Goal: Contribute content: Contribute content

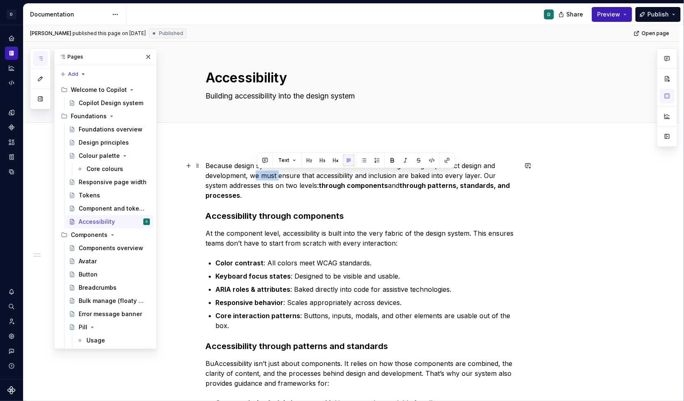
drag, startPoint x: 282, startPoint y: 175, endPoint x: 256, endPoint y: 175, distance: 25.9
click at [256, 175] on p "Because design systems are the foundational structures that guide digital produ…" at bounding box center [361, 181] width 311 height 40
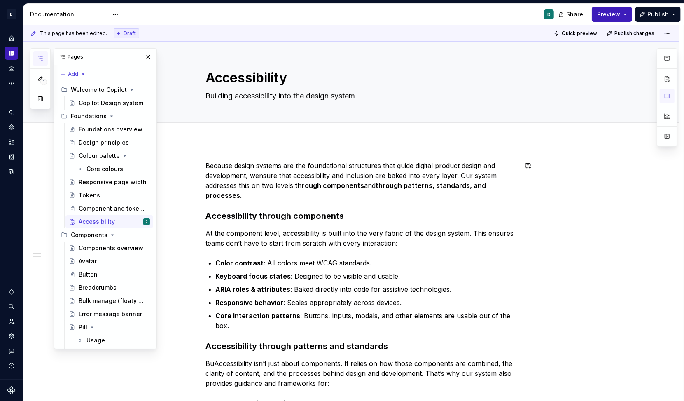
type textarea "*"
click at [494, 175] on p "Because design systems are the foundational structures that guide digital produ…" at bounding box center [361, 181] width 311 height 40
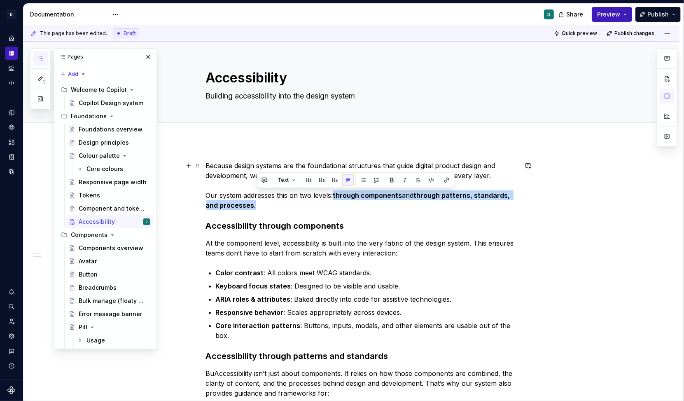
drag, startPoint x: 336, startPoint y: 195, endPoint x: 336, endPoint y: 202, distance: 7.0
click at [336, 202] on p "Because design systems are the foundational structures that guide digital produ…" at bounding box center [361, 185] width 311 height 49
click at [389, 182] on button "button" at bounding box center [392, 180] width 12 height 12
click at [389, 181] on button "button" at bounding box center [392, 180] width 12 height 12
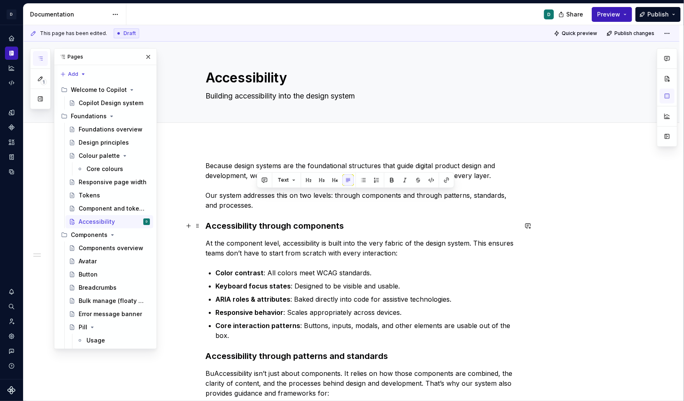
click at [392, 234] on div "Because design systems are the foundational structures that guide digital produ…" at bounding box center [361, 368] width 311 height 414
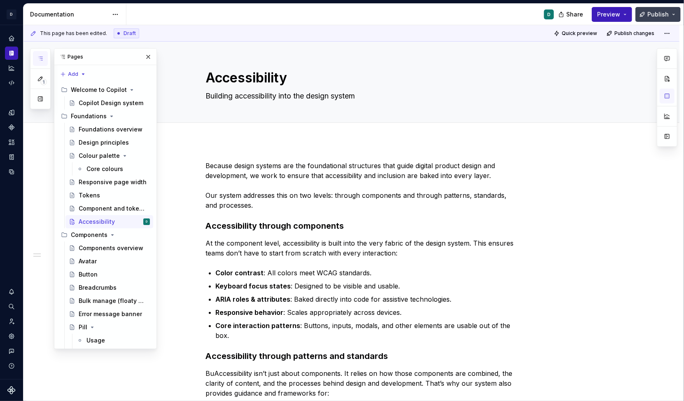
click at [649, 16] on span "Publish" at bounding box center [657, 14] width 21 height 8
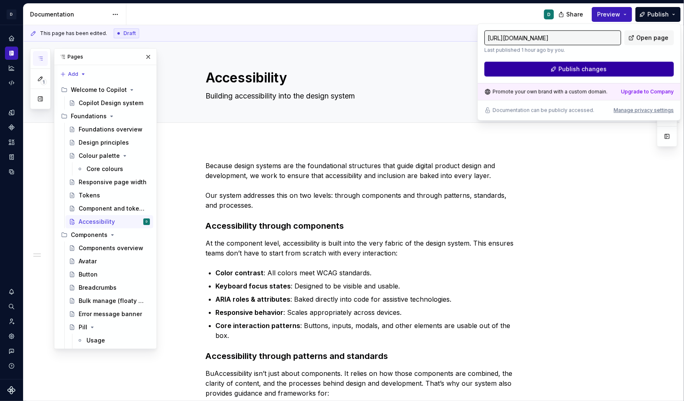
click at [620, 68] on button "Publish changes" at bounding box center [578, 69] width 189 height 15
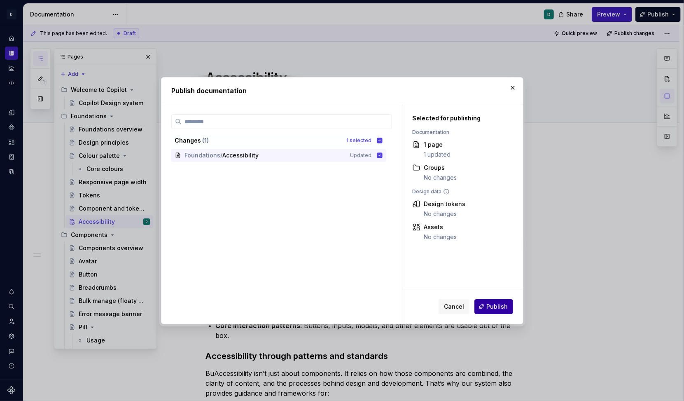
click at [493, 301] on button "Publish" at bounding box center [493, 306] width 39 height 15
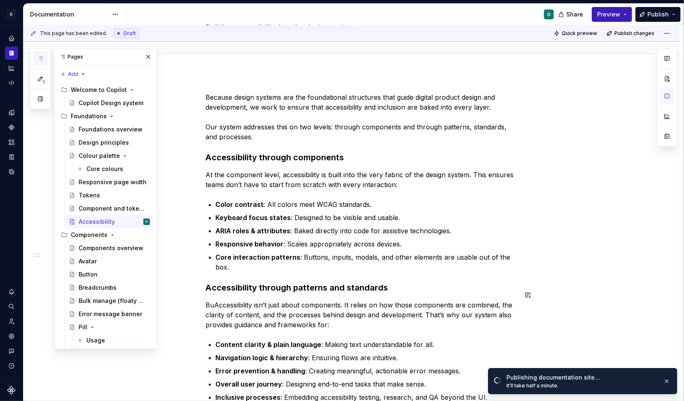
scroll to position [76, 0]
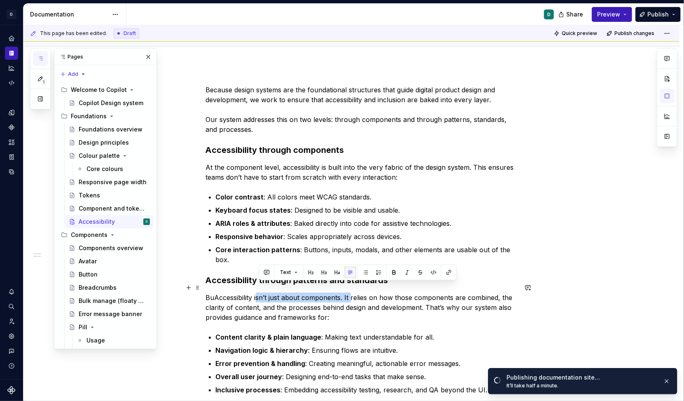
drag, startPoint x: 353, startPoint y: 286, endPoint x: 258, endPoint y: 289, distance: 94.4
click at [258, 292] on p "BuAccessibility isn’t just about components. It relies on how those components …" at bounding box center [361, 307] width 311 height 30
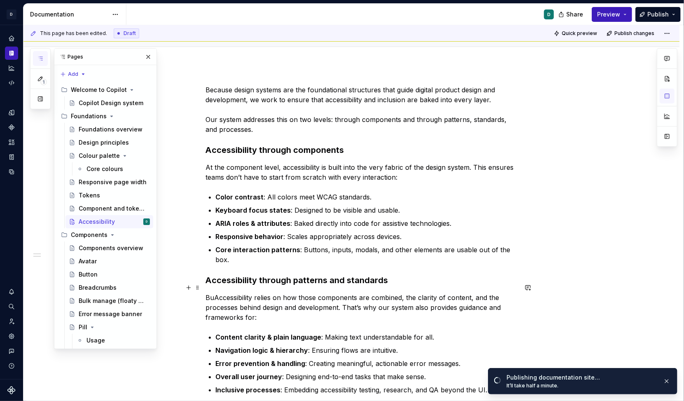
click at [216, 292] on p "BuAccessibility relies on how those components are combined, the clarity of con…" at bounding box center [361, 307] width 311 height 30
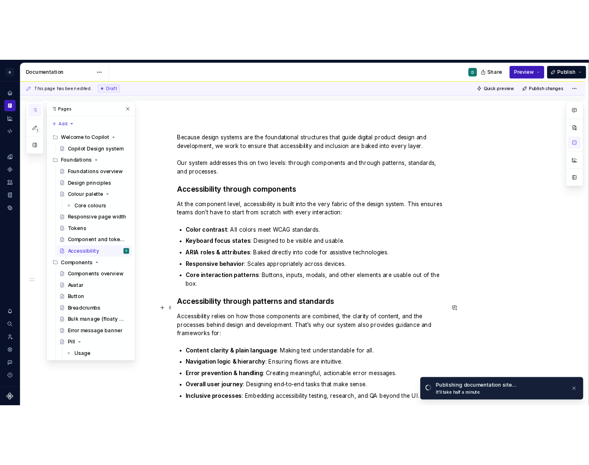
scroll to position [105, 0]
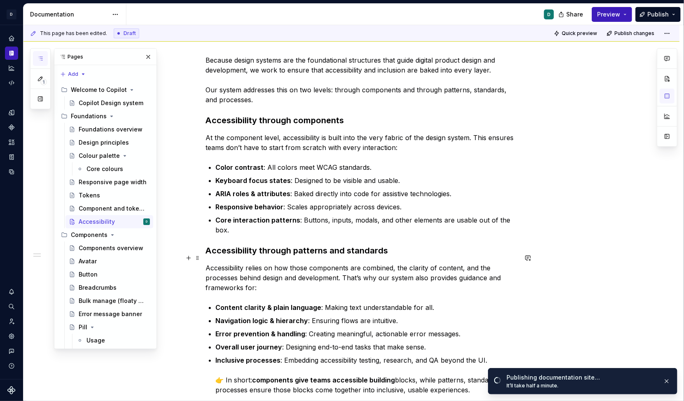
click at [311, 263] on p "Accessibility relies on how those components are combined, the clarity of conte…" at bounding box center [361, 278] width 311 height 30
click at [661, 14] on span "Publish" at bounding box center [657, 14] width 21 height 8
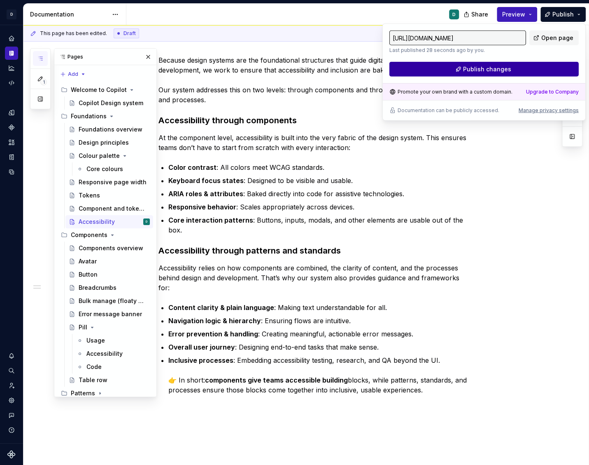
click at [505, 72] on span "Publish changes" at bounding box center [487, 69] width 48 height 8
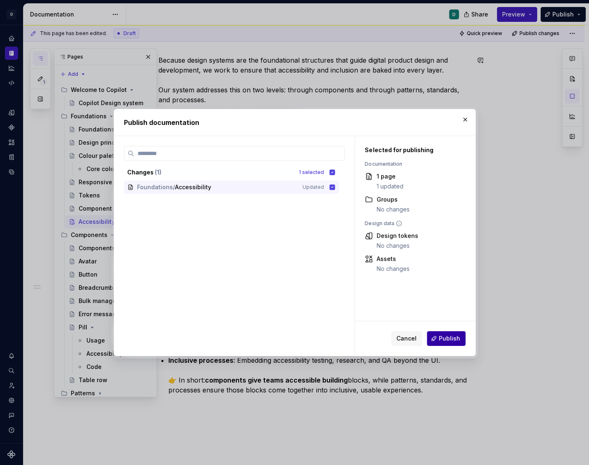
click at [450, 332] on button "Publish" at bounding box center [446, 338] width 39 height 15
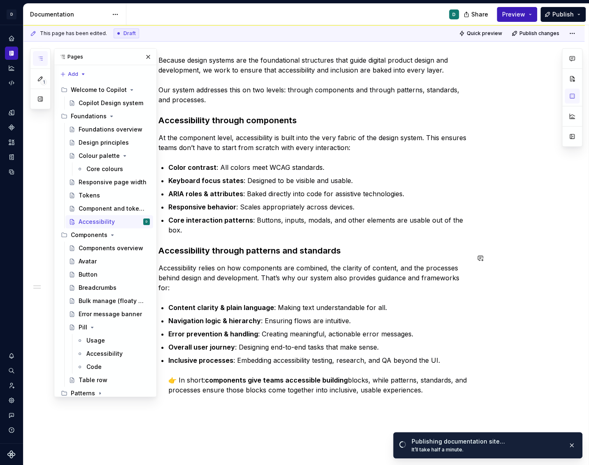
scroll to position [0, 0]
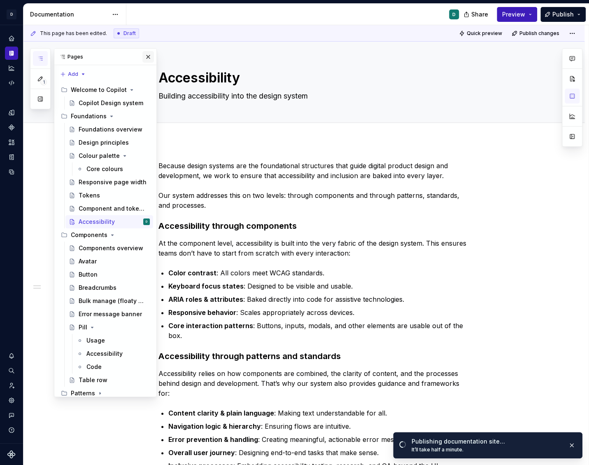
click at [150, 58] on button "button" at bounding box center [149, 57] width 12 height 12
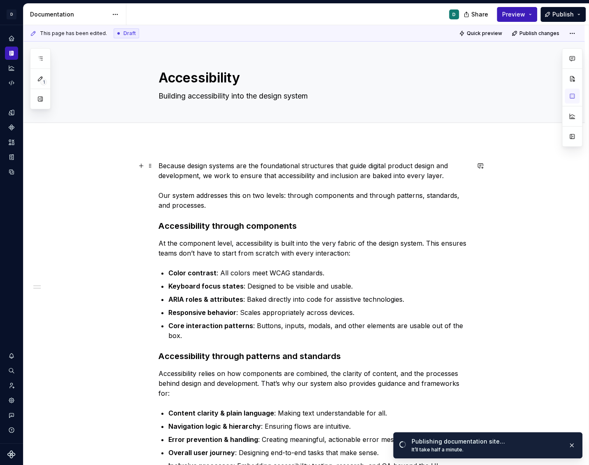
click at [162, 167] on p "Because design systems are the foundational structures that guide digital produ…" at bounding box center [314, 185] width 311 height 49
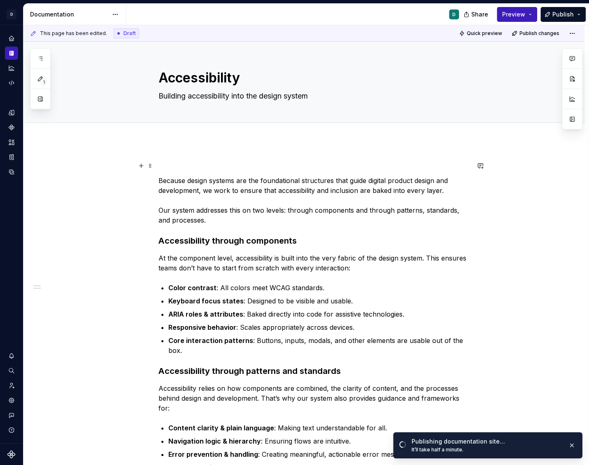
click at [166, 160] on div "Because design systems are the foundational structures that guide digital produ…" at bounding box center [303, 439] width 561 height 597
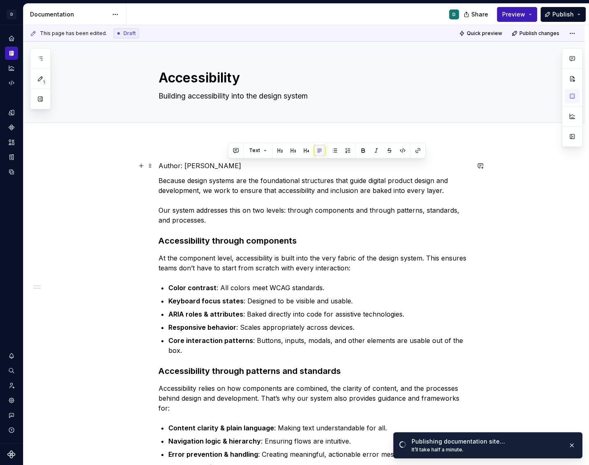
drag, startPoint x: 227, startPoint y: 166, endPoint x: 126, endPoint y: 166, distance: 100.9
click at [126, 166] on div "Author: [PERSON_NAME] Because design systems are the foundational structures th…" at bounding box center [303, 439] width 561 height 597
click at [203, 147] on div "Text" at bounding box center [259, 151] width 194 height 12
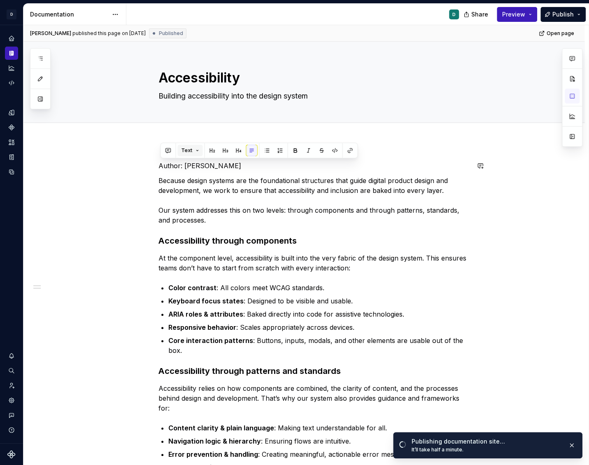
click at [196, 148] on button "Text" at bounding box center [190, 151] width 25 height 12
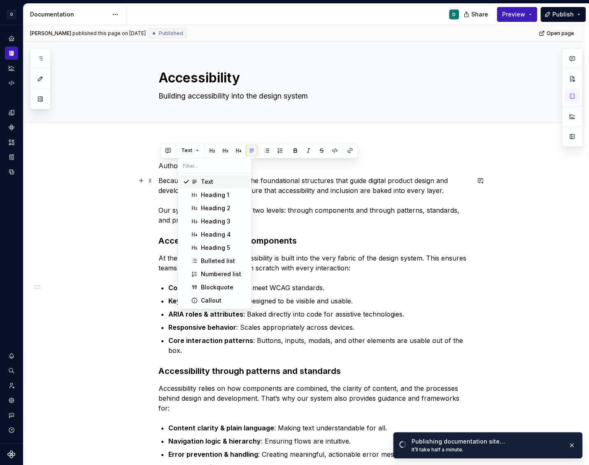
click at [163, 192] on p "Because design systems are the foundational structures that guide digital produ…" at bounding box center [314, 199] width 311 height 49
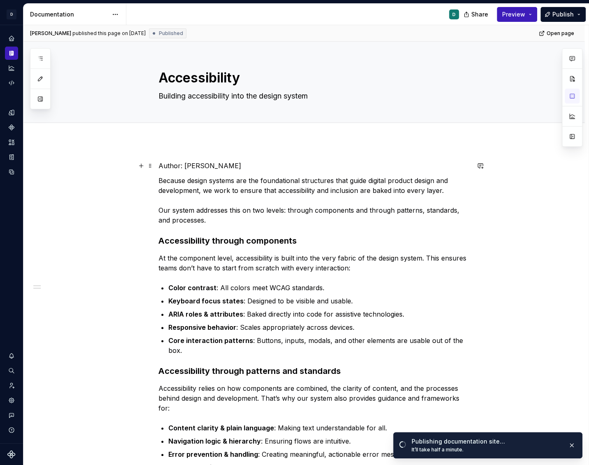
click at [216, 168] on p "Author: [PERSON_NAME]" at bounding box center [314, 166] width 311 height 10
drag, startPoint x: 234, startPoint y: 164, endPoint x: 114, endPoint y: 164, distance: 120.3
click at [114, 164] on div "Author: [PERSON_NAME] Because design systems are the foundational structures th…" at bounding box center [303, 439] width 561 height 597
click at [168, 150] on button "button" at bounding box center [168, 151] width 12 height 12
click at [188, 151] on span "Text" at bounding box center [186, 150] width 11 height 7
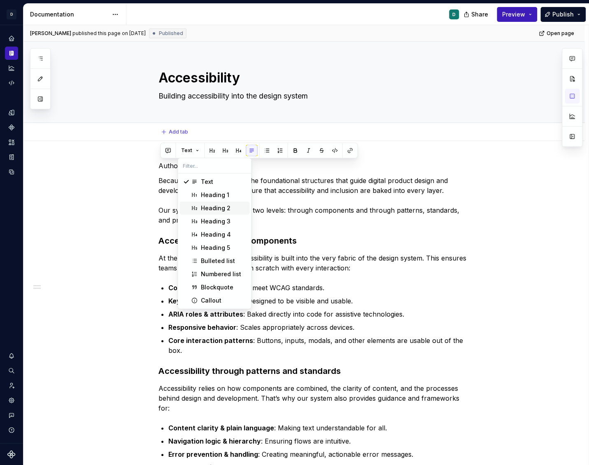
click at [371, 135] on div "Add tab" at bounding box center [314, 132] width 311 height 12
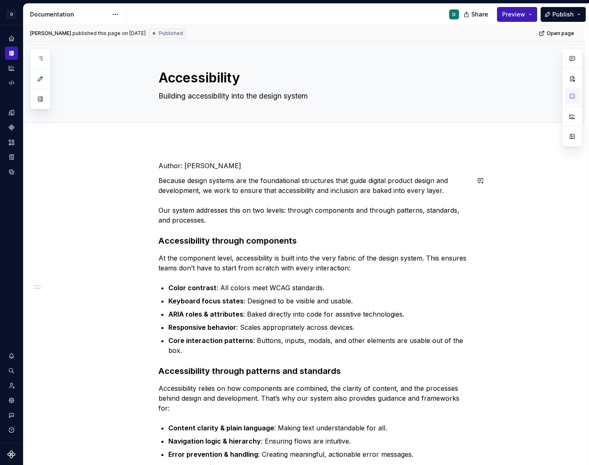
click at [238, 226] on div "Author: [PERSON_NAME] Because design systems are the foundational structures th…" at bounding box center [314, 375] width 311 height 428
drag, startPoint x: 183, startPoint y: 164, endPoint x: 138, endPoint y: 164, distance: 44.9
click at [159, 164] on div "Author: [PERSON_NAME] Because design systems are the foundational structures th…" at bounding box center [314, 380] width 311 height 438
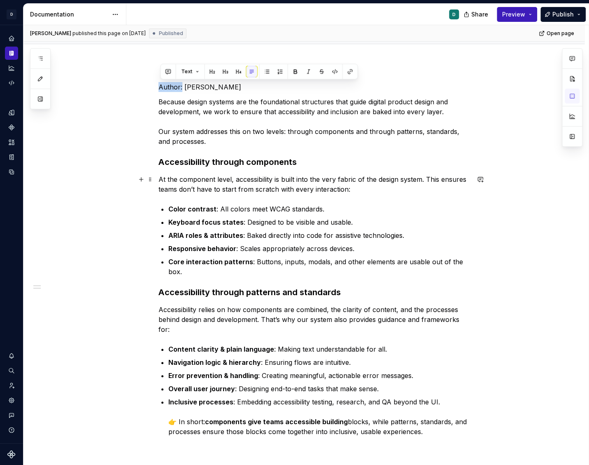
scroll to position [63, 0]
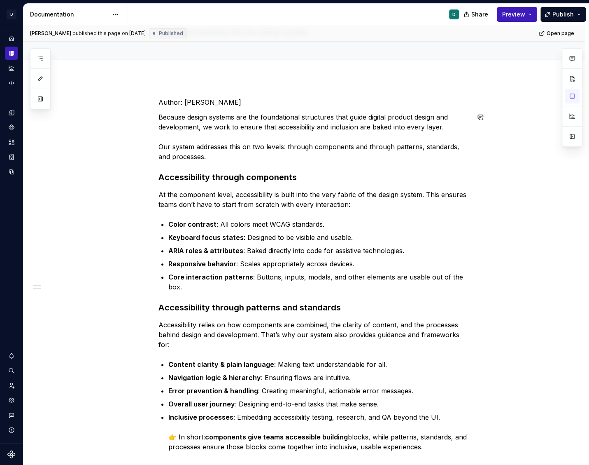
click at [201, 109] on div "Author: [PERSON_NAME] Because design systems are the foundational structures th…" at bounding box center [314, 311] width 311 height 428
drag, startPoint x: 193, startPoint y: 103, endPoint x: 102, endPoint y: 100, distance: 90.6
click at [104, 99] on div "Author: [PERSON_NAME] Because design systems are the foundational structures th…" at bounding box center [303, 375] width 561 height 597
click at [160, 115] on div "Because design systems are the foundational structures that guide digital produ…" at bounding box center [303, 375] width 561 height 597
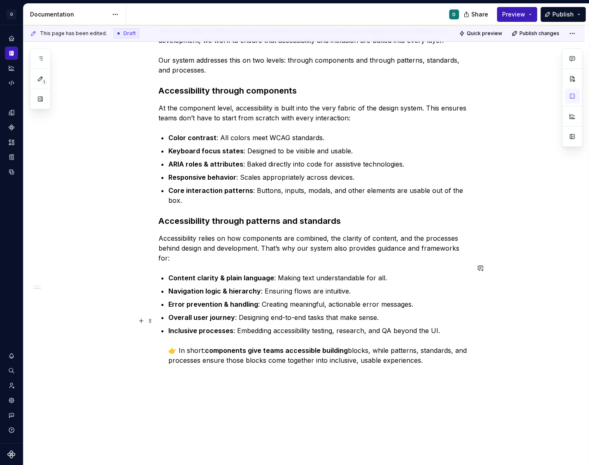
scroll to position [248, 0]
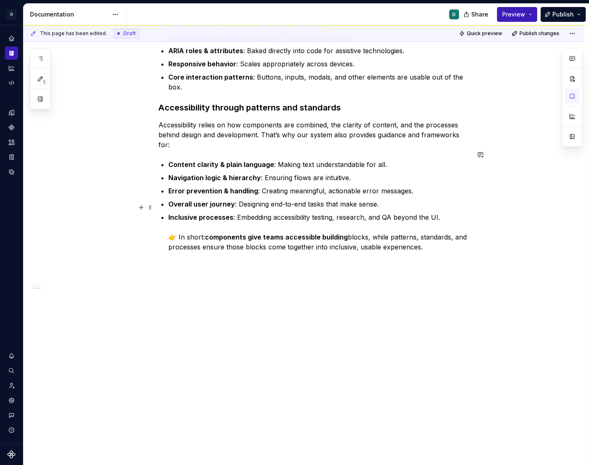
click at [430, 238] on p "Inclusive processes : Embedding accessibility testing, research, and QA beyond …" at bounding box center [318, 232] width 301 height 40
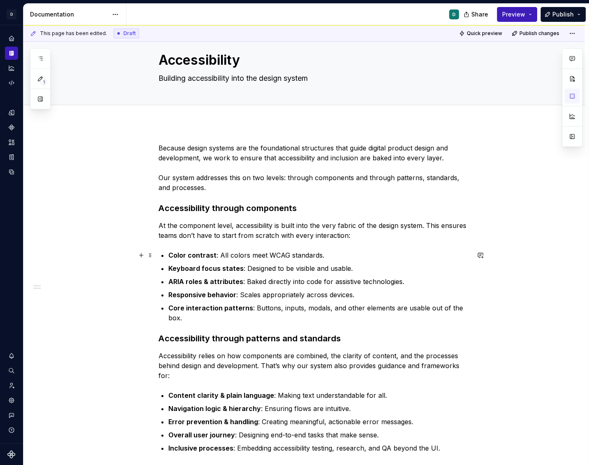
scroll to position [0, 0]
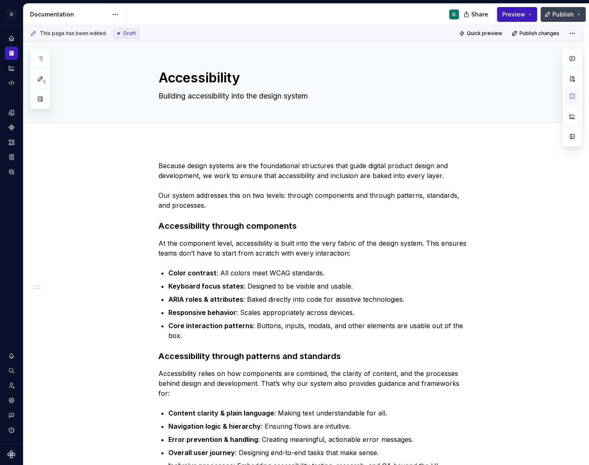
click at [563, 14] on span "Publish" at bounding box center [563, 14] width 21 height 8
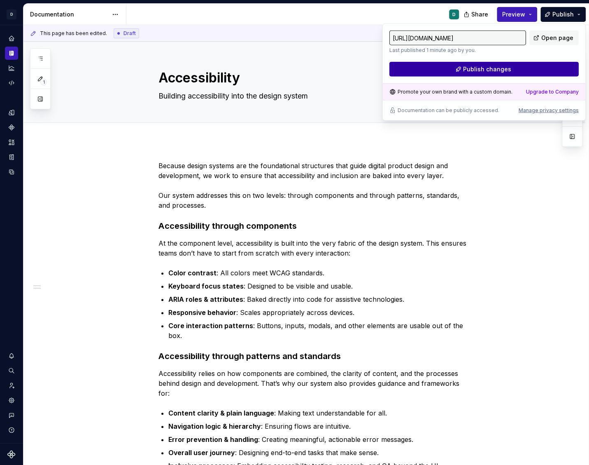
click at [520, 73] on button "Publish changes" at bounding box center [484, 69] width 189 height 15
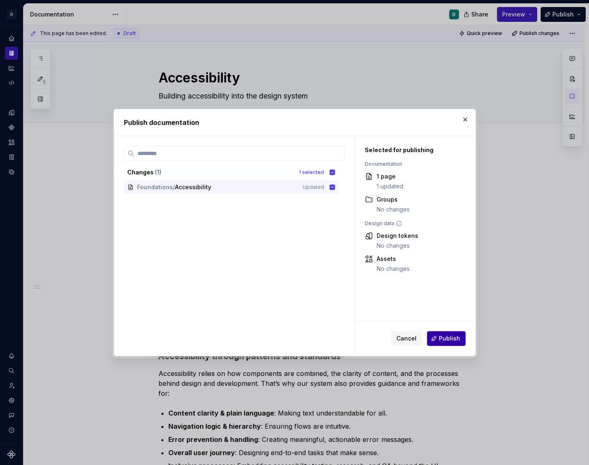
click at [451, 341] on span "Publish" at bounding box center [449, 338] width 21 height 8
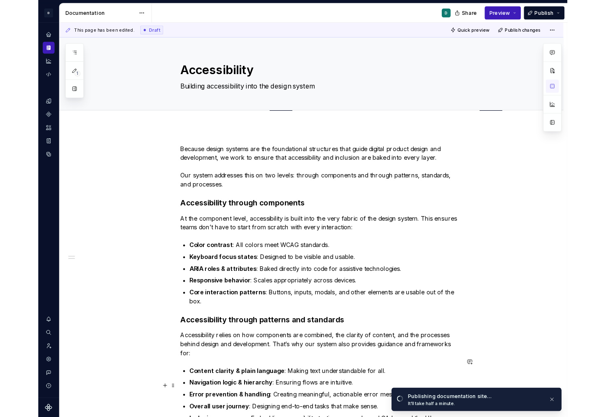
scroll to position [278, 0]
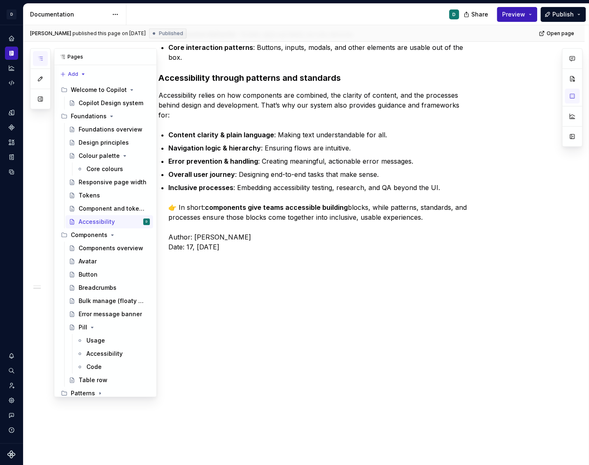
click at [42, 57] on icon "button" at bounding box center [40, 58] width 4 height 3
click at [96, 192] on div "Tokens" at bounding box center [89, 195] width 21 height 8
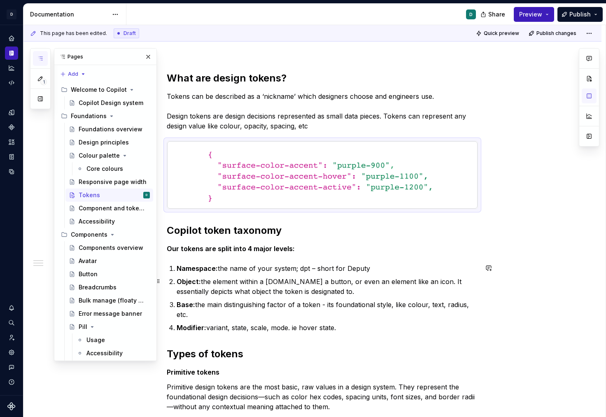
scroll to position [88, 0]
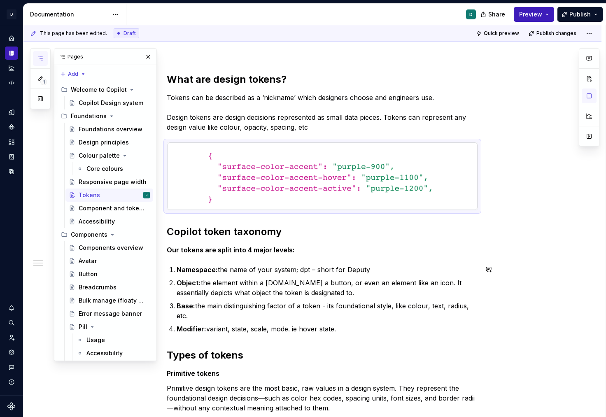
click at [230, 336] on div "What are design tokens? Tokens can be described as a ‘nickname’ which designers…" at bounding box center [322, 414] width 311 height 683
click at [287, 234] on h2 "Copilot token taxonomy" at bounding box center [322, 231] width 311 height 13
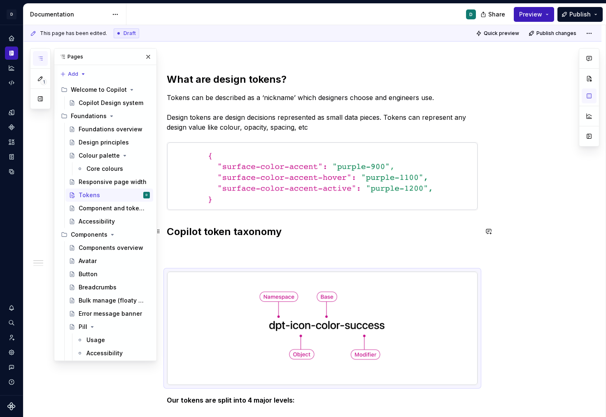
click at [187, 254] on h2 "Copilot token taxonomy" at bounding box center [322, 245] width 311 height 40
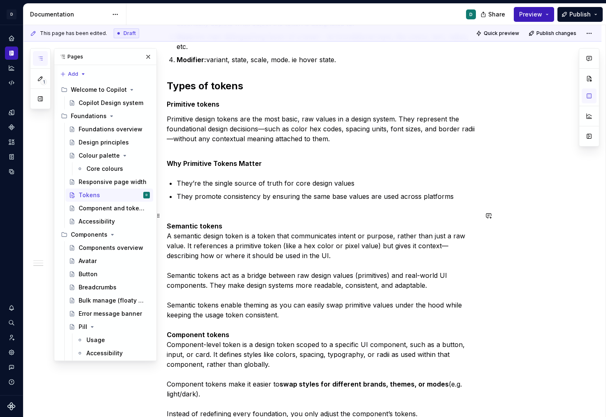
scroll to position [478, 0]
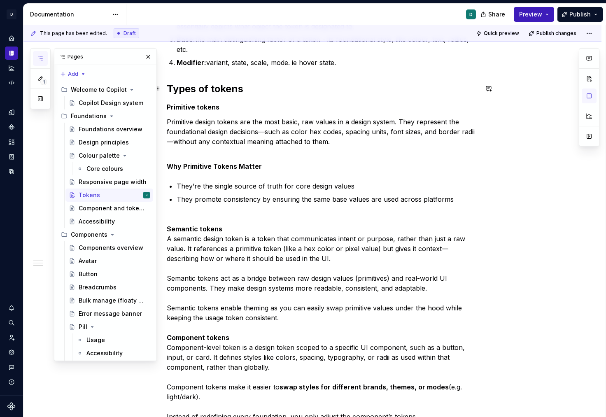
click at [250, 90] on h2 "Types of tokens" at bounding box center [322, 88] width 311 height 13
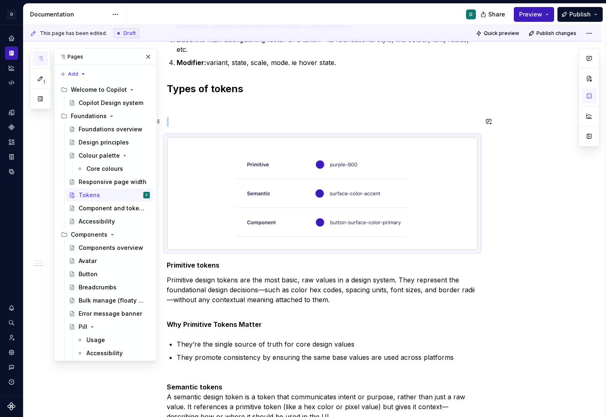
click at [193, 118] on p at bounding box center [322, 122] width 311 height 10
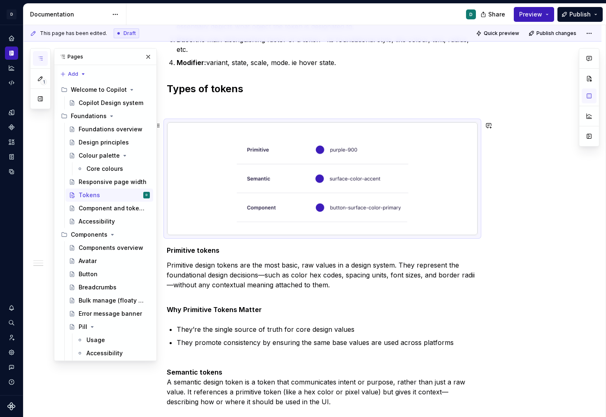
click at [290, 216] on img at bounding box center [322, 178] width 311 height 113
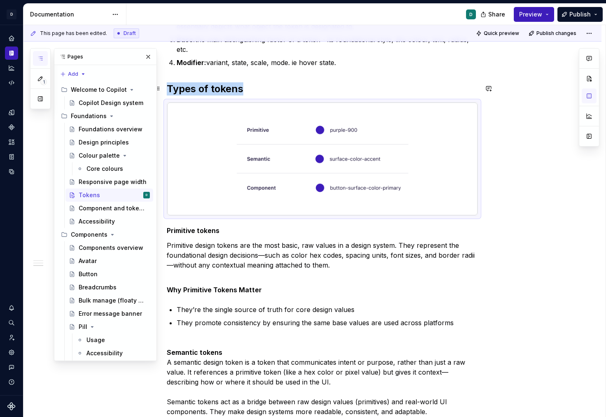
click at [301, 84] on h2 "Types of tokens" at bounding box center [322, 88] width 311 height 13
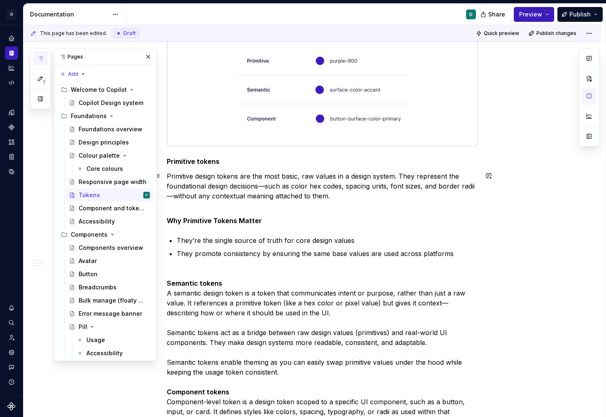
scroll to position [553, 0]
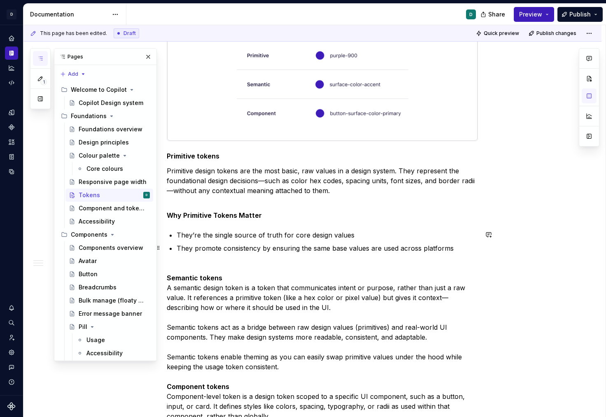
click at [457, 249] on p "They promote consistency by ensuring the same base values are used across platf…" at bounding box center [327, 248] width 301 height 10
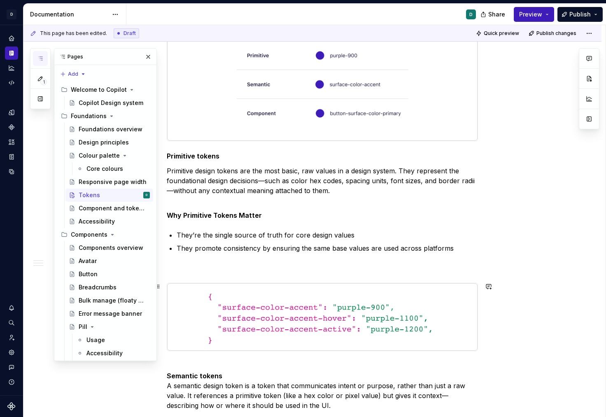
click at [249, 324] on img at bounding box center [322, 317] width 311 height 68
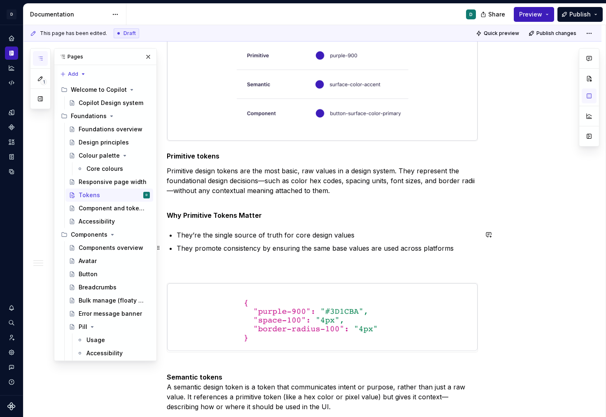
click at [208, 269] on p "They promote consistency by ensuring the same base values are used across platf…" at bounding box center [327, 258] width 301 height 30
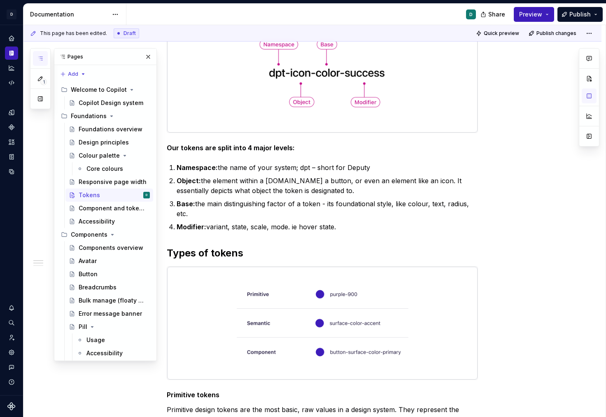
scroll to position [0, 0]
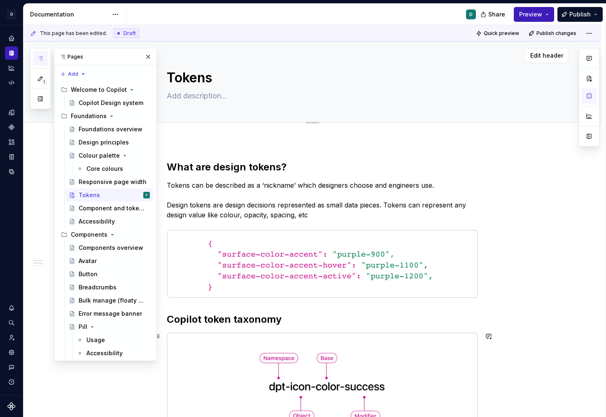
click at [183, 96] on textarea at bounding box center [320, 95] width 311 height 13
type textarea "*"
type textarea "C"
type textarea "*"
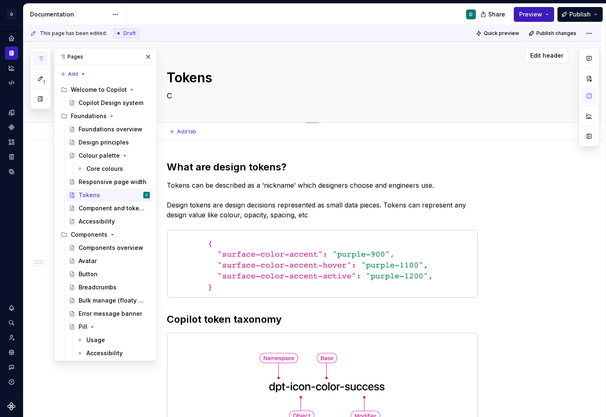
type textarea "Co"
type textarea "*"
type textarea "Con"
type textarea "*"
type textarea "Cons"
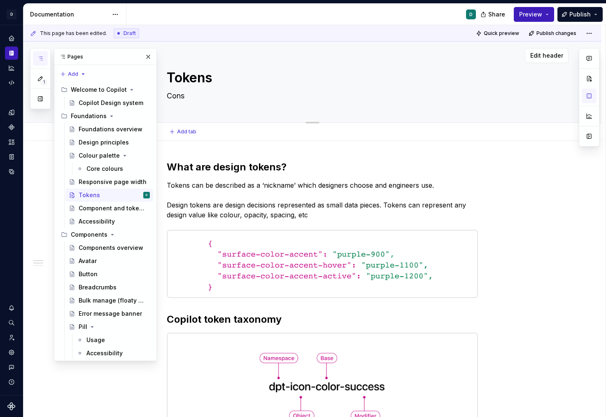
type textarea "*"
type textarea "Consi"
type textarea "*"
type textarea "Consis"
type textarea "*"
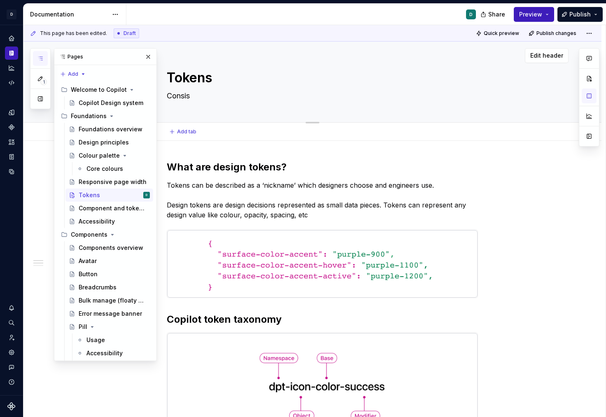
type textarea "Consist"
type textarea "*"
type textarea "Consiste"
type textarea "*"
type textarea "Consisten"
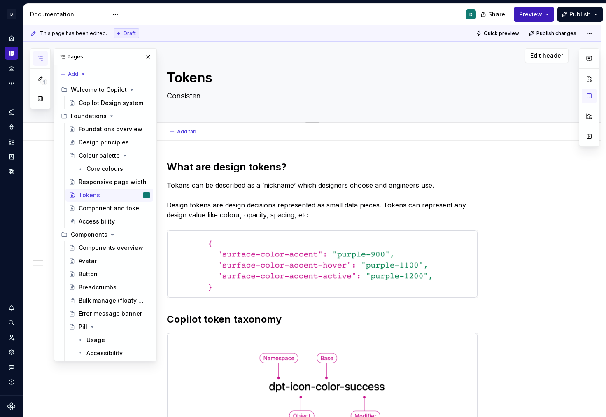
type textarea "*"
type textarea "Consistenc"
type textarea "*"
type textarea "Consistency"
type textarea "*"
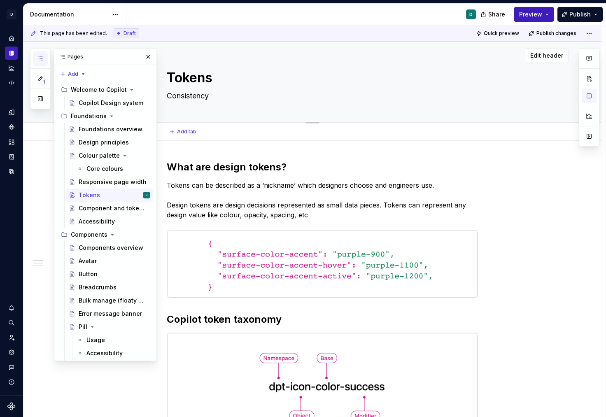
type textarea "Consistency"
type textarea "*"
type textarea "Consistency yo"
type textarea "*"
type textarea "Consistency you"
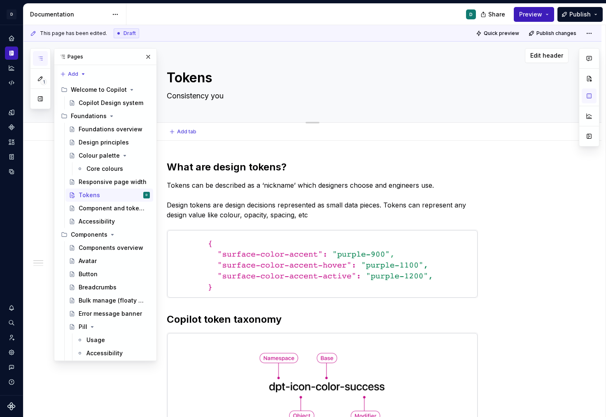
type textarea "*"
type textarea "Consistency you"
type textarea "*"
type textarea "Consistency you d"
type textarea "*"
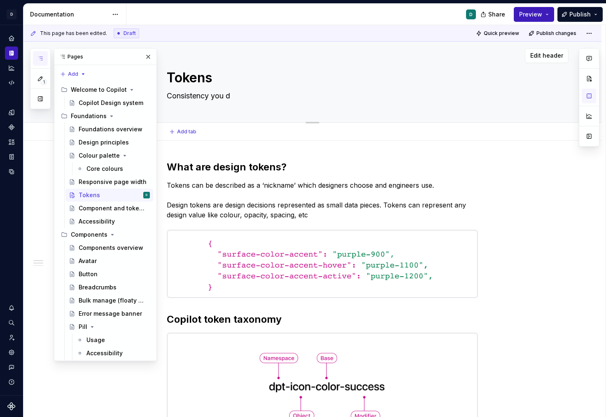
type textarea "Consistency you do"
type textarea "*"
type textarea "Consistency you don"
type textarea "*"
type textarea "Consistency you don'"
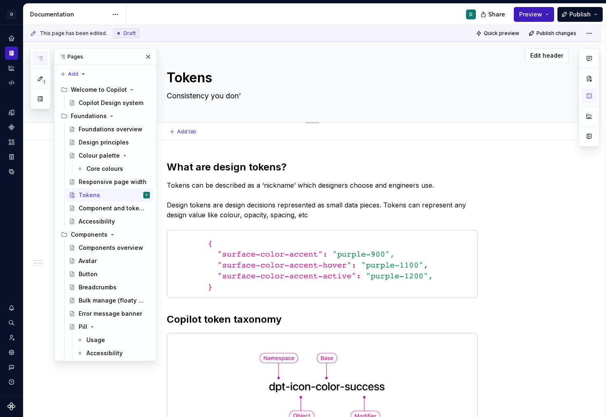
type textarea "*"
type textarea "Consistency you don't"
type textarea "*"
type textarea "Consistency you don't"
type textarea "*"
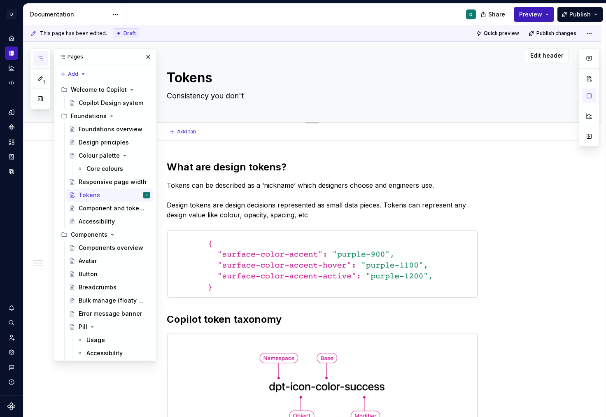
type textarea "Consistency you don't h"
type textarea "*"
type textarea "Consistency you don't ha"
type textarea "*"
type textarea "Consistency you don't hav"
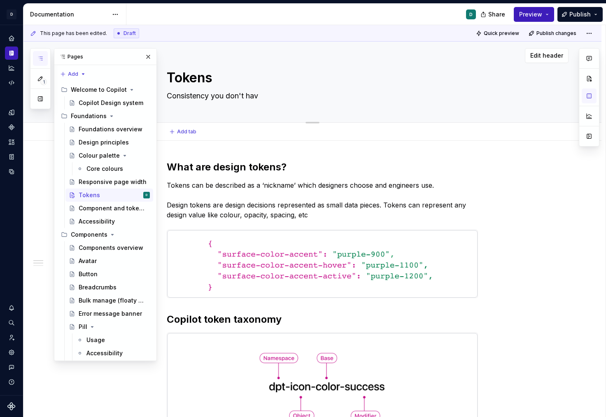
type textarea "*"
type textarea "Consistency you don't have"
type textarea "*"
type textarea "Consistency you don't have"
type textarea "*"
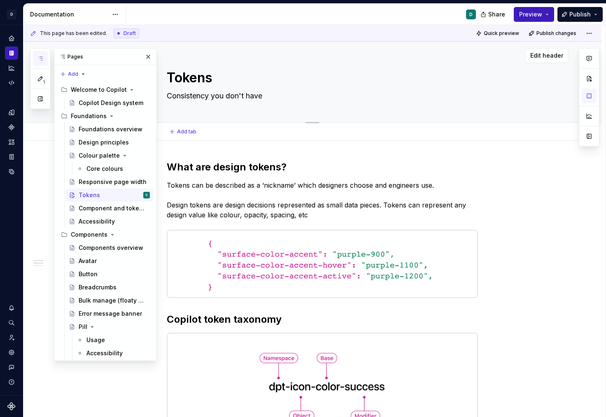
type textarea "Consistency you don't have t"
type textarea "*"
type textarea "Consistency you don't have to"
type textarea "*"
type textarea "Consistency you don't have to"
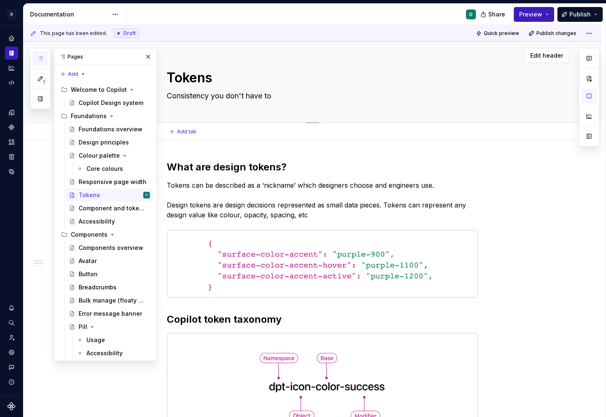
type textarea "*"
type textarea "Consistency you don't have to t"
type textarea "*"
type textarea "Consistency you don't have to th"
type textarea "*"
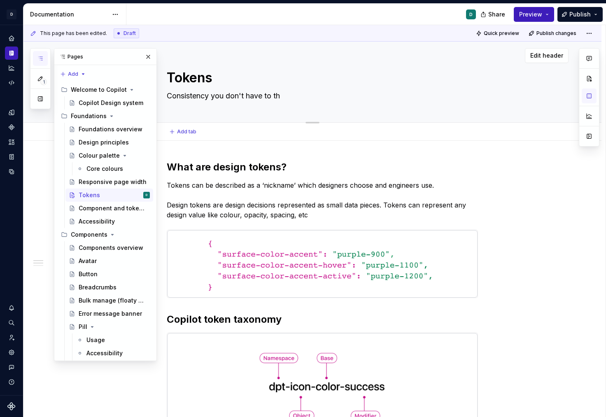
type textarea "Consistency you don't have to thi"
type textarea "*"
type textarea "Consistency you don't have to think"
type textarea "*"
type textarea "Consistency you don't have to think"
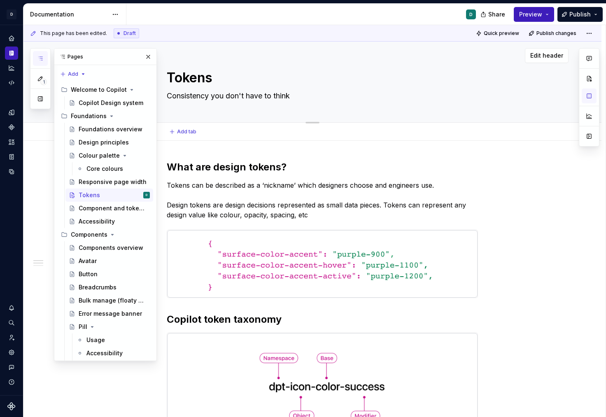
type textarea "*"
type textarea "Consistency you don't have to think a"
type textarea "*"
type textarea "Consistency you don't have to think abo"
type textarea "*"
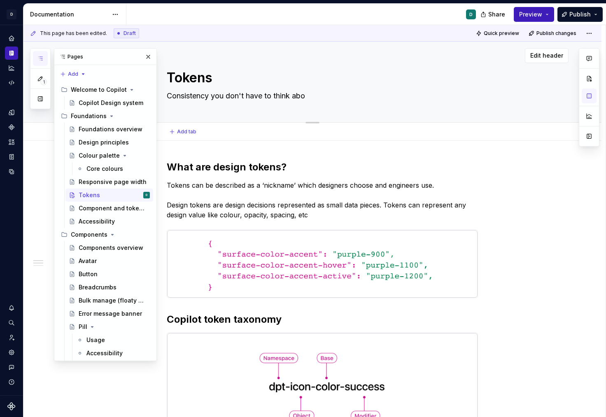
type textarea "Consistency you don't have to think abou"
type textarea "*"
type textarea "Consistency you don't have to think about"
type textarea "*"
type textarea "Consistency you don't have to think about"
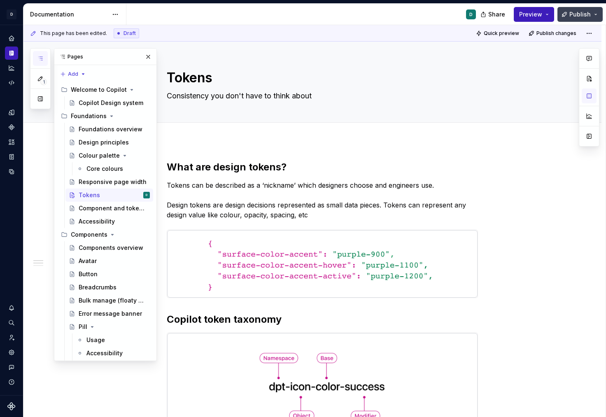
click at [590, 14] on span "Publish" at bounding box center [580, 14] width 21 height 8
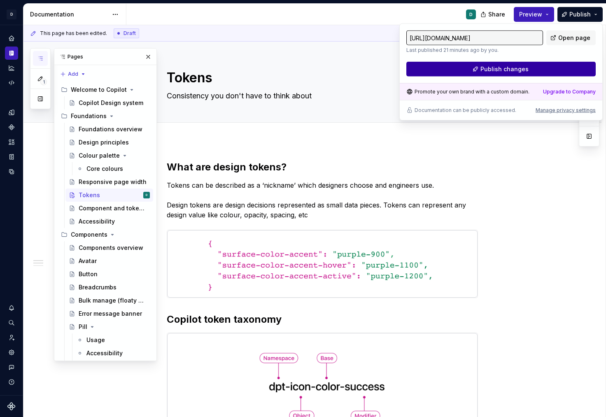
click at [561, 67] on button "Publish changes" at bounding box center [501, 69] width 189 height 15
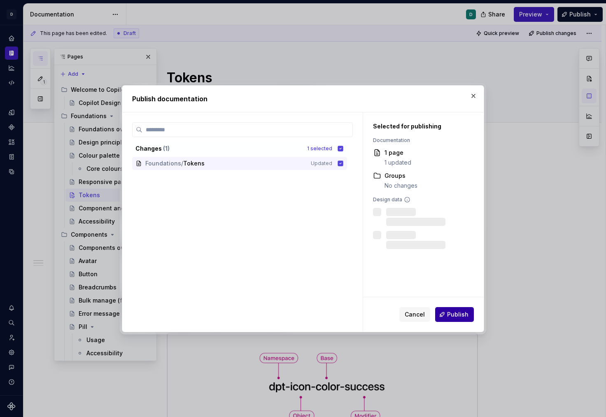
click at [456, 319] on button "Publish" at bounding box center [454, 314] width 39 height 15
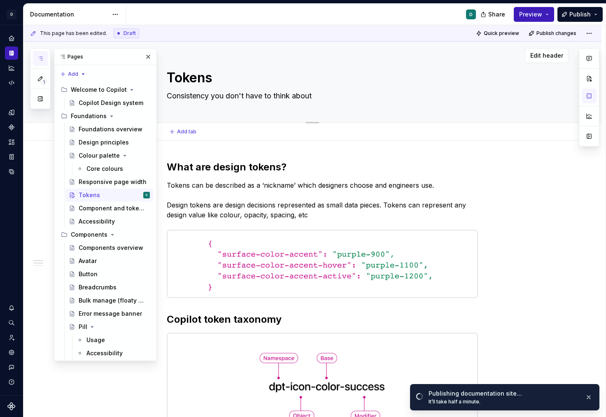
click at [303, 94] on textarea "Consistency you don't have to think about" at bounding box center [320, 95] width 311 height 13
type textarea "*"
type textarea "A"
type textarea "*"
type textarea "A"
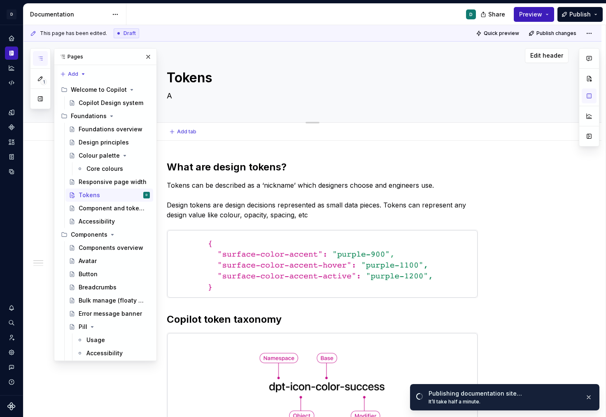
type textarea "*"
type textarea "A c"
type textarea "*"
type textarea "A co"
type textarea "*"
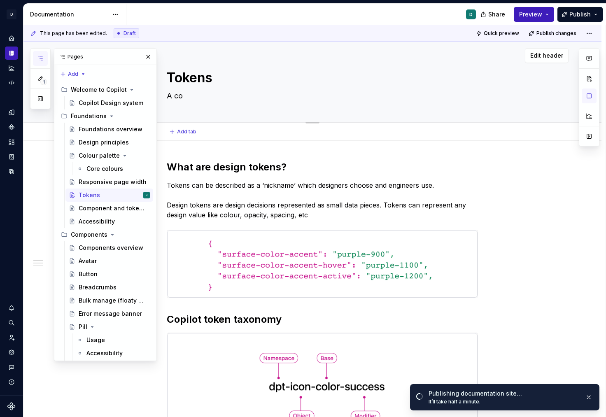
type textarea "A com"
type textarea "*"
type textarea "A comm"
type textarea "*"
type textarea "A commo"
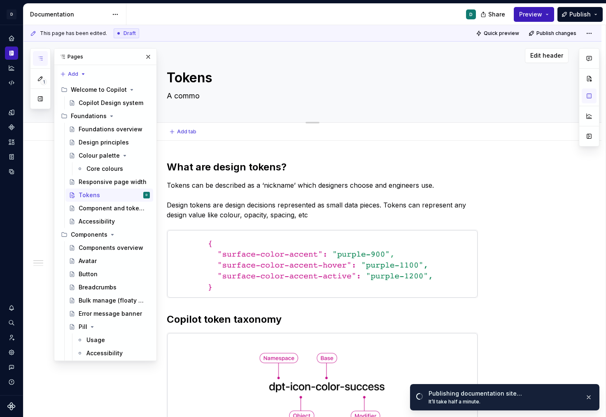
type textarea "*"
type textarea "A common"
type textarea "*"
type textarea "A common"
type textarea "*"
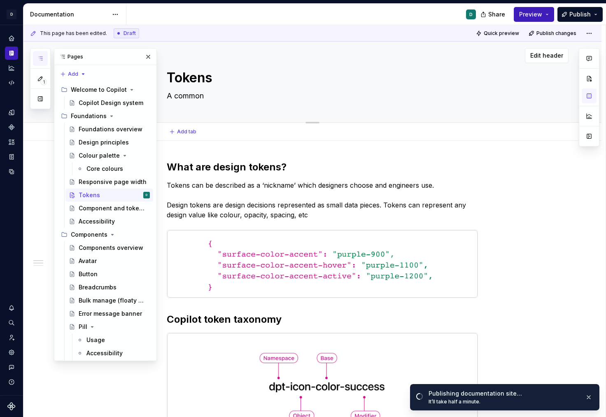
type textarea "A common l"
type textarea "*"
type textarea "A common la"
type textarea "*"
type textarea "A common lan"
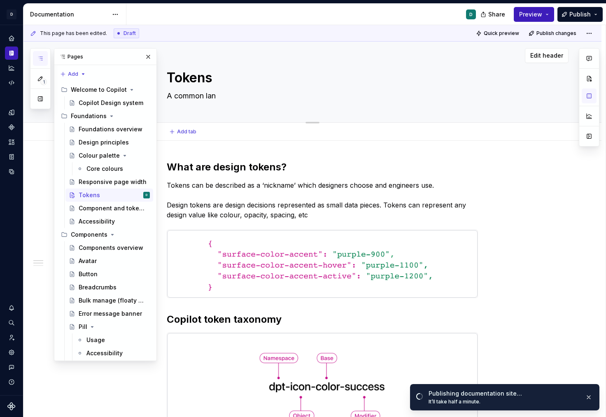
type textarea "*"
type textarea "A common lanu"
type textarea "*"
type textarea "A common lanua"
type textarea "*"
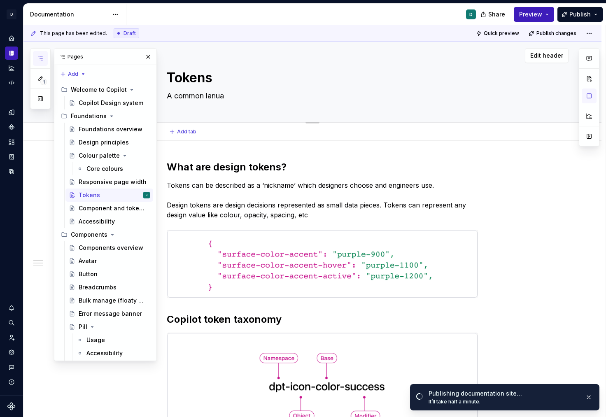
type textarea "A common lanu"
type textarea "*"
type textarea "A common lan"
type textarea "*"
type textarea "A common lang"
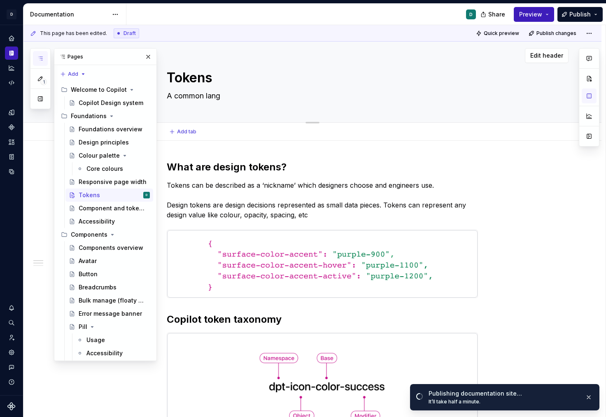
type textarea "*"
type textarea "A common langu"
type textarea "*"
type textarea "A common langua"
type textarea "*"
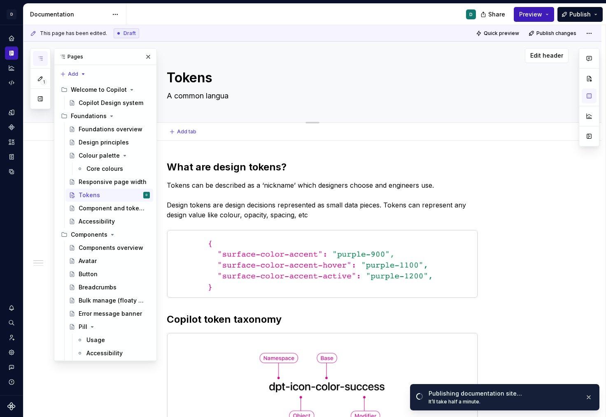
type textarea "A common languag"
type textarea "*"
type textarea "A common language"
type textarea "*"
type textarea "A common language"
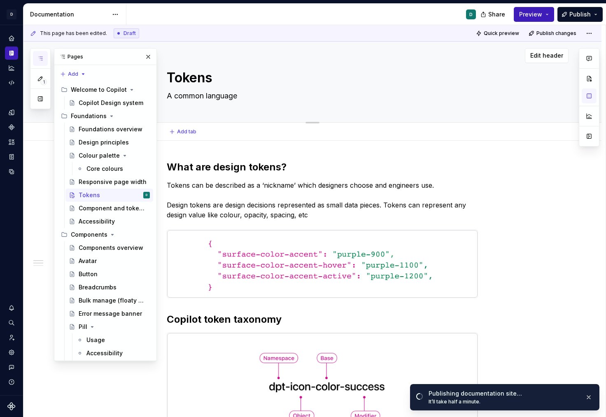
type textarea "*"
type textarea "A common language f"
type textarea "*"
type textarea "A common language fo"
type textarea "*"
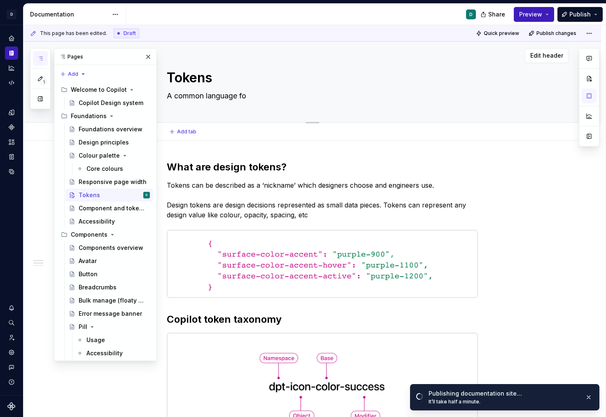
type textarea "A common language for"
type textarea "*"
type textarea "A common language for"
type textarea "*"
type textarea "A common language for d"
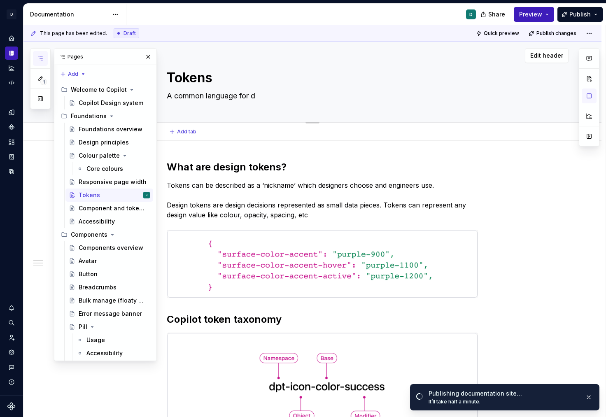
type textarea "*"
type textarea "A common language for de"
type textarea "*"
type textarea "A common language for des"
type textarea "*"
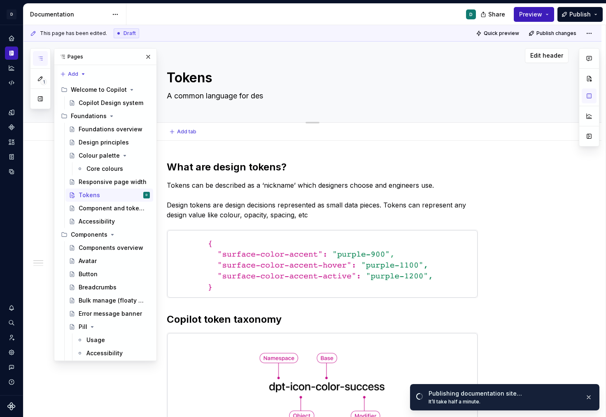
type textarea "A common language for desi"
type textarea "*"
type textarea "A common language for desig"
type textarea "*"
type textarea "A common language for design"
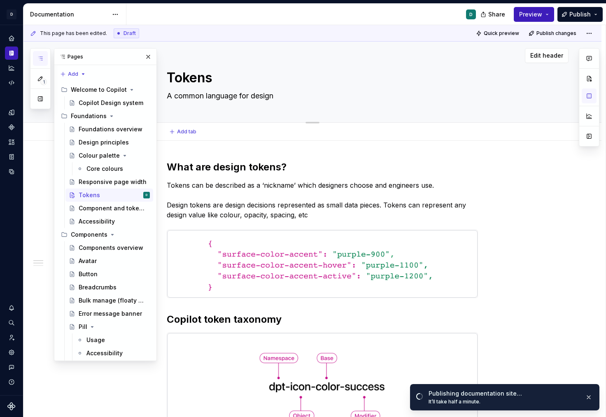
type textarea "*"
type textarea "A common language for design"
type textarea "*"
type textarea "A common language for design a"
type textarea "*"
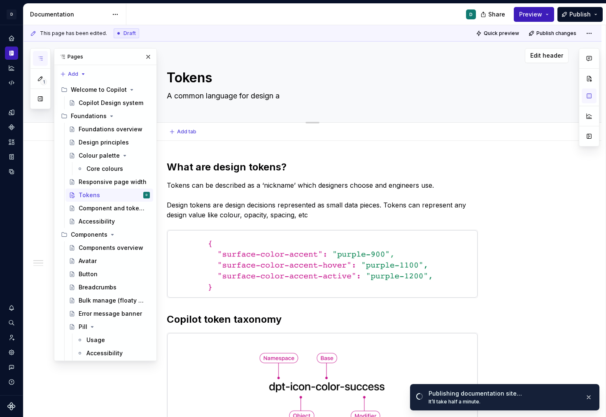
type textarea "A common language for design an"
type textarea "*"
type textarea "A common language for design and"
type textarea "*"
type textarea "A common language for design and"
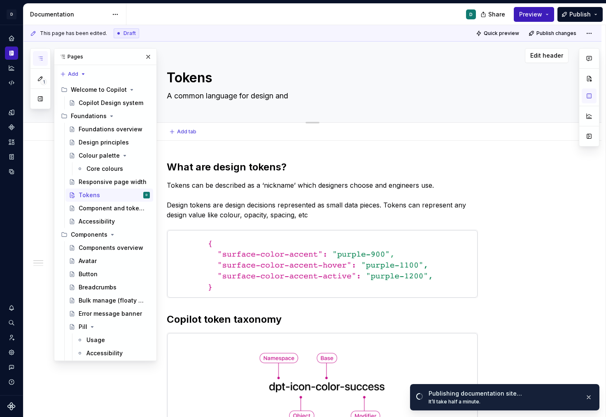
type textarea "*"
type textarea "A common language for design and c"
type textarea "*"
type textarea "A common language for design and co"
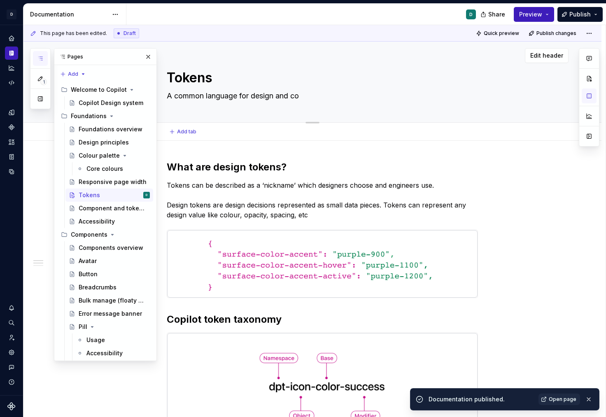
type textarea "*"
type textarea "A common language for design and [PERSON_NAME]"
type textarea "*"
type textarea "A common language for design and co"
type textarea "*"
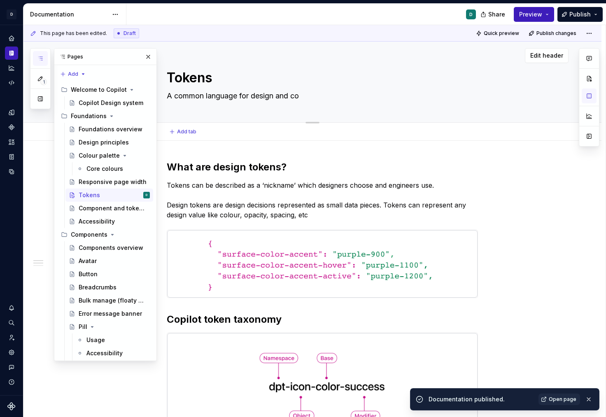
type textarea "A common language for design and c"
type textarea "*"
type textarea "A common language for design and co"
type textarea "*"
type textarea "A common language for design and cod"
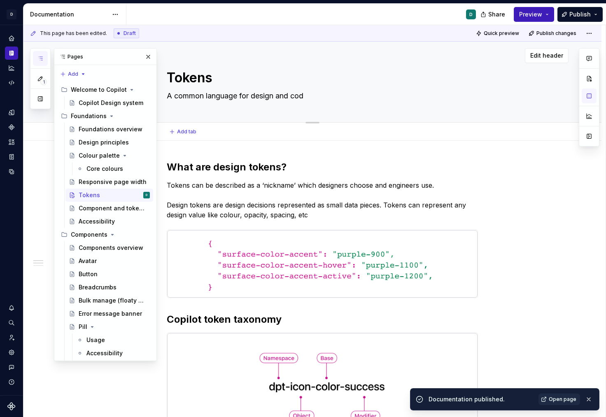
type textarea "*"
type textarea "A common language for design and code"
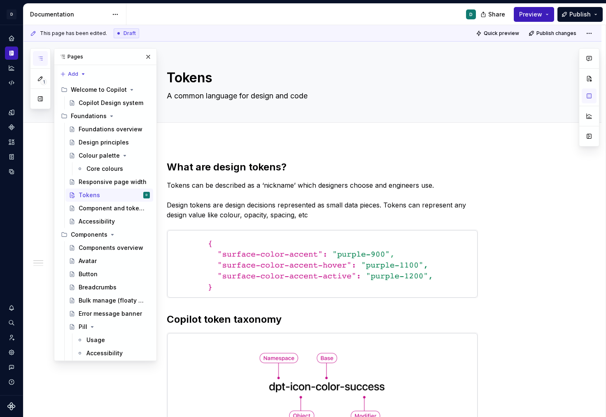
type textarea "*"
type textarea "A common language for design and code"
click at [593, 12] on button "Publish" at bounding box center [580, 14] width 45 height 15
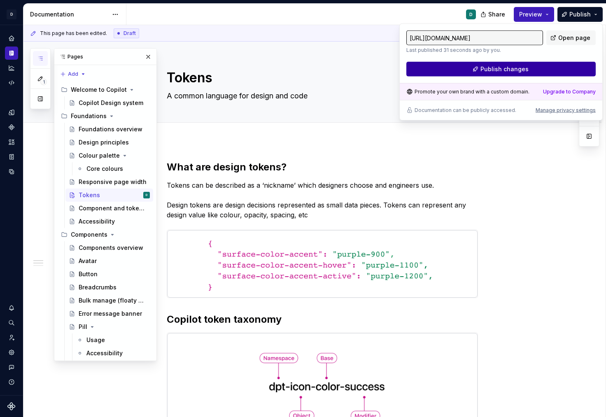
click at [544, 68] on button "Publish changes" at bounding box center [501, 69] width 189 height 15
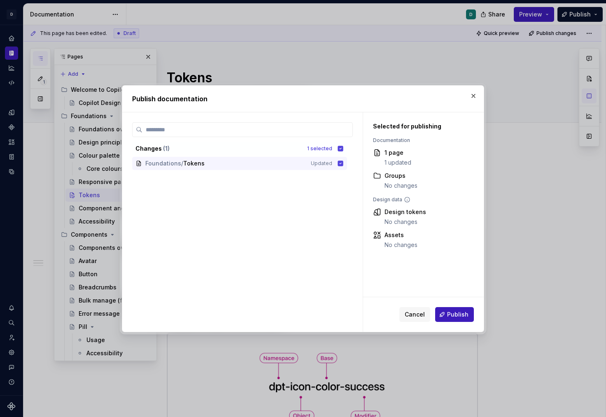
click at [455, 324] on div "Cancel Publish" at bounding box center [423, 314] width 121 height 35
click at [455, 316] on span "Publish" at bounding box center [457, 315] width 21 height 8
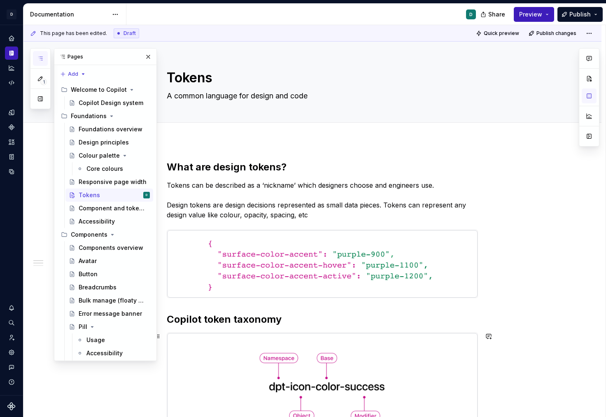
type textarea "*"
click at [181, 316] on h2 "Copilot token taxonomy" at bounding box center [322, 319] width 311 height 13
click at [169, 321] on h2 "Copilot token taxonomy" at bounding box center [322, 319] width 311 height 13
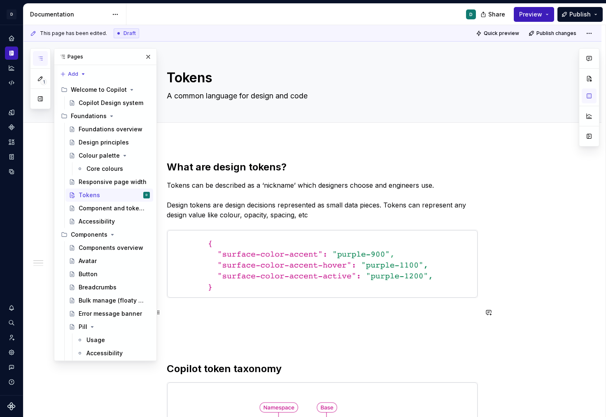
click at [213, 315] on p at bounding box center [322, 313] width 311 height 10
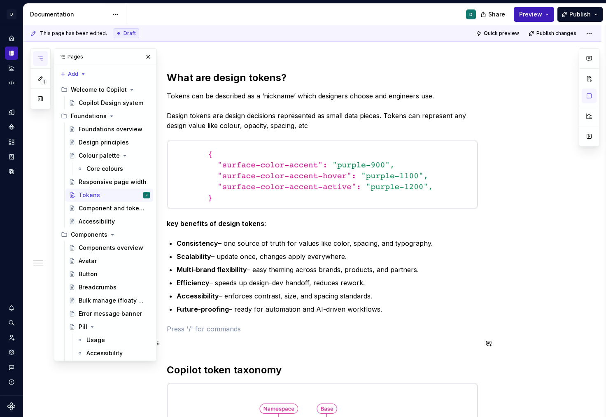
scroll to position [105, 0]
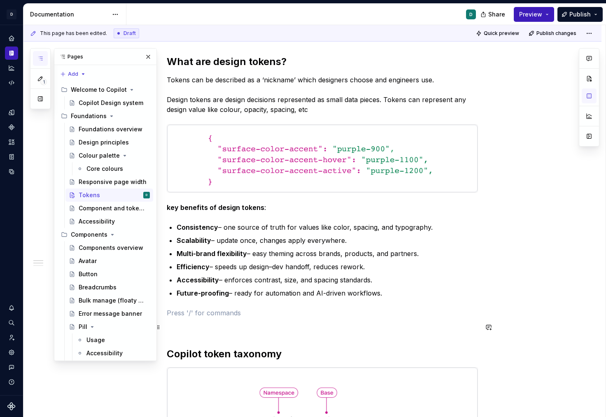
click at [177, 323] on p at bounding box center [322, 328] width 311 height 10
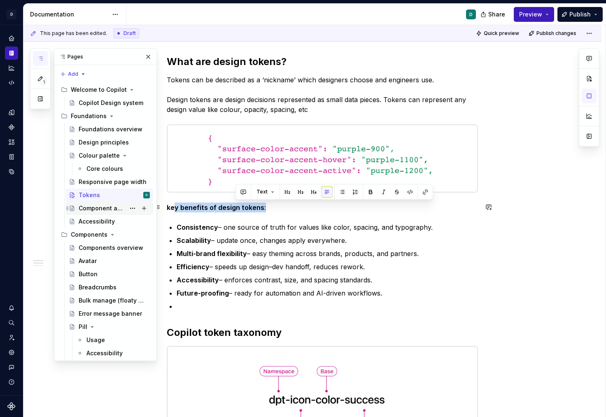
drag, startPoint x: 268, startPoint y: 208, endPoint x: 151, endPoint y: 206, distance: 117.0
click at [152, 206] on div "1 Pages Add Accessibility guide for tree Page tree. Navigate the tree with the …" at bounding box center [314, 221] width 583 height 392
click at [221, 192] on button "button" at bounding box center [221, 192] width 12 height 12
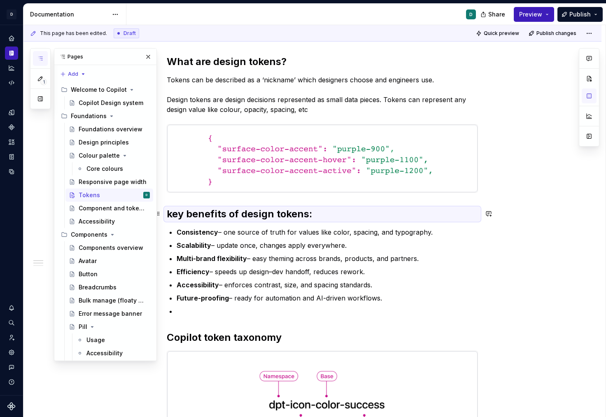
click at [183, 217] on strong "key benefits of design tokens" at bounding box center [238, 214] width 143 height 12
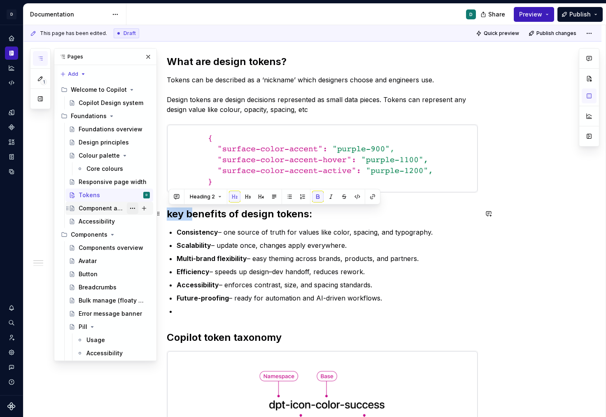
drag, startPoint x: 194, startPoint y: 214, endPoint x: 135, endPoint y: 214, distance: 59.7
click at [135, 214] on div "1 Pages Add Accessibility guide for tree Page tree. Navigate the tree with the …" at bounding box center [314, 221] width 583 height 392
drag, startPoint x: 315, startPoint y: 213, endPoint x: 164, endPoint y: 213, distance: 150.7
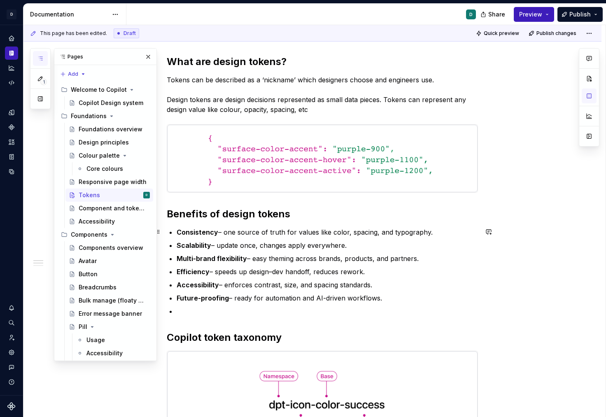
click at [345, 233] on p "Consistency – one source of truth for values like color, spacing, and typograph…" at bounding box center [327, 232] width 301 height 10
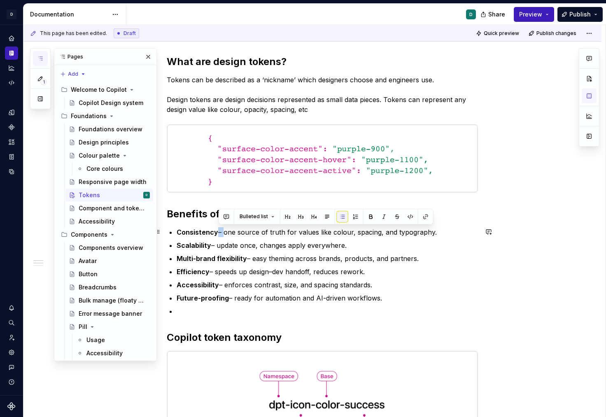
drag, startPoint x: 224, startPoint y: 231, endPoint x: 219, endPoint y: 232, distance: 5.0
click at [219, 232] on p "Consistency – one source of truth for values like colour, spacing, and typograp…" at bounding box center [327, 232] width 301 height 10
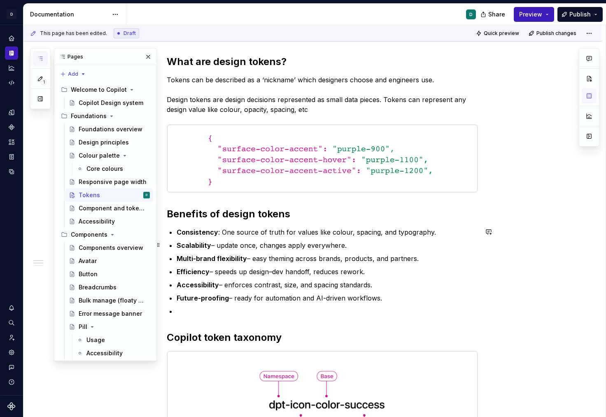
click at [215, 245] on p "Scalability – update once, changes apply everywhere." at bounding box center [327, 246] width 301 height 10
click at [217, 247] on p "Scalability – update once, changes apply everywhere." at bounding box center [327, 246] width 301 height 10
click at [222, 247] on p "Scalability – update once, changes apply everywhere." at bounding box center [327, 246] width 301 height 10
click at [217, 246] on p "Scalability – Update once, changes apply everywhere." at bounding box center [327, 246] width 301 height 10
click at [256, 259] on p "Multi-brand flexibility – easy theming across brands, products, and partners." at bounding box center [327, 259] width 301 height 10
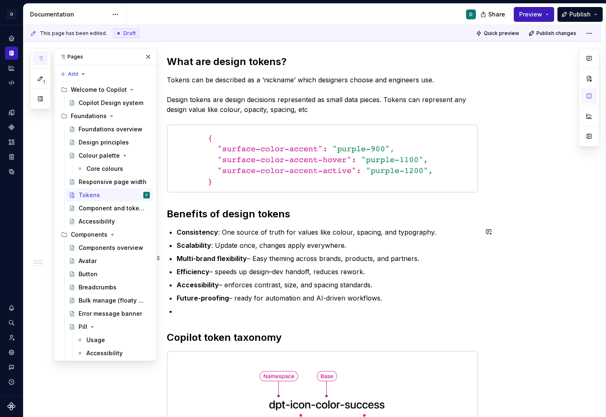
click at [255, 259] on p "Multi-brand flexibility – Easy theming across brands, products, and partners." at bounding box center [327, 259] width 301 height 10
click at [219, 272] on p "Efficiency – speeds up design–dev handoff, reduces rework." at bounding box center [327, 272] width 301 height 10
drag, startPoint x: 215, startPoint y: 274, endPoint x: 211, endPoint y: 275, distance: 4.2
click at [211, 275] on p "Efficiency – Speeds up design–dev handoff, reduces rework." at bounding box center [327, 272] width 301 height 10
click at [228, 285] on p "Accessibility – enforces contrast, size, and spacing standards." at bounding box center [327, 285] width 301 height 10
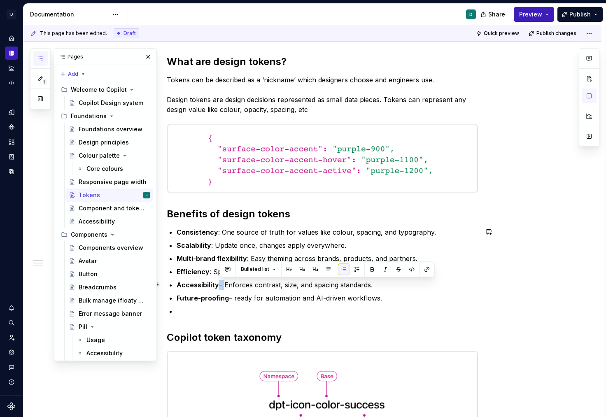
click at [220, 286] on p "Accessibility – Enforces contrast, size, and spacing standards." at bounding box center [327, 285] width 301 height 10
click at [203, 308] on p at bounding box center [327, 311] width 301 height 10
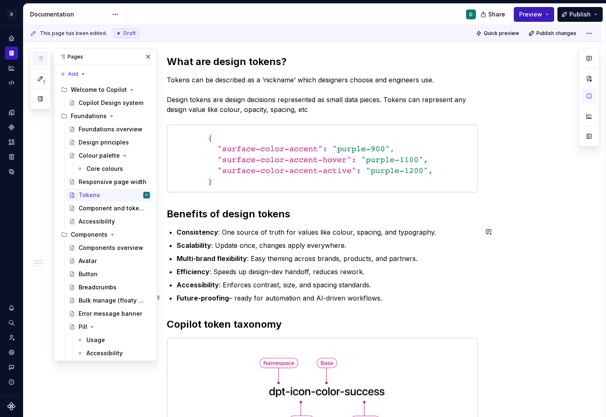
click at [229, 299] on p "Future-proofing – ready for automation and AI-driven workflows." at bounding box center [327, 298] width 301 height 10
drag, startPoint x: 242, startPoint y: 298, endPoint x: 234, endPoint y: 299, distance: 8.4
click at [234, 299] on p "Future-proofing: – ready for automation and AI-driven workflows." at bounding box center [327, 298] width 301 height 10
click at [302, 324] on h2 "Copilot token taxonomy" at bounding box center [322, 324] width 311 height 13
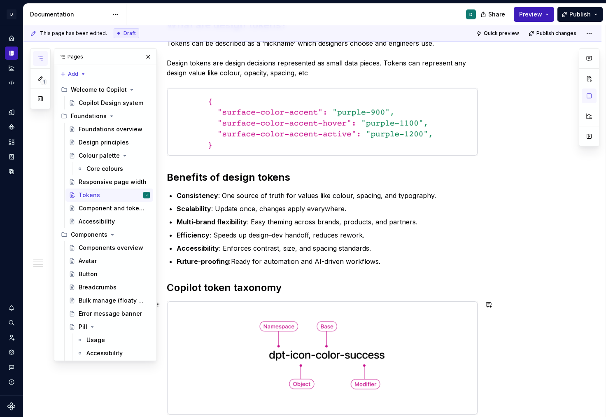
scroll to position [121, 0]
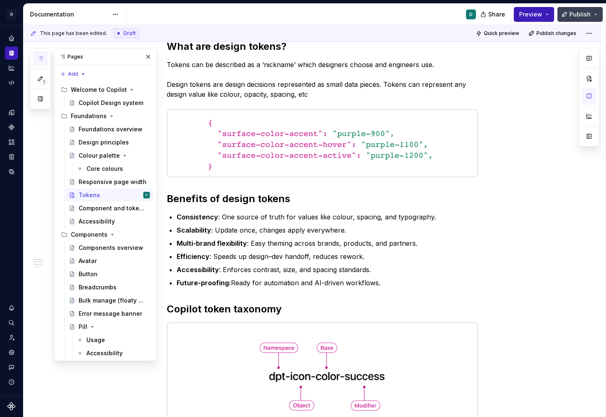
click at [584, 14] on span "Publish" at bounding box center [580, 14] width 21 height 8
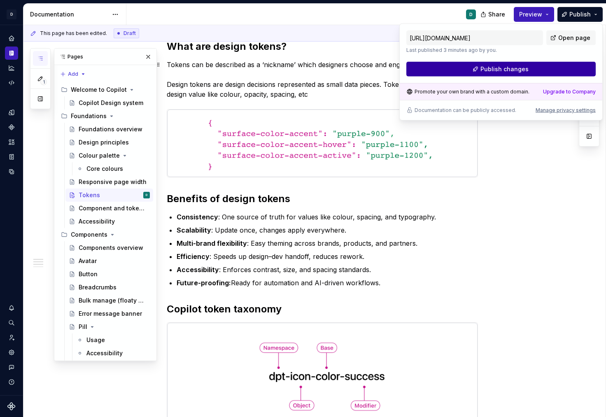
click at [569, 70] on button "Publish changes" at bounding box center [501, 69] width 189 height 15
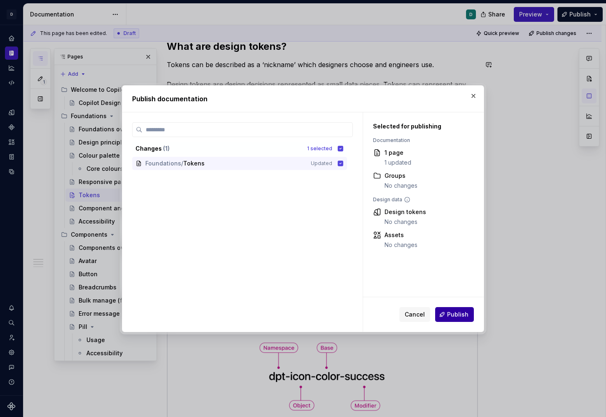
click at [461, 316] on span "Publish" at bounding box center [457, 315] width 21 height 8
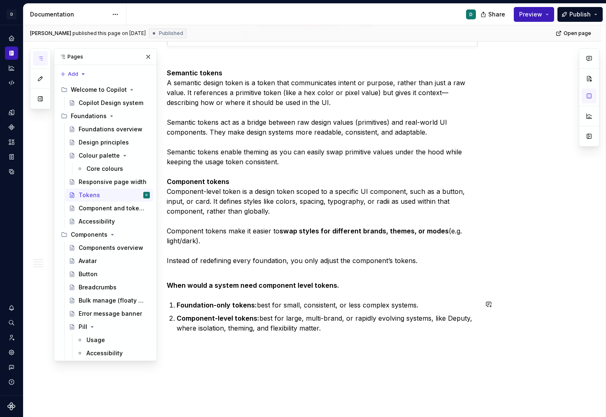
scroll to position [997, 0]
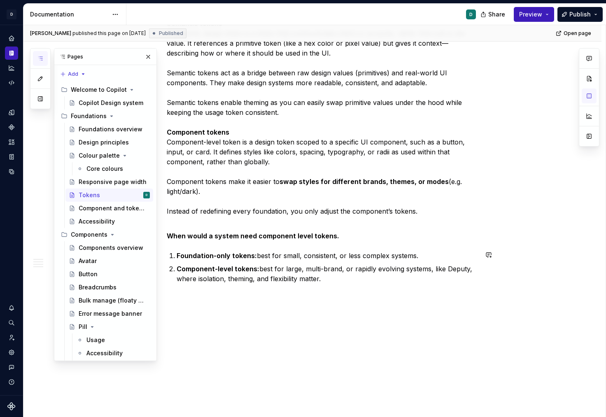
click at [325, 235] on strong "When would a system need component level tokens." at bounding box center [253, 236] width 173 height 8
click at [340, 234] on p "When would a system need component level tokens." at bounding box center [322, 231] width 311 height 20
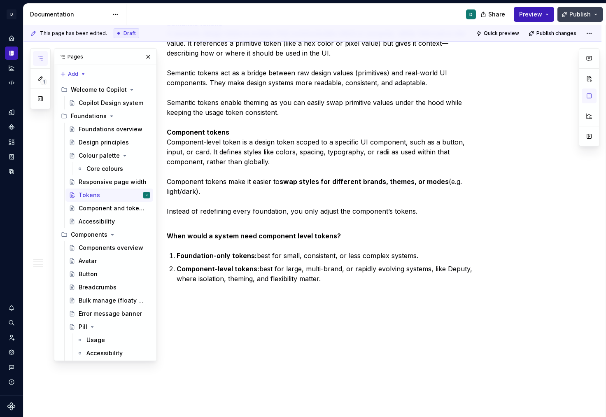
click at [586, 15] on span "Publish" at bounding box center [580, 14] width 21 height 8
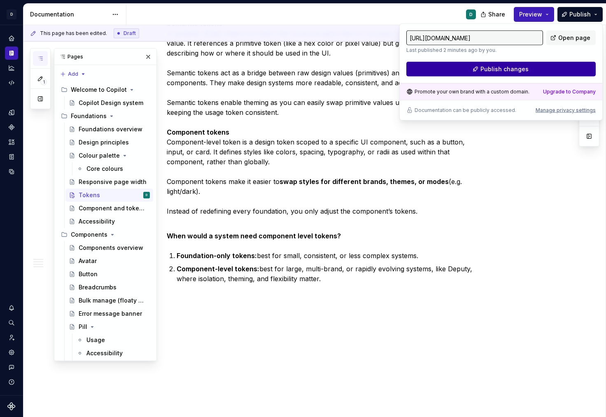
click at [544, 70] on button "Publish changes" at bounding box center [501, 69] width 189 height 15
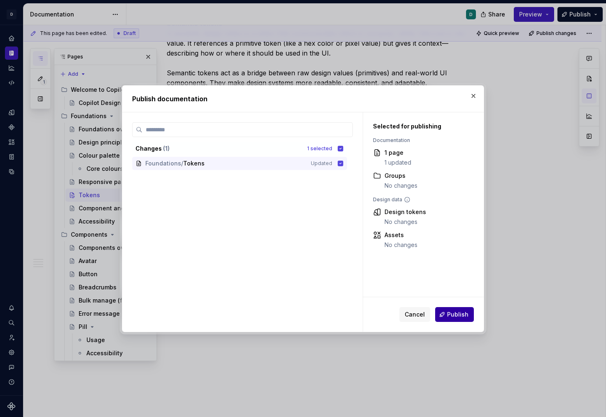
click at [460, 313] on span "Publish" at bounding box center [457, 315] width 21 height 8
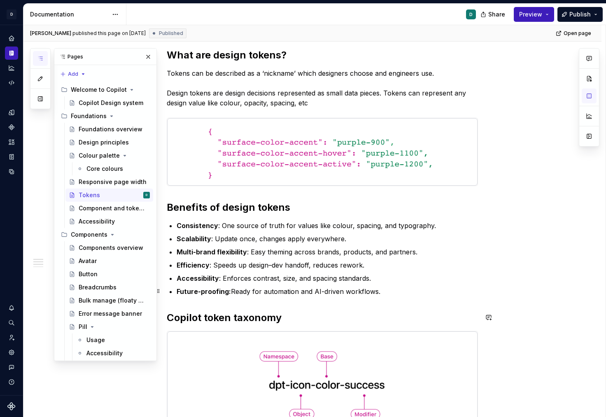
scroll to position [0, 0]
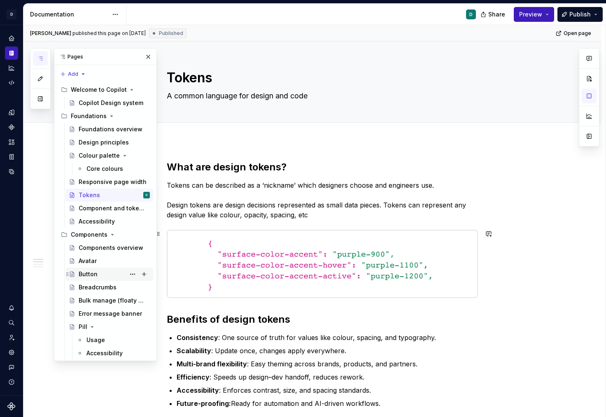
click at [101, 277] on div "Button" at bounding box center [114, 275] width 71 height 12
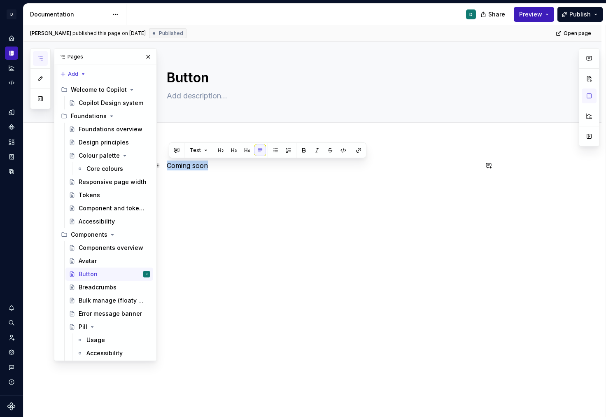
drag, startPoint x: 212, startPoint y: 164, endPoint x: 164, endPoint y: 164, distance: 47.4
click at [164, 164] on div "Coming soon" at bounding box center [312, 234] width 578 height 186
type textarea "*"
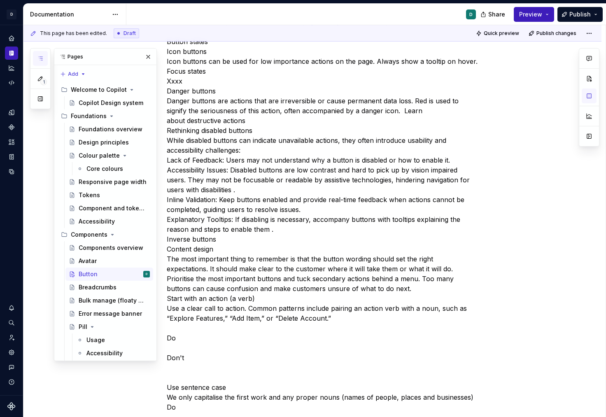
scroll to position [277, 0]
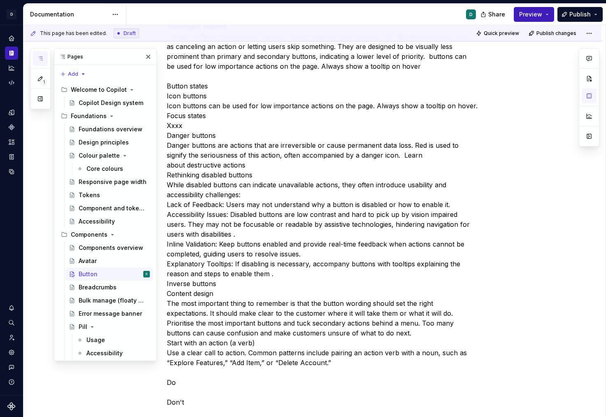
click at [168, 117] on p "Anatomy Button hierarchy Button hierarchy emphasises which button is more impor…" at bounding box center [322, 343] width 311 height 860
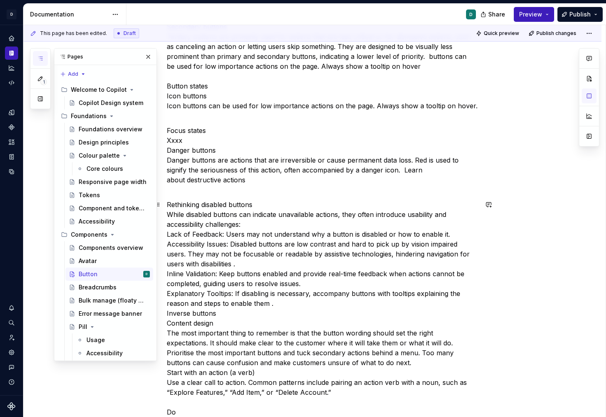
click at [168, 235] on div "Early access Anatomy Button hierarchy Button hierarchy emphasises which button …" at bounding box center [312, 401] width 578 height 1074
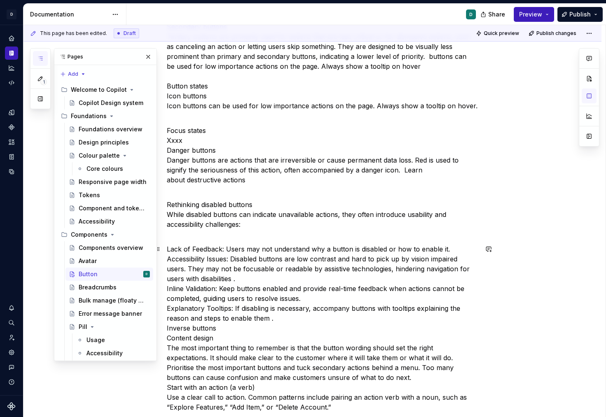
click at [168, 289] on div "Early access Anatomy Button hierarchy Button hierarchy emphasises which button …" at bounding box center [312, 408] width 578 height 1089
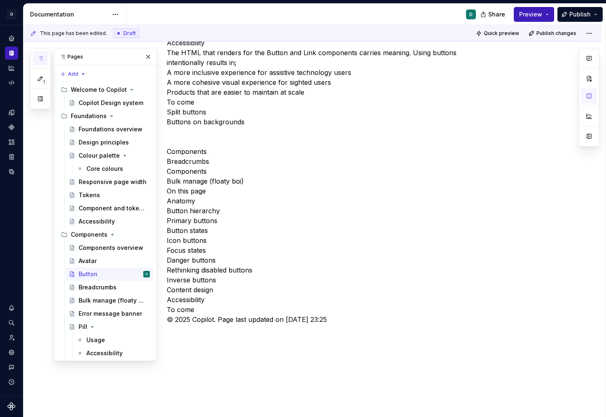
scroll to position [839, 0]
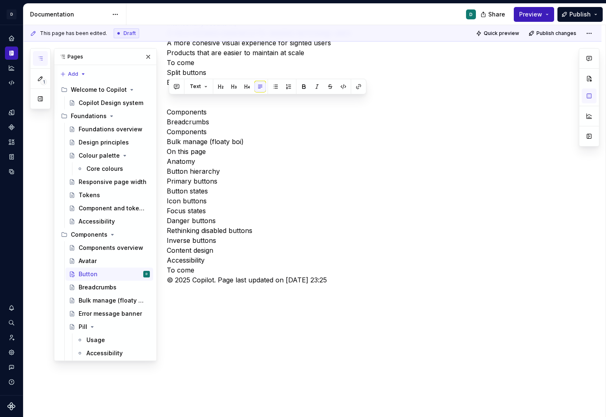
drag, startPoint x: 358, startPoint y: 391, endPoint x: 156, endPoint y: 100, distance: 353.8
click at [156, 100] on div "1 Pages Add Accessibility guide for tree Page tree. Navigate the tree with the …" at bounding box center [314, 221] width 583 height 392
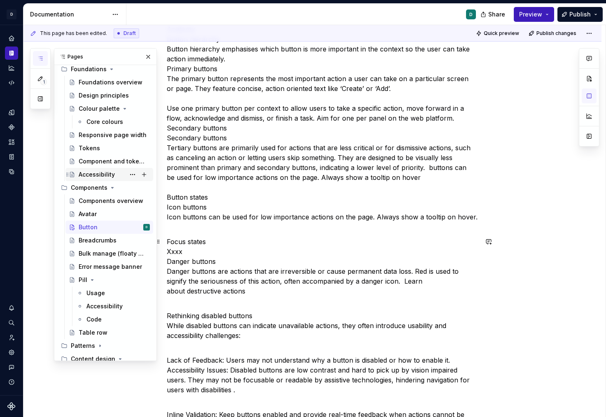
scroll to position [0, 0]
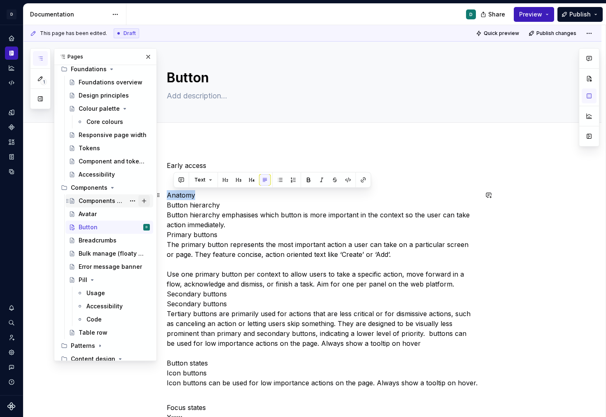
drag, startPoint x: 199, startPoint y: 198, endPoint x: 149, endPoint y: 198, distance: 49.8
click at [149, 198] on div "1 Pages Add Accessibility guide for tree Page tree. Navigate the tree with the …" at bounding box center [314, 221] width 583 height 392
click at [217, 180] on button "button" at bounding box center [221, 180] width 12 height 12
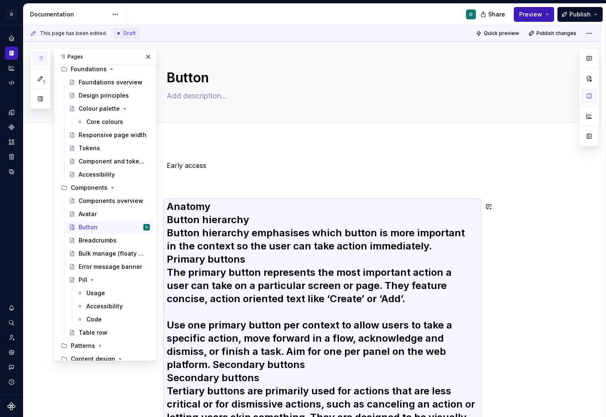
scroll to position [125, 0]
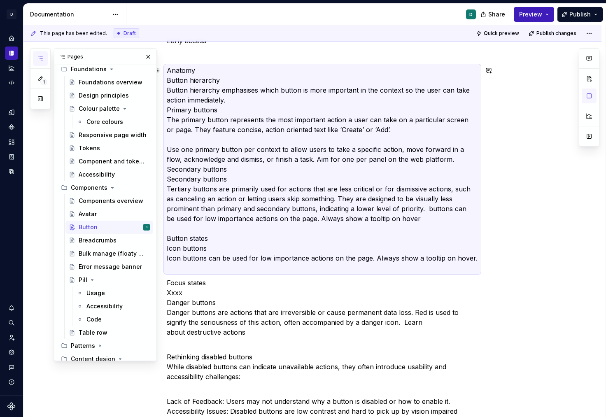
click at [192, 174] on p "Anatomy Button hierarchy Button hierarchy emphasises which button is more impor…" at bounding box center [322, 169] width 311 height 208
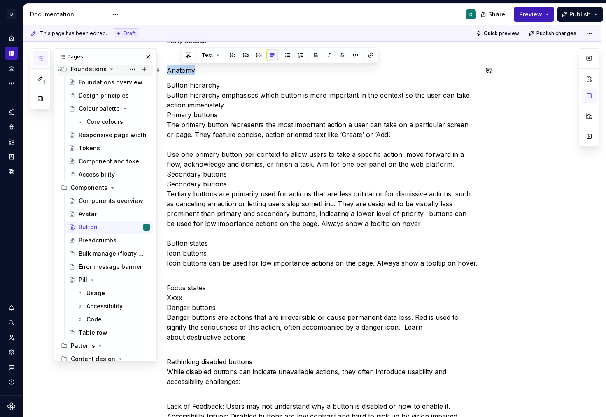
drag, startPoint x: 199, startPoint y: 70, endPoint x: 151, endPoint y: 70, distance: 48.2
click at [151, 70] on div "1 Pages Add Accessibility guide for tree Page tree. Navigate the tree with the …" at bounding box center [314, 221] width 583 height 392
click at [216, 56] on button "button" at bounding box center [221, 55] width 12 height 12
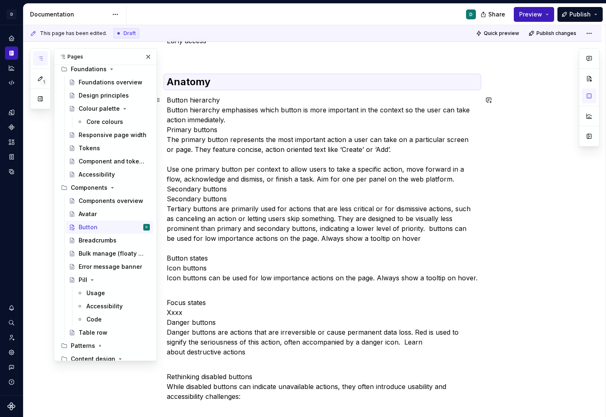
click at [168, 202] on p "Button hierarchy Button hierarchy emphasises which button is more important in …" at bounding box center [322, 194] width 311 height 198
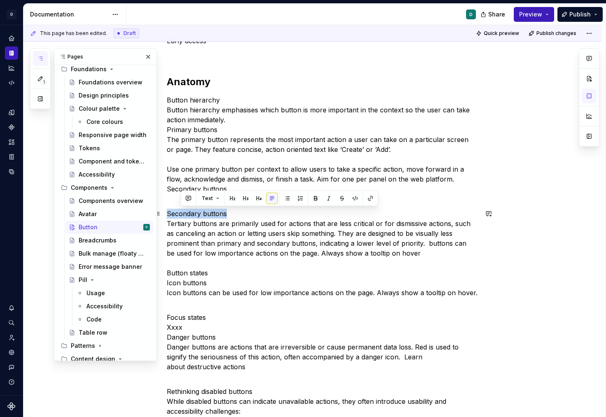
drag, startPoint x: 232, startPoint y: 212, endPoint x: 164, endPoint y: 214, distance: 68.0
click at [216, 199] on button "button" at bounding box center [221, 199] width 12 height 12
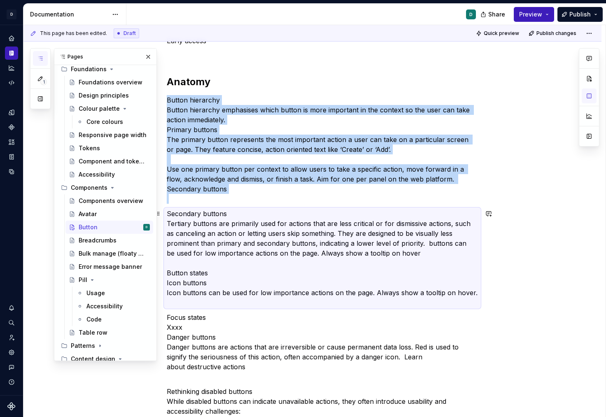
click at [167, 224] on p "Secondary buttons Tertiary buttons are primarily used for actions that are less…" at bounding box center [322, 258] width 311 height 99
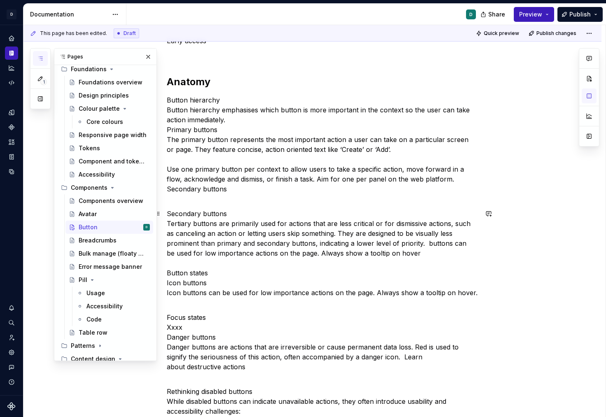
click at [171, 224] on p "Secondary buttons Tertiary buttons are primarily used for actions that are less…" at bounding box center [322, 258] width 311 height 99
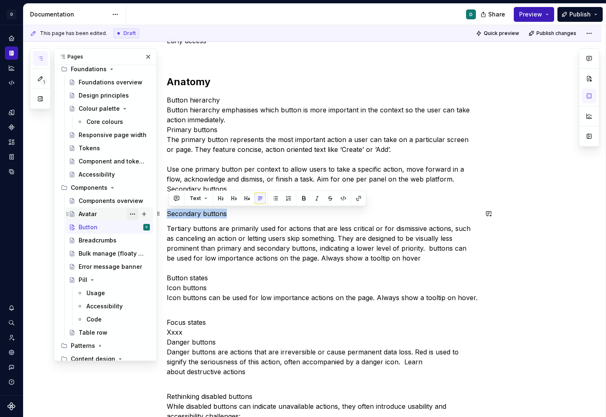
drag, startPoint x: 236, startPoint y: 215, endPoint x: 131, endPoint y: 215, distance: 105.8
click at [131, 215] on div "1 Pages Add Accessibility guide for tree Page tree. Navigate the tree with the …" at bounding box center [314, 221] width 583 height 392
click at [218, 197] on button "button" at bounding box center [221, 199] width 12 height 12
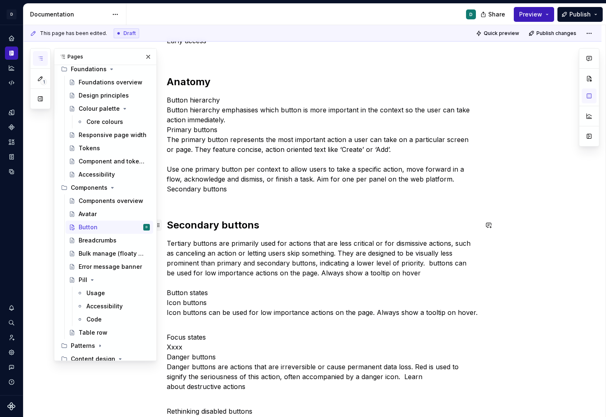
click at [162, 222] on span at bounding box center [158, 226] width 7 height 12
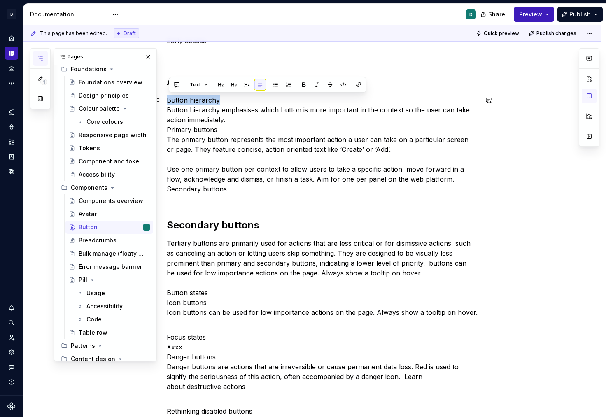
drag, startPoint x: 219, startPoint y: 100, endPoint x: 154, endPoint y: 100, distance: 65.5
click at [154, 100] on div "1 Pages Add Accessibility guide for tree Page tree. Navigate the tree with the …" at bounding box center [314, 221] width 583 height 392
click at [222, 82] on button "button" at bounding box center [221, 85] width 12 height 12
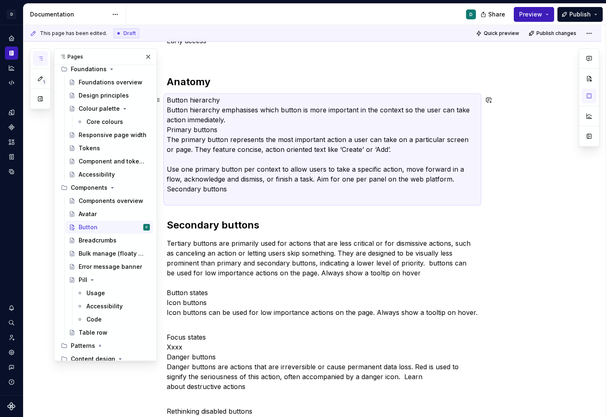
click at [169, 112] on p "Button hierarchy Button hierarchy emphasises which button is more important in …" at bounding box center [322, 149] width 311 height 109
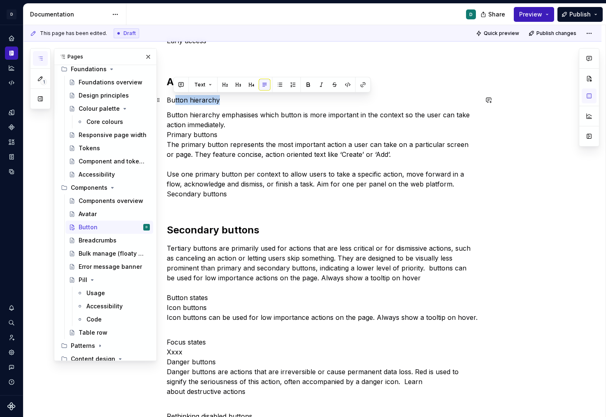
drag, startPoint x: 222, startPoint y: 100, endPoint x: 157, endPoint y: 101, distance: 64.7
click at [183, 103] on p "Button hierarchy" at bounding box center [322, 100] width 311 height 10
drag, startPoint x: 220, startPoint y: 98, endPoint x: 167, endPoint y: 98, distance: 53.5
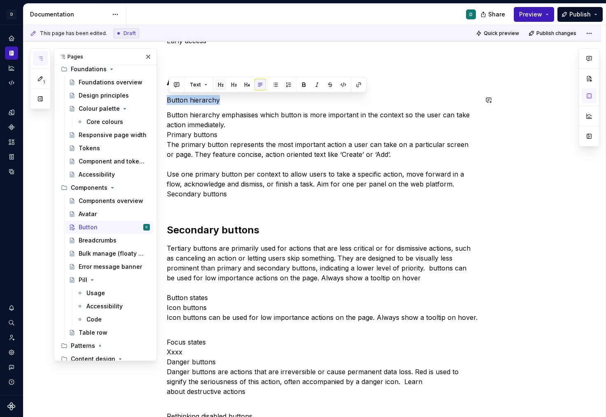
click at [217, 84] on button "button" at bounding box center [221, 85] width 12 height 12
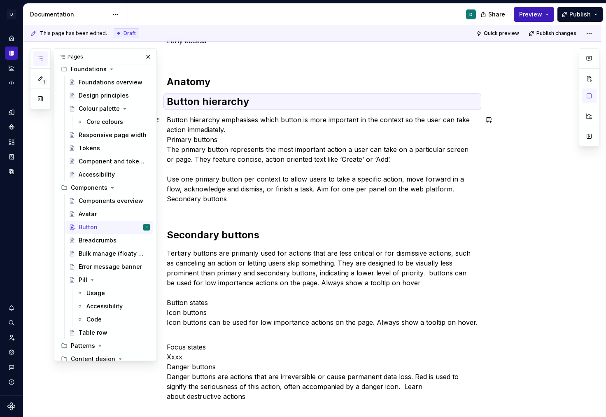
click at [171, 142] on p "Button hierarchy emphasises which button is more important in the context so th…" at bounding box center [322, 164] width 311 height 99
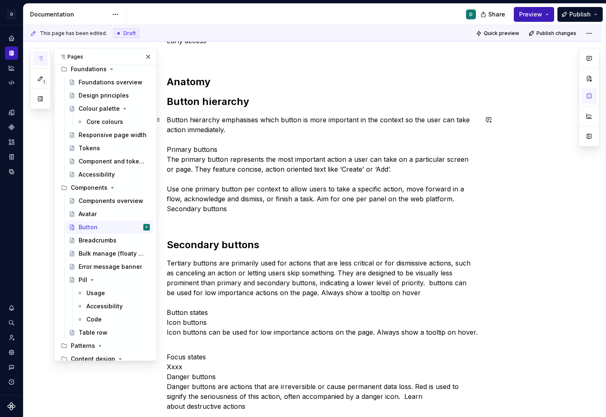
click at [170, 161] on p "Button hierarchy emphasises which button is more important in the context so th…" at bounding box center [322, 169] width 311 height 109
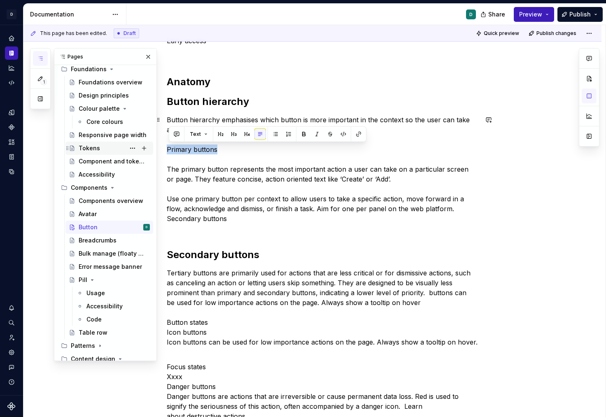
drag, startPoint x: 220, startPoint y: 147, endPoint x: 151, endPoint y: 147, distance: 68.4
click at [151, 147] on div "1 Pages Add Accessibility guide for tree Page tree. Navigate the tree with the …" at bounding box center [314, 221] width 583 height 392
click at [220, 140] on div "Text" at bounding box center [268, 134] width 198 height 16
click at [208, 150] on p "Button hierarchy emphasises which button is more important in the context so th…" at bounding box center [322, 174] width 311 height 119
drag, startPoint x: 221, startPoint y: 149, endPoint x: 152, endPoint y: 150, distance: 69.2
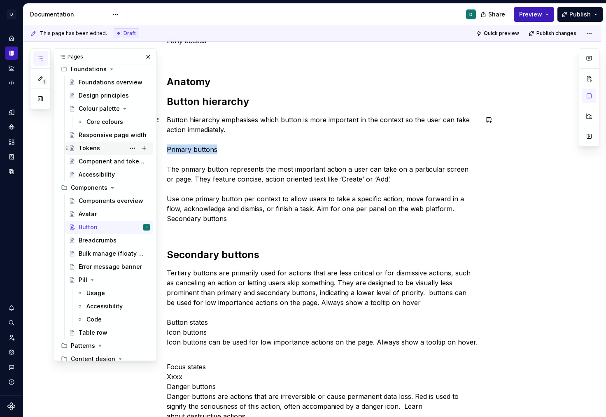
click at [152, 150] on div "1 Pages Add Accessibility guide for tree Page tree. Navigate the tree with the …" at bounding box center [314, 221] width 583 height 392
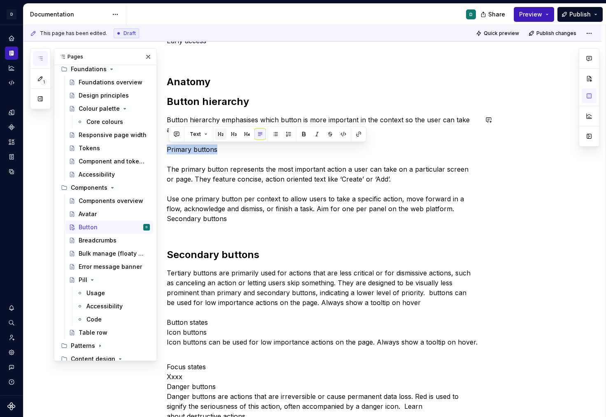
click at [219, 135] on button "button" at bounding box center [221, 134] width 12 height 12
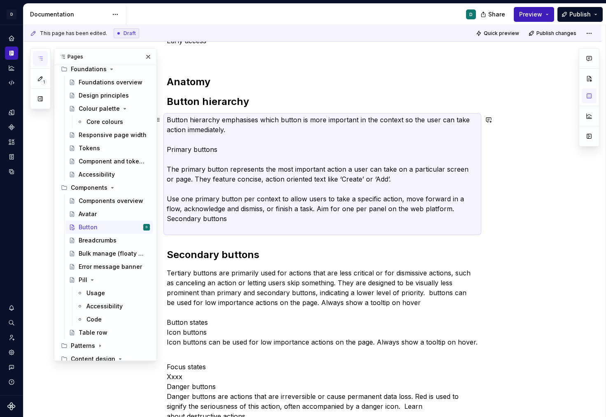
click at [177, 154] on p "Button hierarchy emphasises which button is more important in the context so th…" at bounding box center [322, 174] width 311 height 119
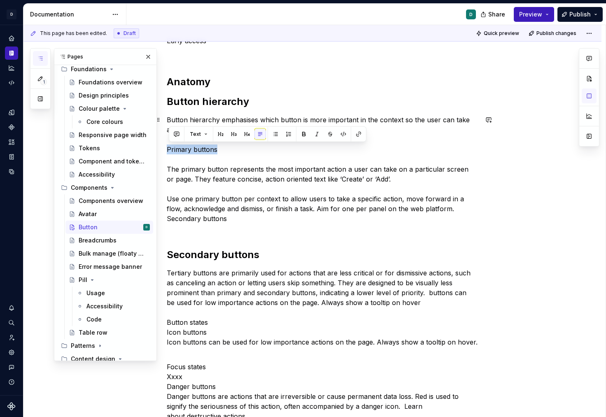
drag, startPoint x: 169, startPoint y: 152, endPoint x: 217, endPoint y: 152, distance: 47.4
click at [217, 152] on p "Button hierarchy emphasises which button is more important in the context so th…" at bounding box center [322, 174] width 311 height 119
click at [218, 132] on button "button" at bounding box center [221, 134] width 12 height 12
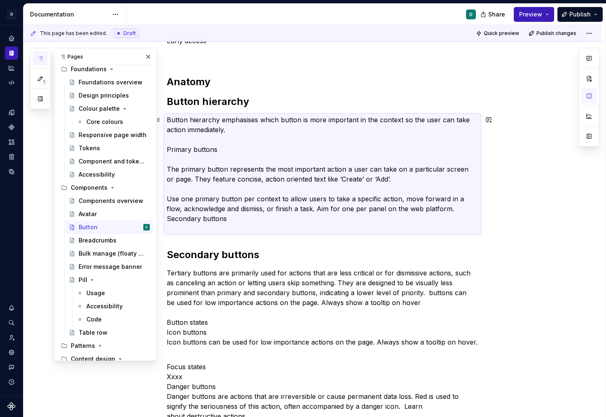
click at [171, 164] on p "Button hierarchy emphasises which button is more important in the context so th…" at bounding box center [322, 174] width 311 height 119
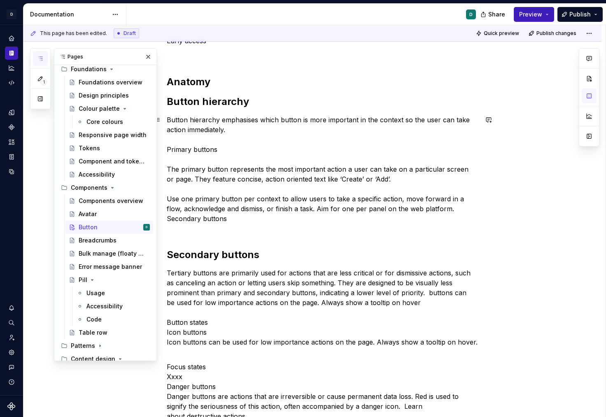
click at [169, 166] on p "Button hierarchy emphasises which button is more important in the context so th…" at bounding box center [322, 174] width 311 height 119
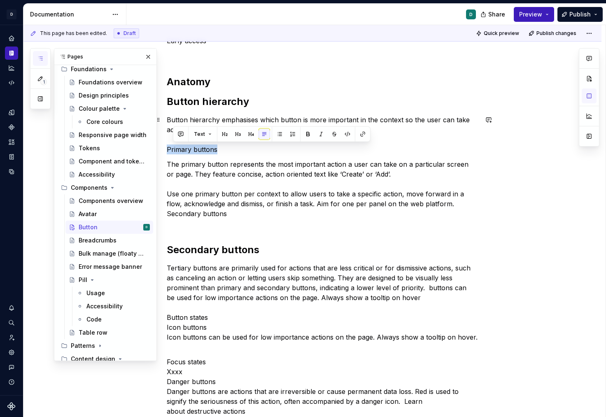
drag, startPoint x: 224, startPoint y: 150, endPoint x: 159, endPoint y: 150, distance: 65.1
click at [221, 135] on button "button" at bounding box center [221, 134] width 12 height 12
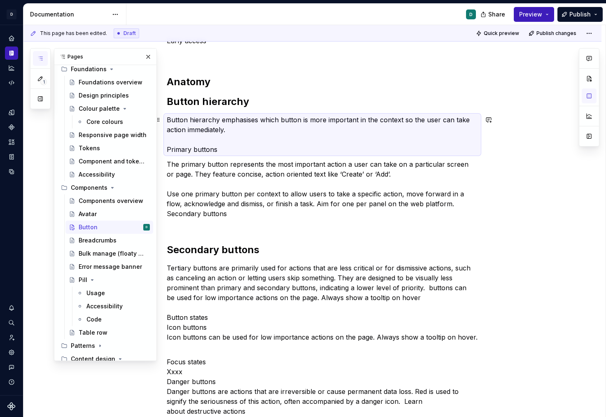
click at [169, 151] on p "Button hierarchy emphasises which button is more important in the context so th…" at bounding box center [322, 135] width 311 height 40
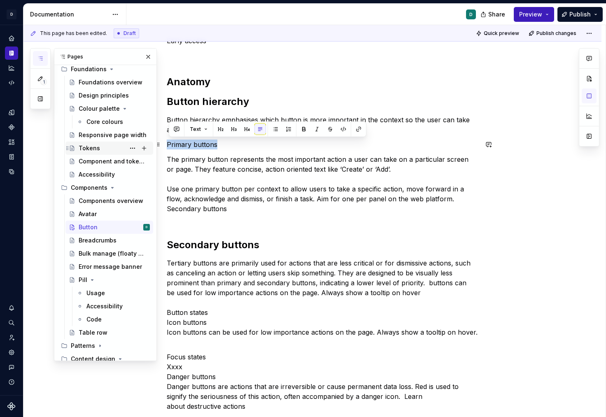
drag, startPoint x: 212, startPoint y: 145, endPoint x: 119, endPoint y: 145, distance: 92.7
click at [120, 145] on div "1 Pages Add Accessibility guide for tree Page tree. Navigate the tree with the …" at bounding box center [314, 221] width 583 height 392
click at [221, 127] on button "button" at bounding box center [221, 130] width 12 height 12
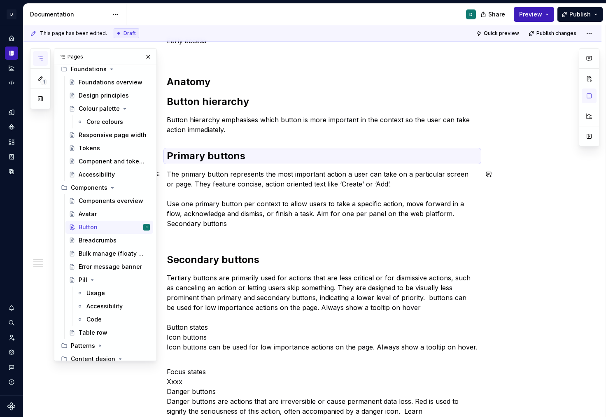
click at [198, 222] on p "The primary button represents the most important action a user can take on a pa…" at bounding box center [322, 203] width 311 height 69
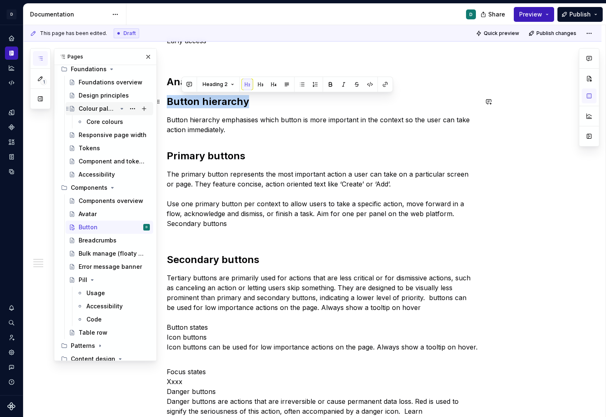
drag, startPoint x: 251, startPoint y: 102, endPoint x: 152, endPoint y: 102, distance: 99.3
click at [152, 102] on div "1 Pages Add Accessibility guide for tree Page tree. Navigate the tree with the …" at bounding box center [314, 221] width 583 height 392
click at [258, 85] on button "button" at bounding box center [261, 85] width 12 height 12
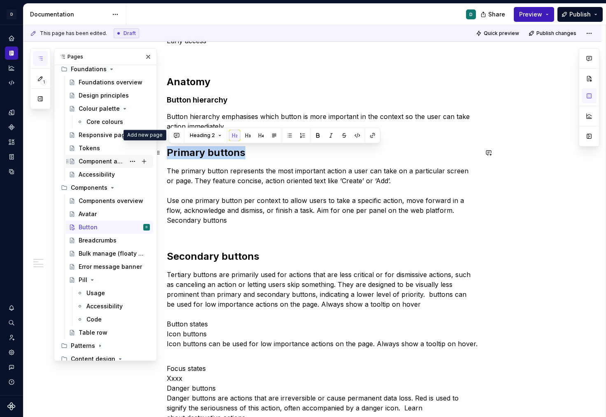
drag, startPoint x: 239, startPoint y: 151, endPoint x: 128, endPoint y: 154, distance: 110.8
click at [128, 154] on div "1 Pages Add Accessibility guide for tree Page tree. Navigate the tree with the …" at bounding box center [314, 221] width 583 height 392
click at [261, 137] on button "button" at bounding box center [261, 136] width 12 height 12
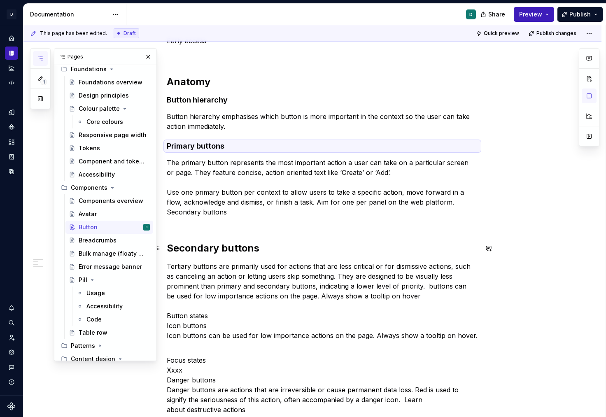
click at [220, 248] on h2 "Secondary buttons" at bounding box center [322, 248] width 311 height 13
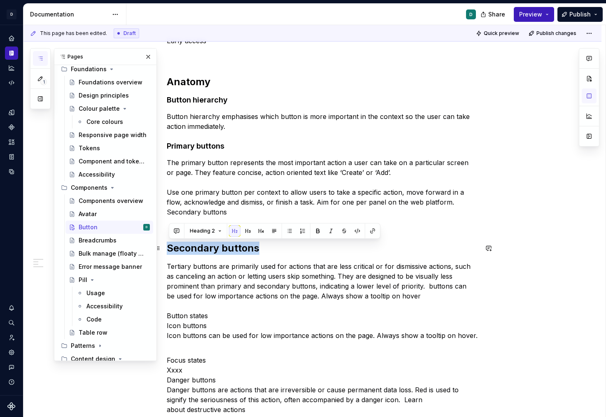
drag, startPoint x: 262, startPoint y: 248, endPoint x: 168, endPoint y: 249, distance: 93.5
click at [259, 234] on button "button" at bounding box center [261, 231] width 12 height 12
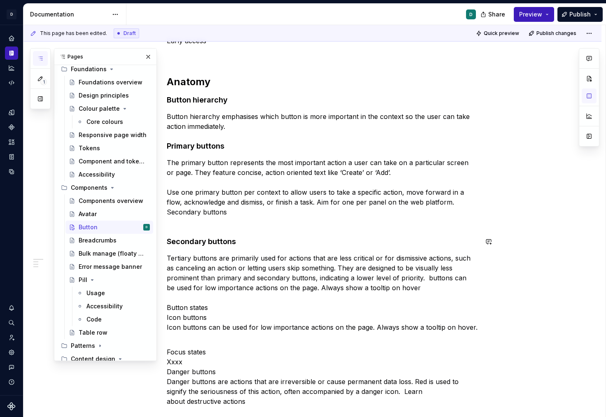
click at [182, 219] on p "The primary button represents the most important action a user can take on a pa…" at bounding box center [322, 192] width 311 height 69
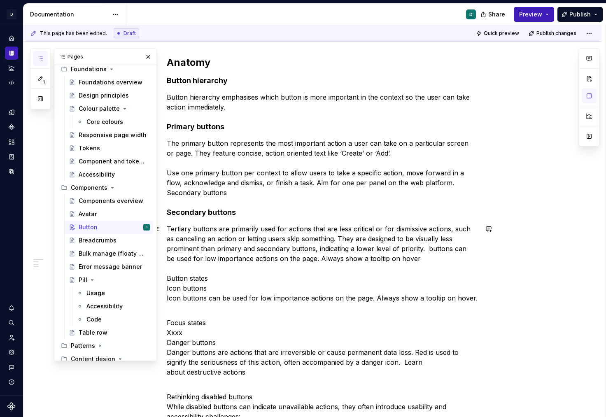
scroll to position [159, 0]
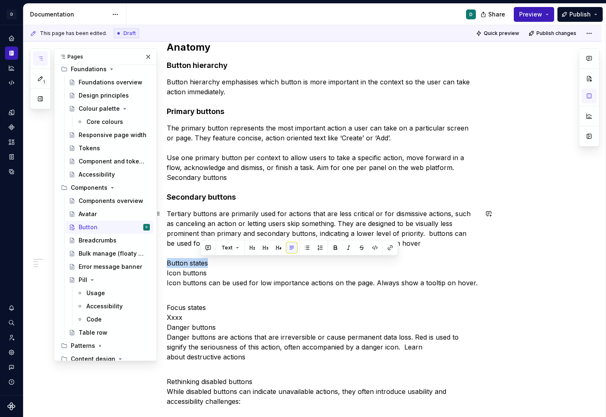
drag, startPoint x: 211, startPoint y: 263, endPoint x: 155, endPoint y: 263, distance: 55.6
click at [155, 263] on div "1 Pages Add Accessibility guide for tree Page tree. Navigate the tree with the …" at bounding box center [314, 221] width 583 height 392
click at [247, 251] on button "button" at bounding box center [247, 248] width 12 height 12
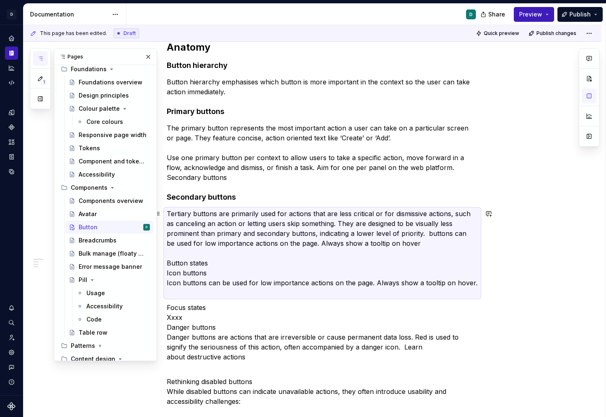
click at [177, 275] on p "Tertiary buttons are primarily used for actions that are less critical or for d…" at bounding box center [322, 253] width 311 height 89
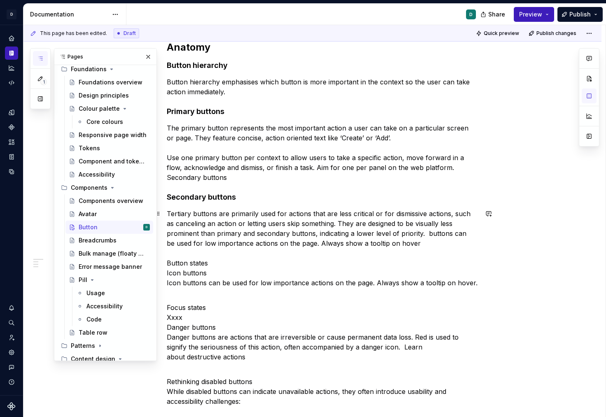
click at [169, 275] on p "Tertiary buttons are primarily used for actions that are less critical or for d…" at bounding box center [322, 253] width 311 height 89
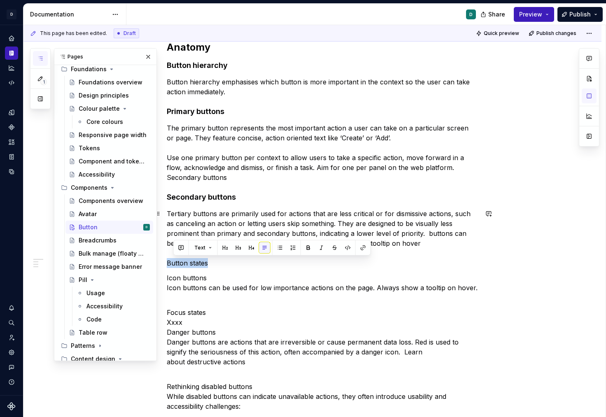
drag, startPoint x: 214, startPoint y: 262, endPoint x: 166, endPoint y: 262, distance: 48.2
click at [244, 245] on button "button" at bounding box center [247, 248] width 12 height 12
click at [173, 261] on p "Tertiary buttons are primarily used for actions that are less critical or for d…" at bounding box center [322, 238] width 311 height 59
click at [169, 264] on p "Tertiary buttons are primarily used for actions that are less critical or for d…" at bounding box center [322, 238] width 311 height 59
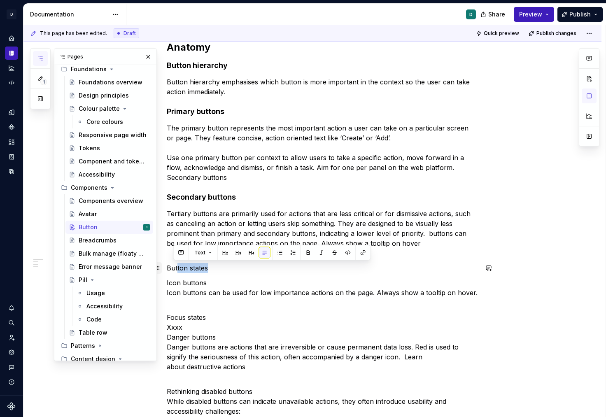
drag, startPoint x: 210, startPoint y: 267, endPoint x: 159, endPoint y: 267, distance: 50.2
click at [187, 271] on p "Button states" at bounding box center [322, 268] width 311 height 10
drag, startPoint x: 210, startPoint y: 269, endPoint x: 169, endPoint y: 270, distance: 40.4
click at [169, 270] on p "Button states" at bounding box center [322, 268] width 311 height 10
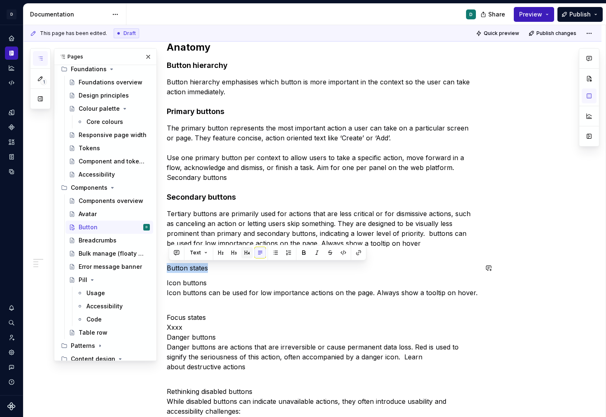
click at [244, 255] on button "button" at bounding box center [247, 253] width 12 height 12
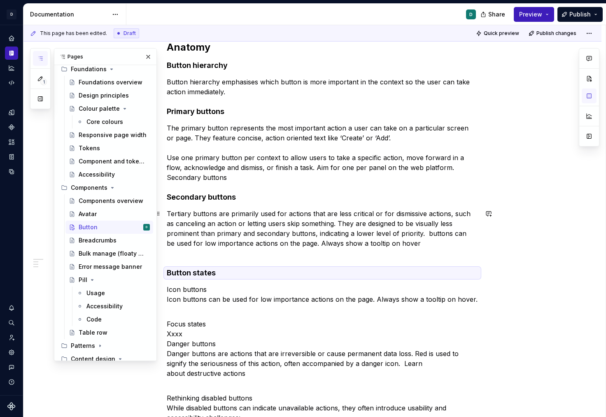
click at [180, 256] on p "Tertiary buttons are primarily used for actions that are less critical or for d…" at bounding box center [322, 233] width 311 height 49
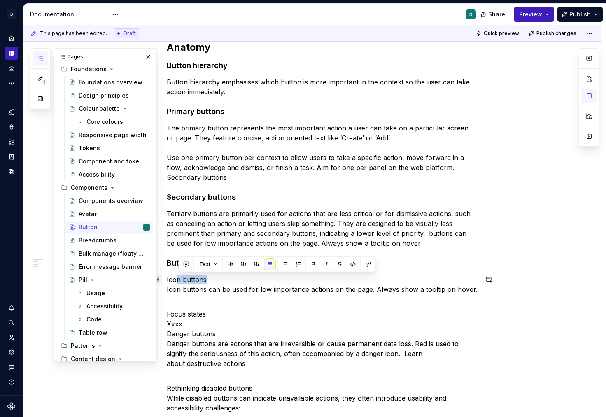
drag, startPoint x: 208, startPoint y: 280, endPoint x: 161, endPoint y: 280, distance: 47.8
click at [183, 280] on p "Icon buttons Icon buttons can be used for low importance actions on the page. A…" at bounding box center [322, 290] width 311 height 30
drag, startPoint x: 206, startPoint y: 282, endPoint x: 168, endPoint y: 280, distance: 37.5
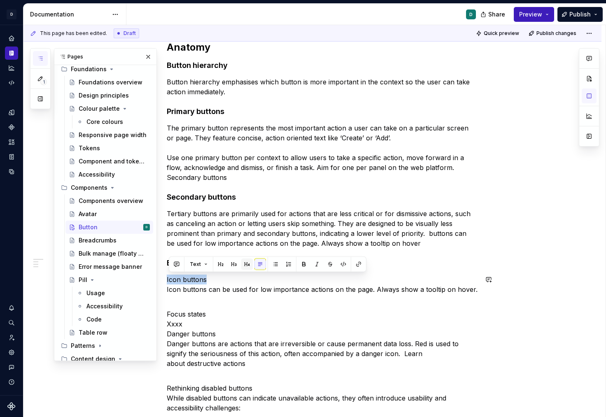
click at [241, 266] on button "button" at bounding box center [247, 265] width 12 height 12
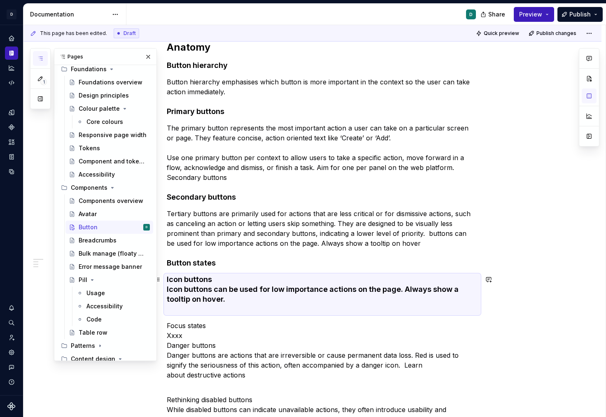
click at [178, 301] on h4 "Icon buttons Icon buttons can be used for low importance actions on the page. A…" at bounding box center [322, 295] width 311 height 40
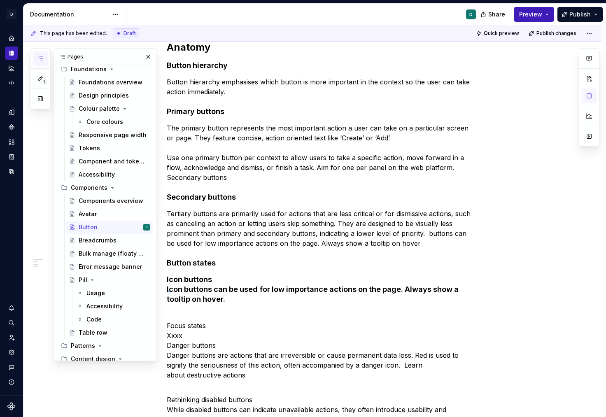
click at [168, 291] on div "This page has been edited. Draft Quick preview Publish changes Button Edit head…" at bounding box center [314, 221] width 582 height 392
click at [182, 285] on h4 "Icon buttons Icon buttons can be used for low importance actions on the page. A…" at bounding box center [322, 295] width 311 height 40
drag, startPoint x: 212, startPoint y: 325, endPoint x: 156, endPoint y: 325, distance: 55.6
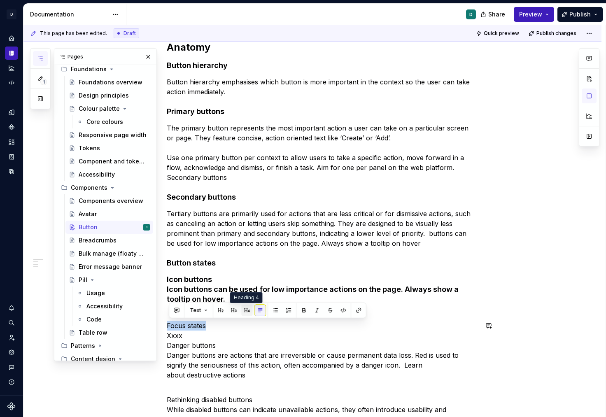
click at [247, 309] on button "button" at bounding box center [247, 311] width 12 height 12
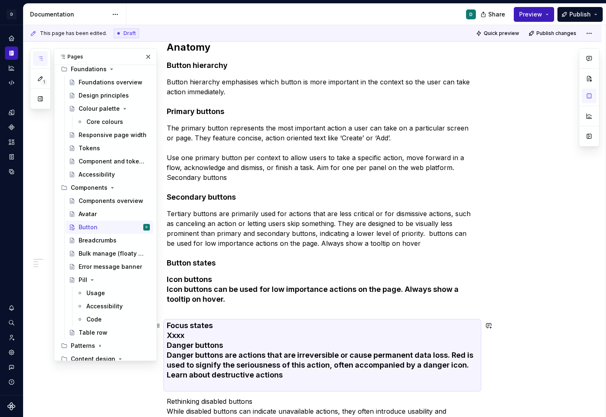
click at [202, 335] on h4 "Focus states Xxxx Danger buttons Danger buttons are actions that are irreversib…" at bounding box center [322, 355] width 311 height 69
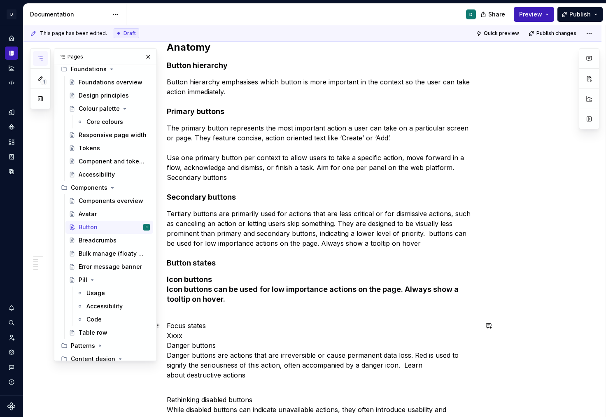
click at [170, 336] on p "Focus states Xxxx Danger buttons Danger buttons are actions that are irreversib…" at bounding box center [322, 355] width 311 height 69
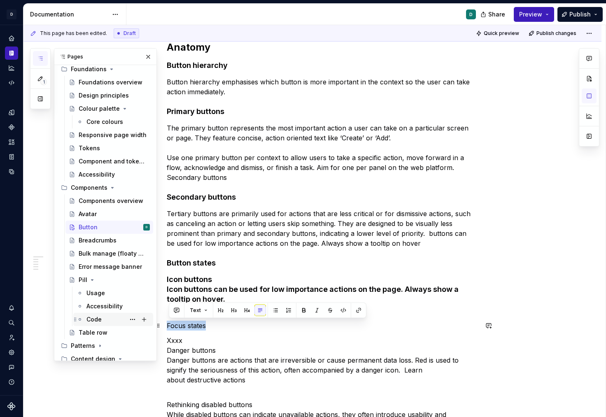
drag, startPoint x: 210, startPoint y: 325, endPoint x: 151, endPoint y: 325, distance: 58.5
click at [152, 325] on div "1 Pages Add Accessibility guide for tree Page tree. Navigate the tree with the …" at bounding box center [314, 221] width 583 height 392
click at [248, 311] on button "button" at bounding box center [247, 311] width 12 height 12
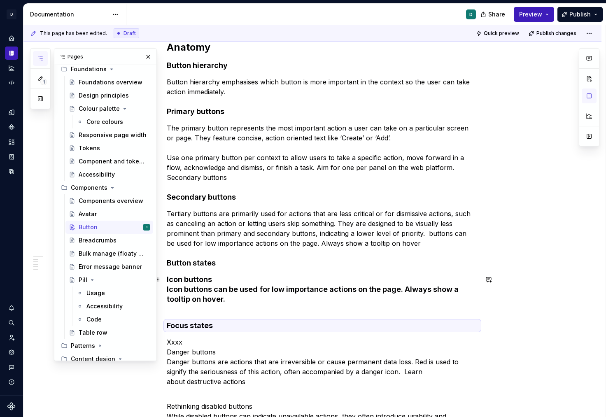
click at [215, 307] on h4 "Icon buttons Icon buttons can be used for low importance actions on the page. A…" at bounding box center [322, 295] width 311 height 40
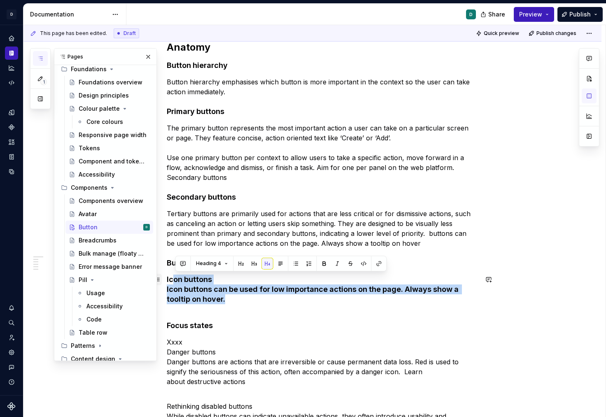
drag, startPoint x: 230, startPoint y: 298, endPoint x: 159, endPoint y: 278, distance: 74.6
click at [223, 266] on button "Heading 4" at bounding box center [211, 264] width 39 height 12
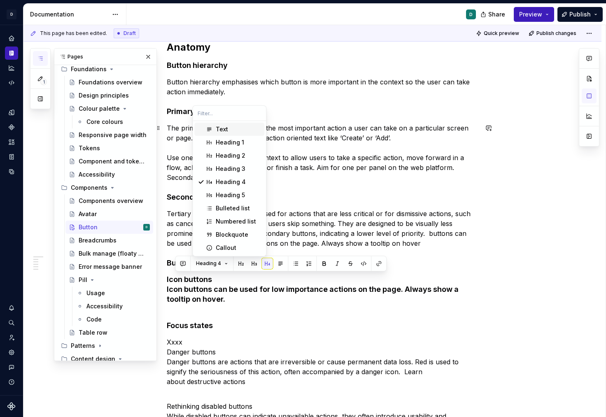
click at [223, 126] on div "Text" at bounding box center [222, 129] width 12 height 8
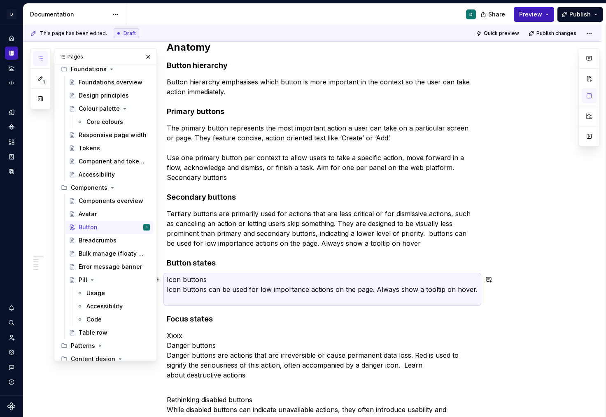
click at [195, 292] on p "Icon buttons Icon buttons can be used for low importance actions on the page. A…" at bounding box center [322, 290] width 311 height 30
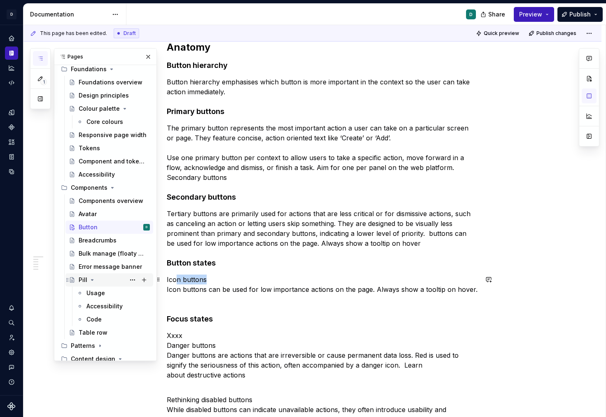
drag, startPoint x: 208, startPoint y: 280, endPoint x: 152, endPoint y: 280, distance: 56.4
click at [152, 280] on div "1 Pages Add Accessibility guide for tree Page tree. Navigate the tree with the …" at bounding box center [314, 221] width 583 height 392
click at [246, 262] on button "button" at bounding box center [247, 265] width 12 height 12
click at [188, 282] on p "Icon buttons Icon buttons can be used for low importance actions on the page. A…" at bounding box center [322, 290] width 311 height 30
click at [170, 290] on p "Icon buttons Icon buttons can be used for low importance actions on the page. A…" at bounding box center [322, 290] width 311 height 30
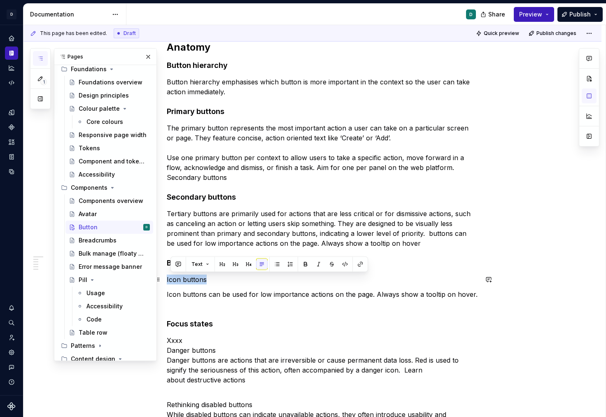
drag, startPoint x: 207, startPoint y: 280, endPoint x: 167, endPoint y: 281, distance: 40.4
click at [245, 266] on button "button" at bounding box center [247, 265] width 12 height 12
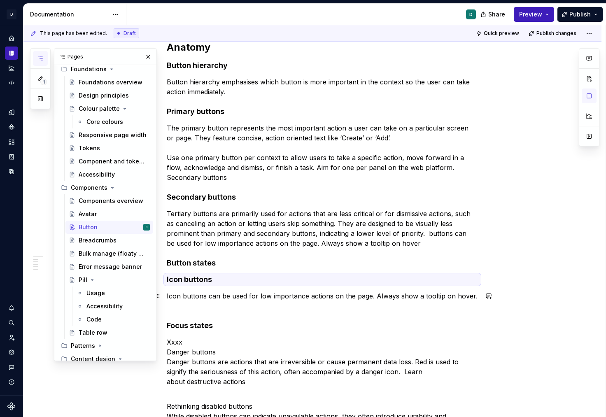
click at [168, 298] on p "Icon buttons can be used for low importance actions on the page. Always show a …" at bounding box center [322, 301] width 311 height 20
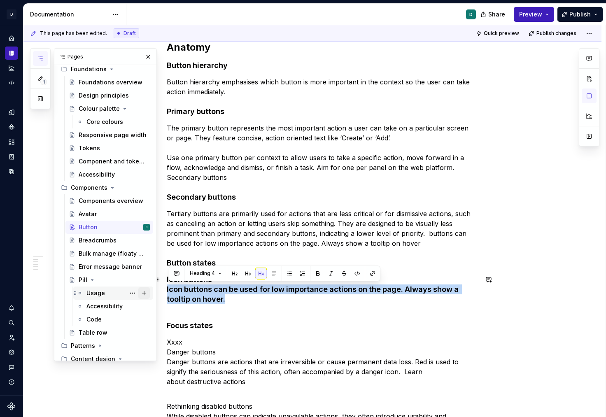
drag, startPoint x: 227, startPoint y: 301, endPoint x: 148, endPoint y: 290, distance: 79.9
click at [148, 290] on div "1 Pages Add Accessibility guide for tree Page tree. Navigate the tree with the …" at bounding box center [314, 221] width 583 height 392
click at [264, 274] on button "button" at bounding box center [261, 274] width 12 height 12
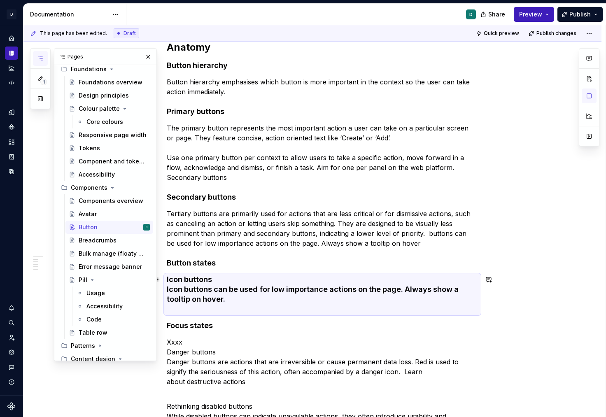
click at [221, 308] on h4 "Icon buttons Icon buttons can be used for low importance actions on the page. A…" at bounding box center [322, 295] width 311 height 40
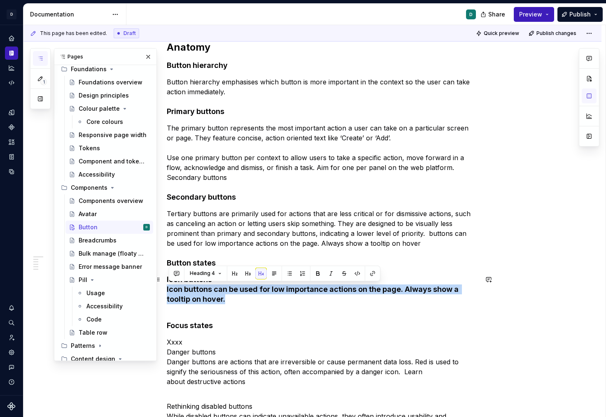
drag, startPoint x: 228, startPoint y: 301, endPoint x: 166, endPoint y: 290, distance: 63.1
click at [260, 276] on button "button" at bounding box center [261, 274] width 12 height 12
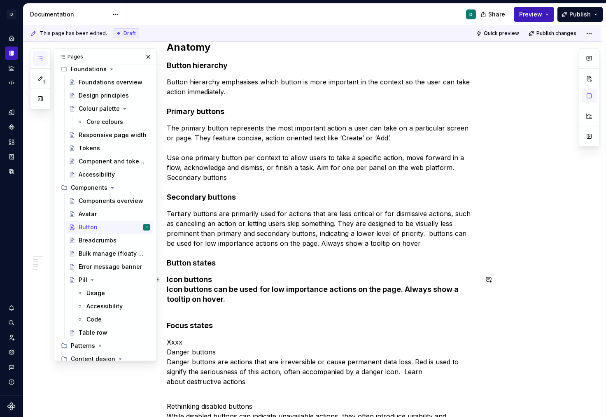
click at [244, 288] on h4 "Icon buttons Icon buttons can be used for low importance actions on the page. A…" at bounding box center [322, 295] width 311 height 40
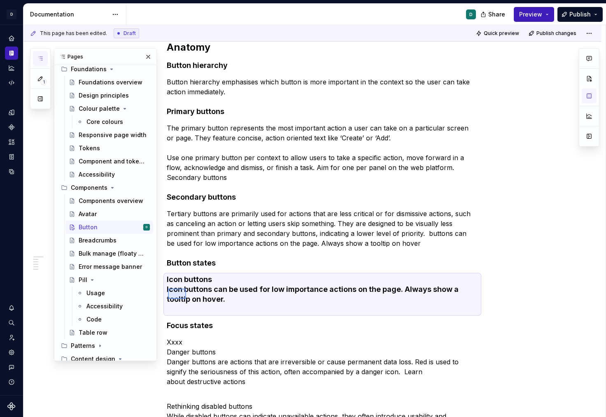
drag, startPoint x: 168, startPoint y: 289, endPoint x: 240, endPoint y: 312, distance: 75.3
click at [239, 312] on div "This page has been edited. Draft Quick preview Publish changes Button Edit head…" at bounding box center [314, 221] width 582 height 392
click at [240, 312] on h4 "Icon buttons Icon buttons can be used for low importance actions on the page. A…" at bounding box center [322, 295] width 311 height 40
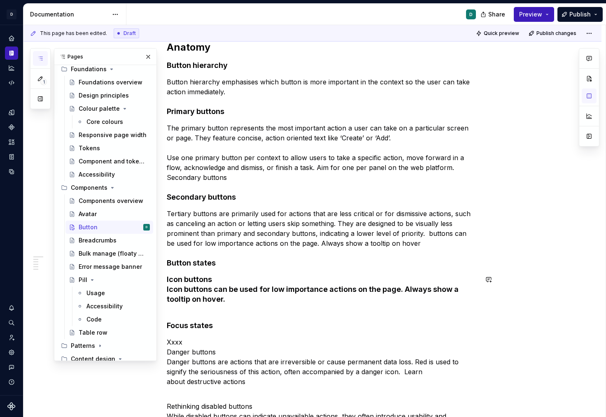
click at [186, 313] on h4 "Icon buttons Icon buttons can be used for low importance actions on the page. A…" at bounding box center [322, 295] width 311 height 40
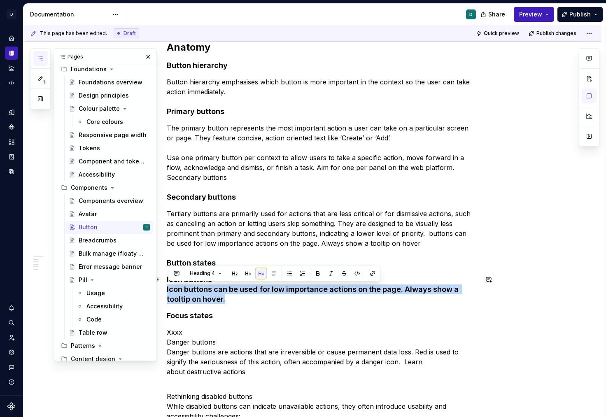
drag, startPoint x: 227, startPoint y: 301, endPoint x: 159, endPoint y: 291, distance: 67.9
click at [259, 268] on button "button" at bounding box center [261, 274] width 12 height 12
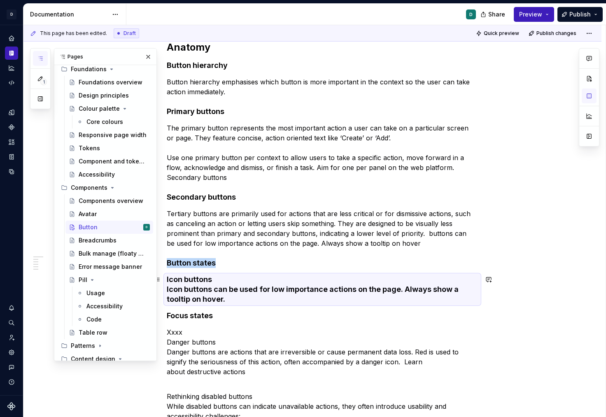
click at [236, 288] on h4 "Icon buttons Icon buttons can be used for low importance actions on the page. A…" at bounding box center [322, 290] width 311 height 30
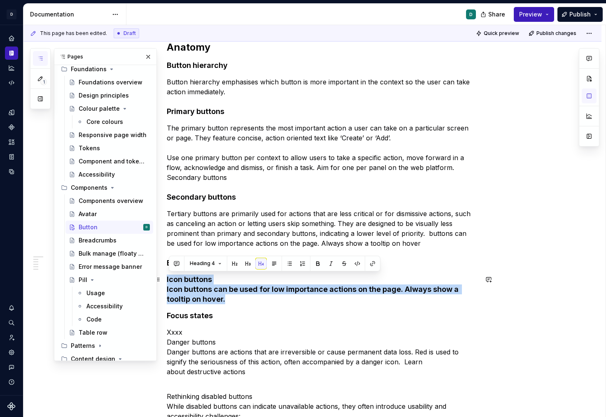
drag, startPoint x: 230, startPoint y: 299, endPoint x: 166, endPoint y: 280, distance: 66.9
click at [217, 264] on button "Heading 4" at bounding box center [205, 264] width 39 height 12
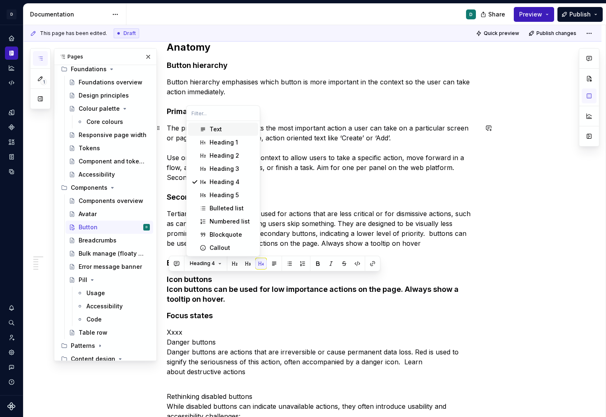
click at [219, 127] on div "Text" at bounding box center [216, 129] width 12 height 8
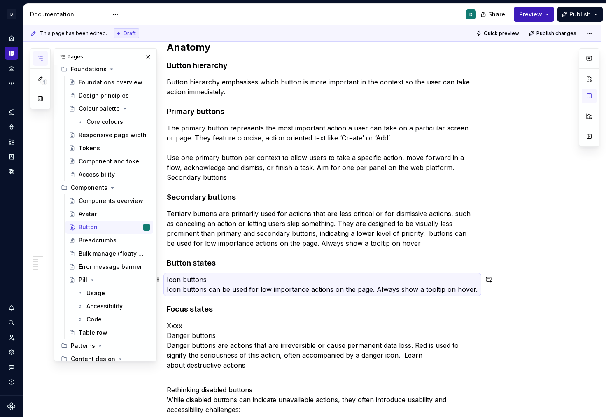
click at [192, 279] on p "Icon buttons Icon buttons can be used for low importance actions on the page. A…" at bounding box center [322, 285] width 311 height 20
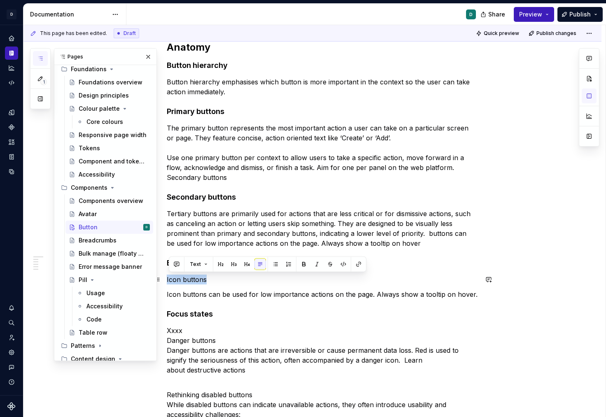
drag, startPoint x: 210, startPoint y: 277, endPoint x: 166, endPoint y: 277, distance: 44.1
click at [248, 264] on button "button" at bounding box center [247, 265] width 12 height 12
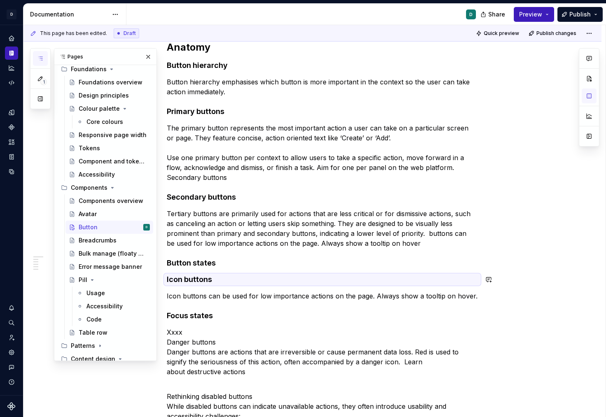
click at [235, 298] on p "Icon buttons can be used for low importance actions on the page. Always show a …" at bounding box center [322, 296] width 311 height 10
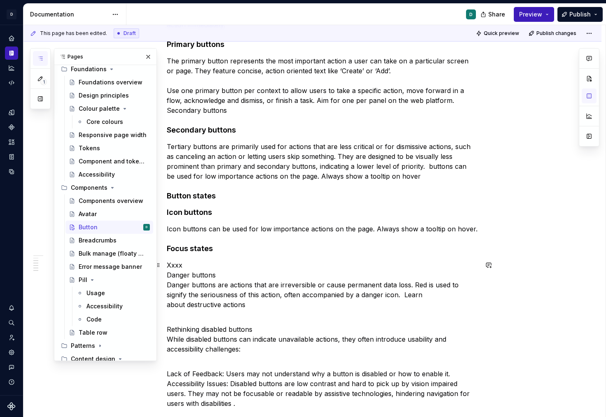
scroll to position [241, 0]
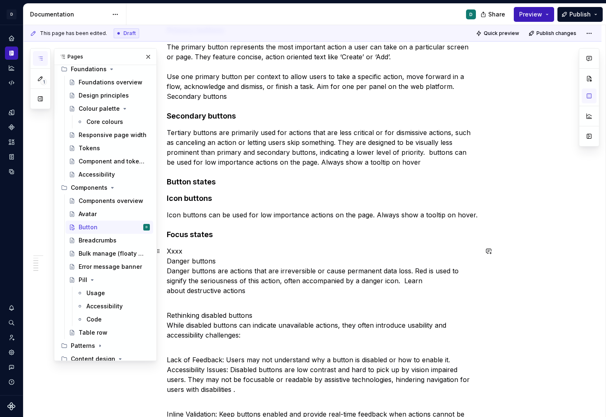
click at [168, 260] on div "Early access Anatomy Button hierarchy Button hierarchy emphasises which button …" at bounding box center [312, 402] width 578 height 1005
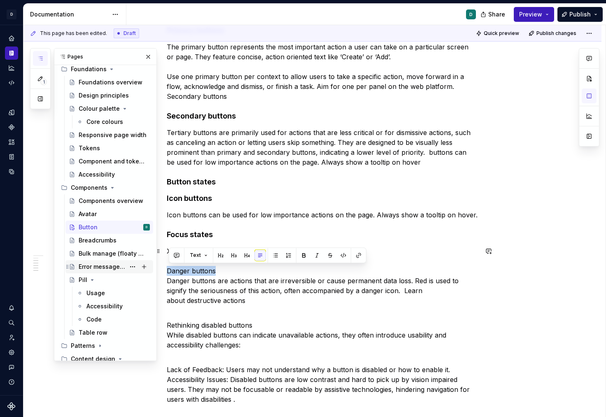
drag, startPoint x: 217, startPoint y: 271, endPoint x: 152, endPoint y: 271, distance: 65.5
click at [152, 271] on div "1 Pages Add Accessibility guide for tree Page tree. Navigate the tree with the …" at bounding box center [314, 221] width 583 height 392
click at [249, 257] on button "button" at bounding box center [247, 256] width 12 height 12
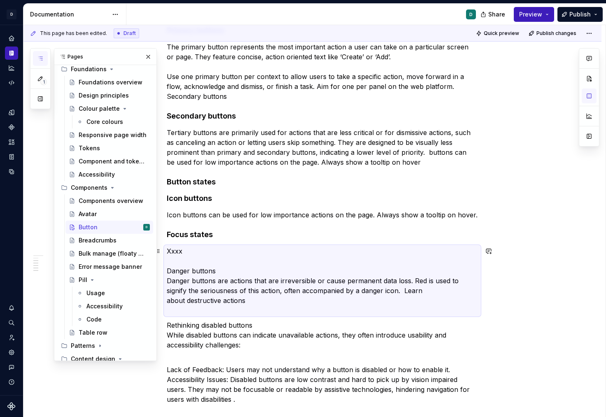
click at [171, 282] on p "Xxxx Danger buttons Danger buttons are actions that are irreversible or cause p…" at bounding box center [322, 280] width 311 height 69
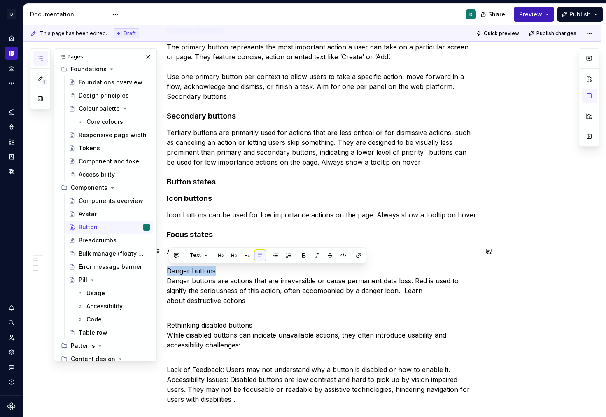
drag, startPoint x: 219, startPoint y: 271, endPoint x: 170, endPoint y: 271, distance: 49.4
click at [170, 271] on p "Xxxx Danger buttons Danger buttons are actions that are irreversible or cause p…" at bounding box center [322, 280] width 311 height 69
click at [246, 255] on button "button" at bounding box center [247, 256] width 12 height 12
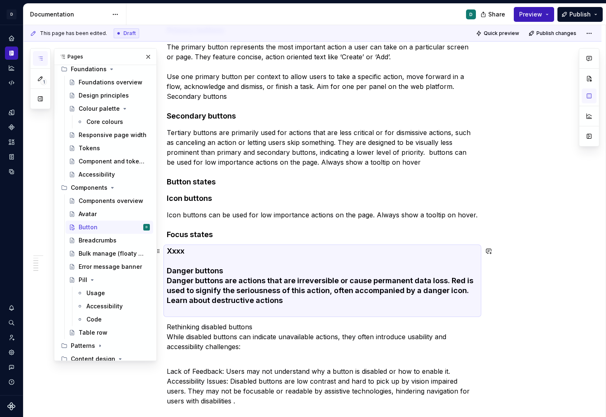
click at [218, 290] on h4 "Xxxx Danger buttons Danger buttons are actions that are irreversible or cause p…" at bounding box center [322, 280] width 311 height 69
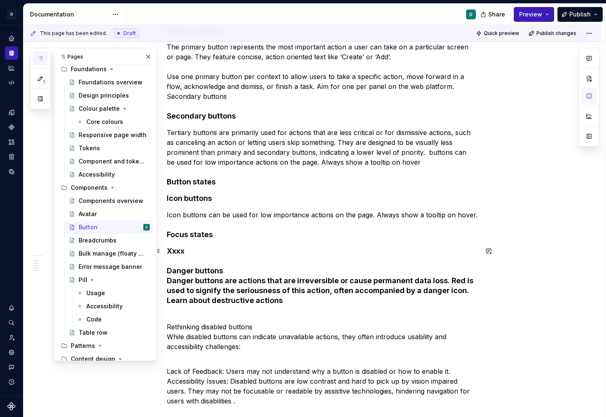
click at [170, 281] on h4 "Xxxx Danger buttons Danger buttons are actions that are irreversible or cause p…" at bounding box center [322, 280] width 311 height 69
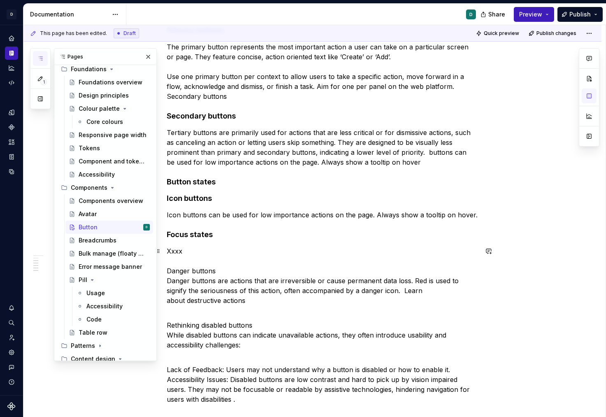
click at [170, 280] on p "Xxxx Danger buttons Danger buttons are actions that are irreversible or cause p…" at bounding box center [322, 280] width 311 height 69
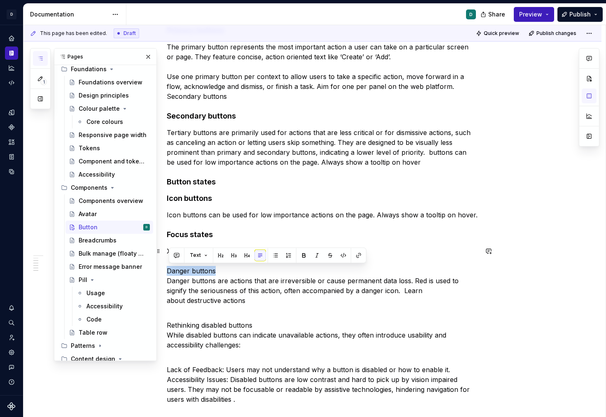
drag, startPoint x: 217, startPoint y: 273, endPoint x: 166, endPoint y: 273, distance: 51.5
click at [166, 273] on div "Early access Anatomy Button hierarchy Button hierarchy emphasises which button …" at bounding box center [312, 407] width 578 height 1015
click at [245, 254] on button "button" at bounding box center [247, 256] width 12 height 12
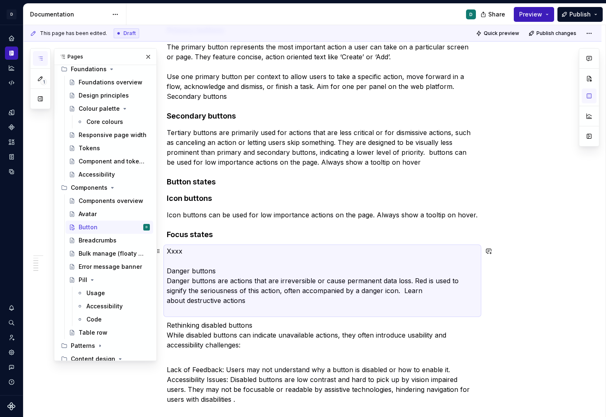
click at [170, 281] on p "Xxxx Danger buttons Danger buttons are actions that are irreversible or cause p…" at bounding box center [322, 280] width 311 height 69
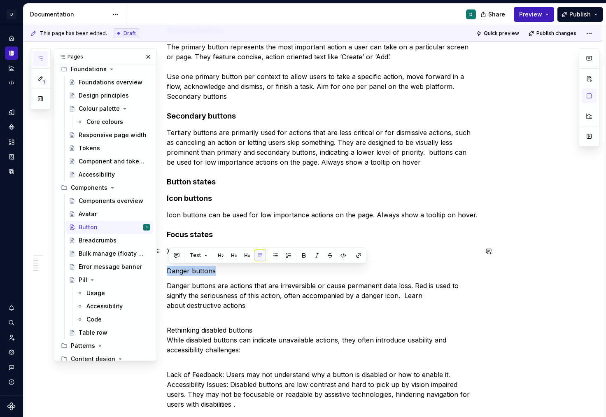
drag, startPoint x: 216, startPoint y: 270, endPoint x: 156, endPoint y: 271, distance: 60.1
click at [156, 271] on div "1 Pages Add Accessibility guide for tree Page tree. Navigate the tree with the …" at bounding box center [314, 221] width 583 height 392
click at [246, 254] on button "button" at bounding box center [247, 256] width 12 height 12
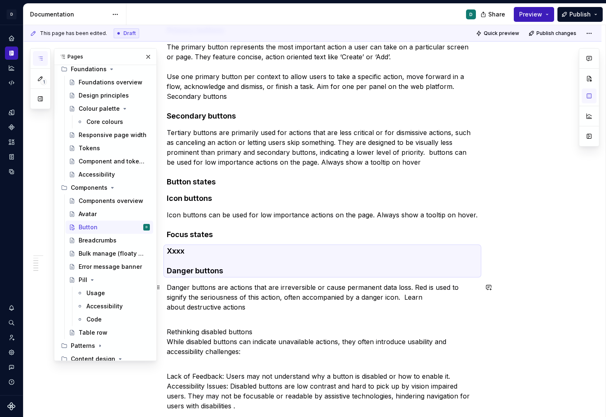
click at [207, 299] on p "Danger buttons are actions that are irreversible or cause permanent data loss. …" at bounding box center [322, 303] width 311 height 40
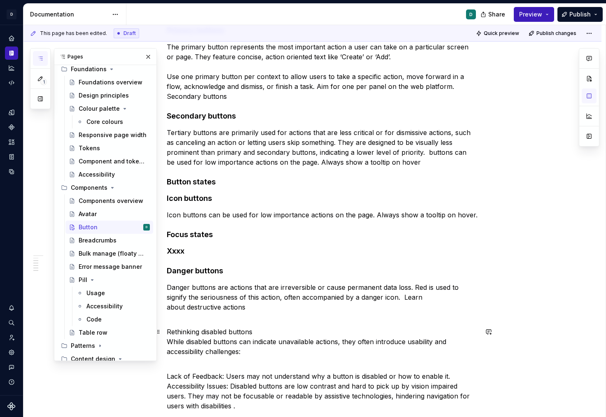
click at [170, 343] on p "Rethinking disabled buttons While disabled buttons can indicate unavailable act…" at bounding box center [322, 347] width 311 height 40
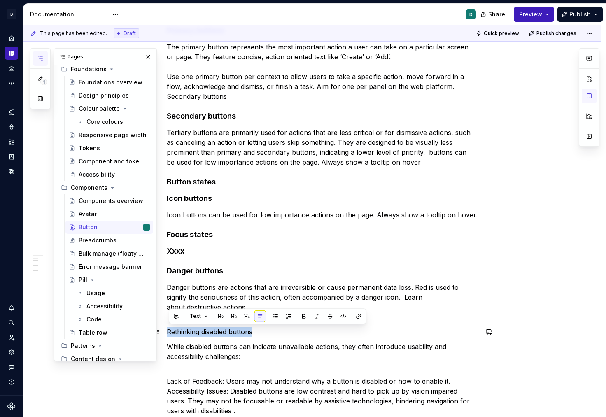
drag, startPoint x: 255, startPoint y: 331, endPoint x: 166, endPoint y: 332, distance: 88.1
click at [166, 332] on div "Early access Anatomy Button hierarchy Button hierarchy emphasises which button …" at bounding box center [312, 413] width 578 height 1026
click at [246, 316] on button "button" at bounding box center [247, 317] width 12 height 12
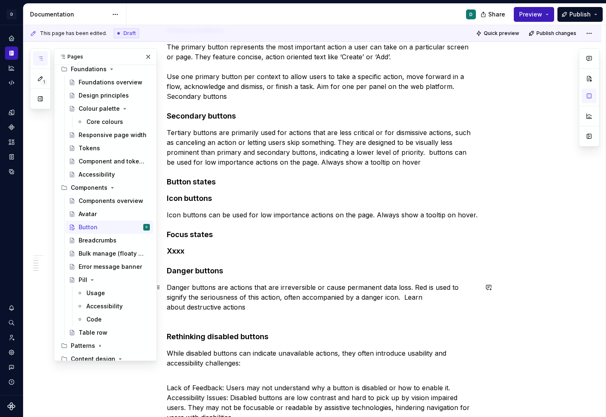
click at [222, 290] on p "Danger buttons are actions that are irreversible or cause permanent data loss. …" at bounding box center [322, 303] width 311 height 40
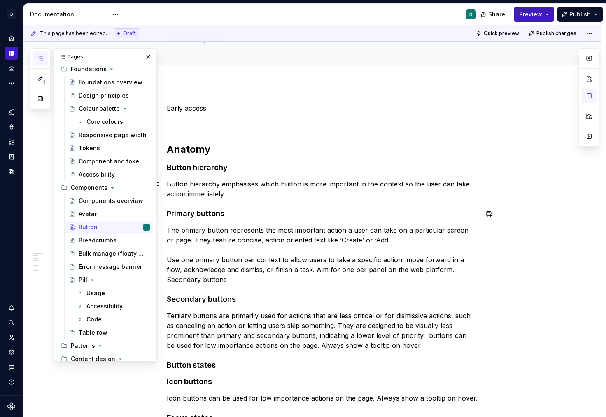
scroll to position [26, 0]
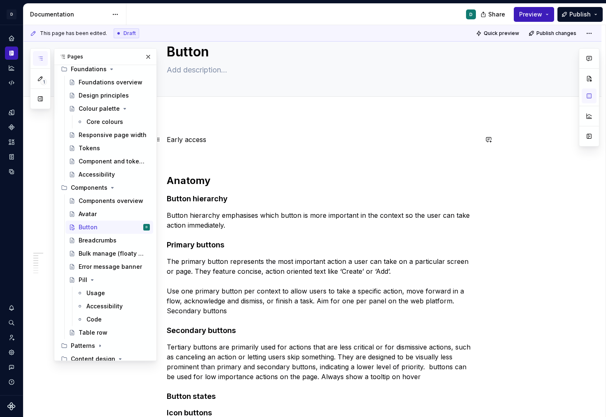
click at [212, 140] on p "Early access" at bounding box center [322, 140] width 311 height 10
click at [189, 141] on p "Early access: New and experimental" at bounding box center [322, 140] width 311 height 10
click at [170, 139] on p "Early access: New and experimental" at bounding box center [322, 140] width 311 height 10
click at [184, 153] on p at bounding box center [322, 155] width 311 height 10
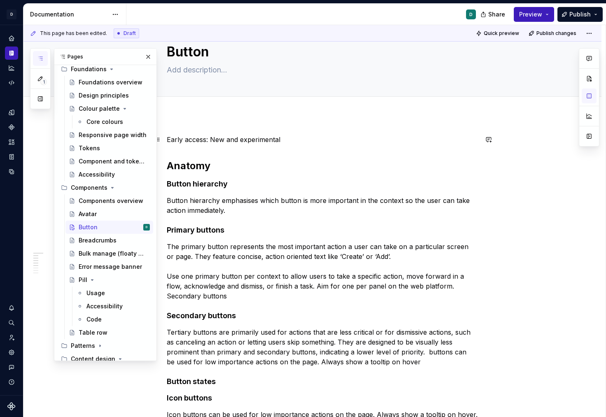
click at [168, 137] on p "Early access: New and experimental" at bounding box center [322, 140] width 311 height 10
drag, startPoint x: 210, startPoint y: 140, endPoint x: 168, endPoint y: 140, distance: 42.0
click at [168, 140] on p "Early access: New and experimental" at bounding box center [322, 140] width 311 height 10
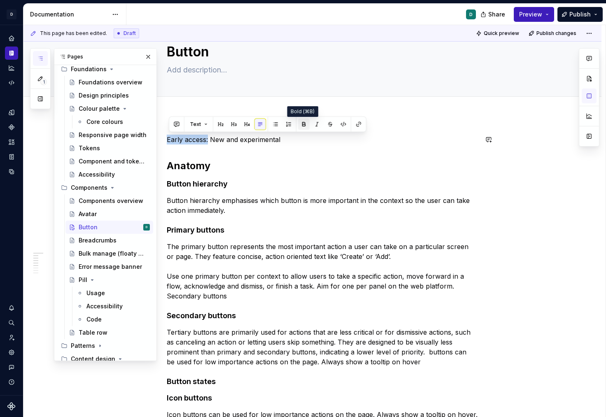
click at [303, 122] on button "button" at bounding box center [304, 125] width 12 height 12
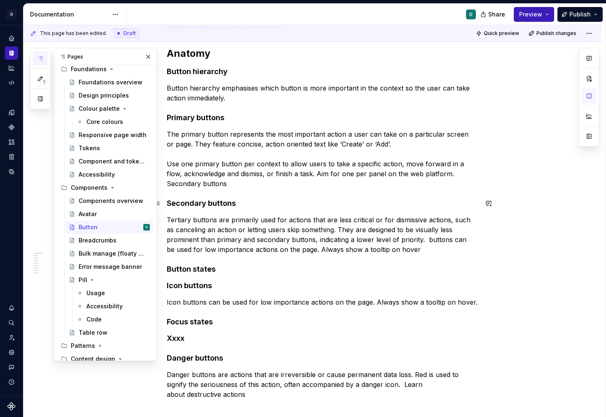
scroll to position [163, 0]
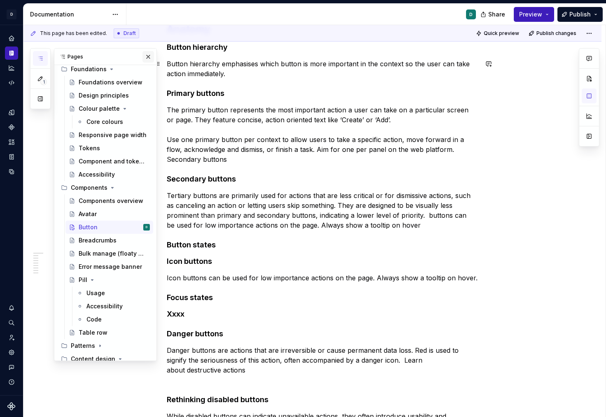
click at [147, 57] on button "button" at bounding box center [149, 57] width 12 height 12
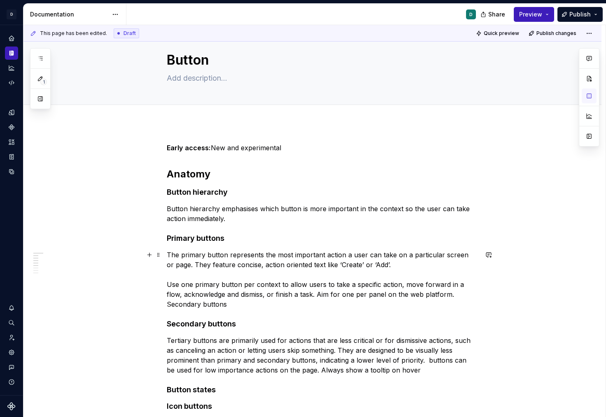
scroll to position [13, 0]
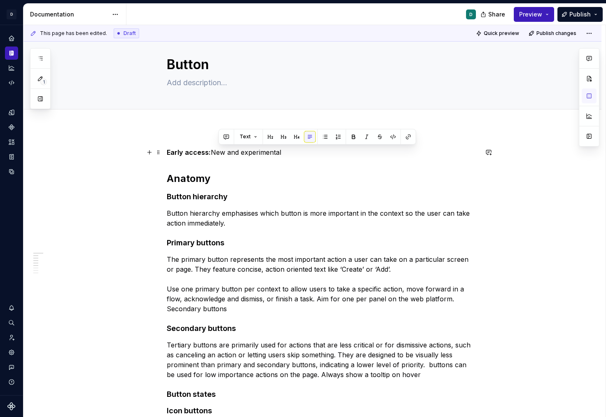
drag, startPoint x: 218, startPoint y: 152, endPoint x: 289, endPoint y: 152, distance: 70.8
click at [289, 152] on p "Early access: New and experimental" at bounding box center [322, 152] width 311 height 10
drag, startPoint x: 226, startPoint y: 153, endPoint x: 261, endPoint y: 153, distance: 35.0
click at [254, 153] on p "Early access: Not for use" at bounding box center [322, 152] width 311 height 10
drag, startPoint x: 250, startPoint y: 151, endPoint x: 214, endPoint y: 152, distance: 35.4
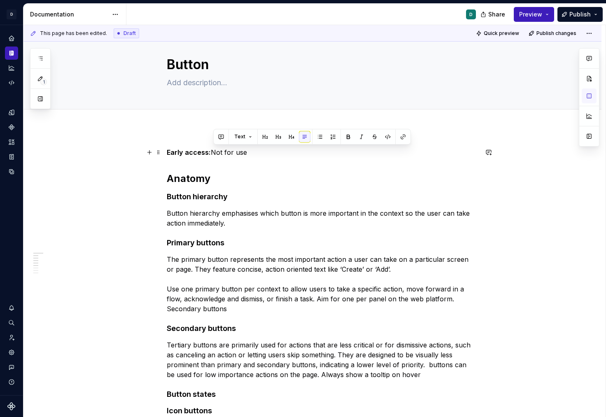
click at [214, 152] on p "Early access: Not for use" at bounding box center [322, 152] width 311 height 10
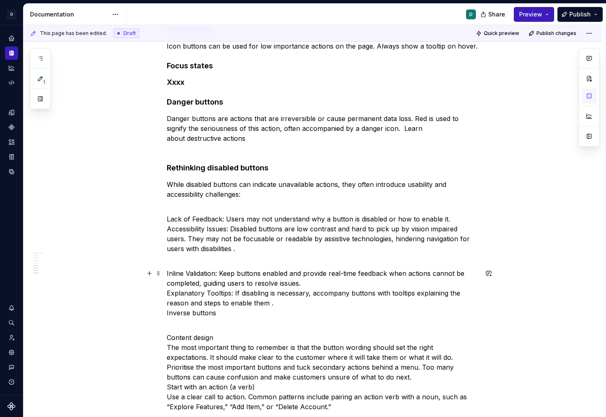
scroll to position [395, 0]
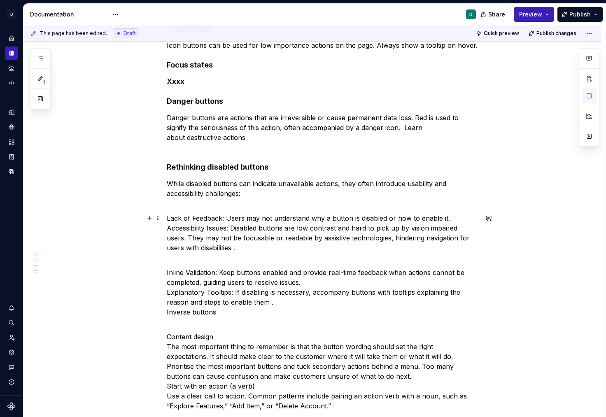
click at [229, 218] on p "Lack of Feedback: Users may not understand why a button is disabled or how to e…" at bounding box center [322, 237] width 311 height 49
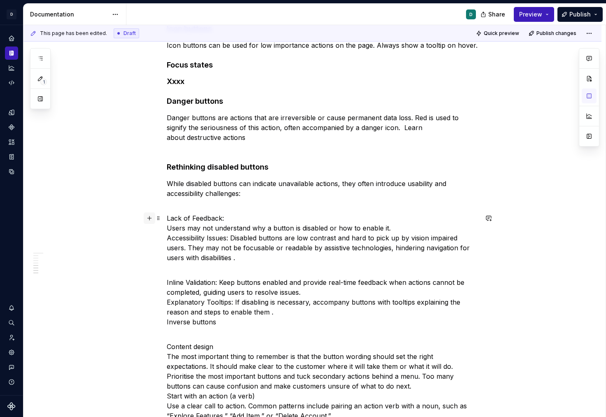
drag, startPoint x: 231, startPoint y: 216, endPoint x: 153, endPoint y: 216, distance: 78.3
click at [167, 216] on div "Early access: Not for current use Anatomy Button hierarchy Button hierarchy emp…" at bounding box center [322, 206] width 311 height 883
click at [204, 233] on p "Lack of Feedback: Users may not understand why a button is disabled or how to e…" at bounding box center [322, 242] width 311 height 59
drag, startPoint x: 231, startPoint y: 217, endPoint x: 160, endPoint y: 217, distance: 70.8
click at [167, 217] on div "Early access: Not for current use Anatomy Button hierarchy Button hierarchy emp…" at bounding box center [322, 206] width 311 height 883
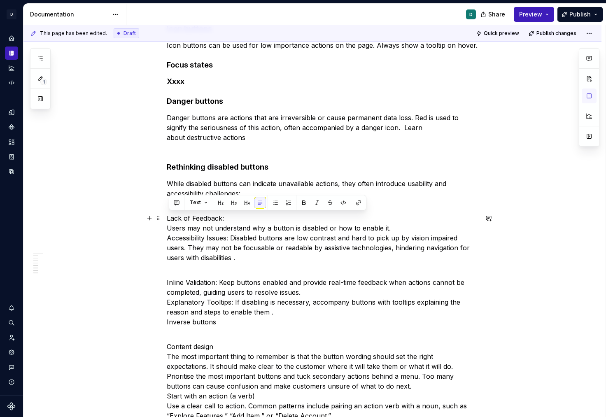
drag, startPoint x: 170, startPoint y: 217, endPoint x: 234, endPoint y: 217, distance: 63.8
click at [234, 217] on p "Lack of Feedback: Users may not understand why a button is disabled or how to e…" at bounding box center [322, 242] width 311 height 59
click at [245, 203] on button "button" at bounding box center [247, 203] width 12 height 12
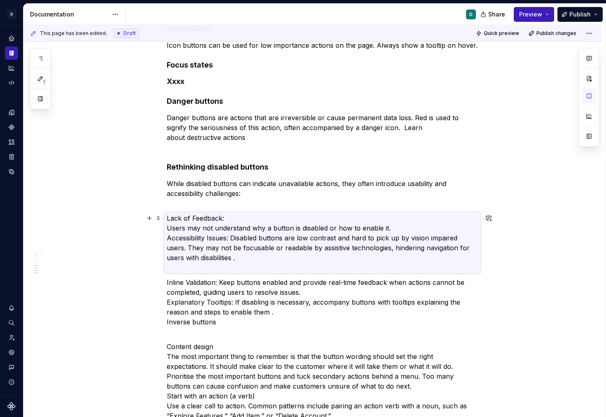
click at [169, 228] on p "Lack of Feedback: Users may not understand why a button is disabled or how to e…" at bounding box center [322, 242] width 311 height 59
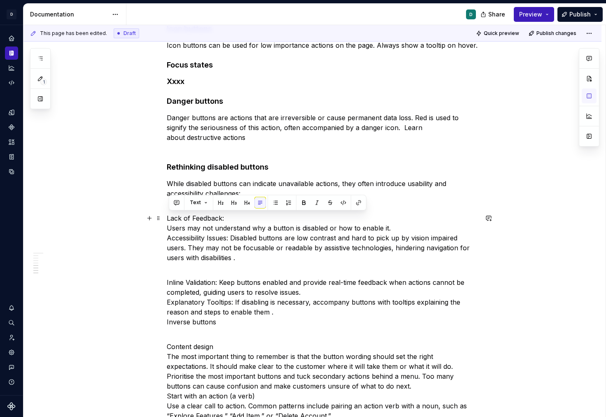
drag, startPoint x: 229, startPoint y: 220, endPoint x: 164, endPoint y: 219, distance: 65.1
click at [164, 219] on div "Early access: Not for current use Anatomy Button hierarchy Button hierarchy emp…" at bounding box center [312, 259] width 578 height 1028
click at [247, 199] on button "button" at bounding box center [247, 203] width 12 height 12
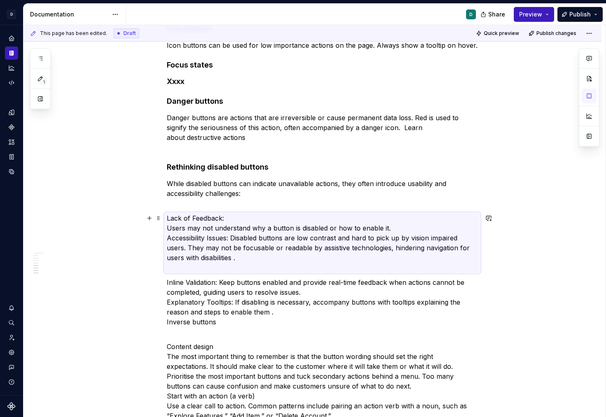
click at [191, 241] on p "Lack of Feedback: Users may not understand why a button is disabled or how to e…" at bounding box center [322, 242] width 311 height 59
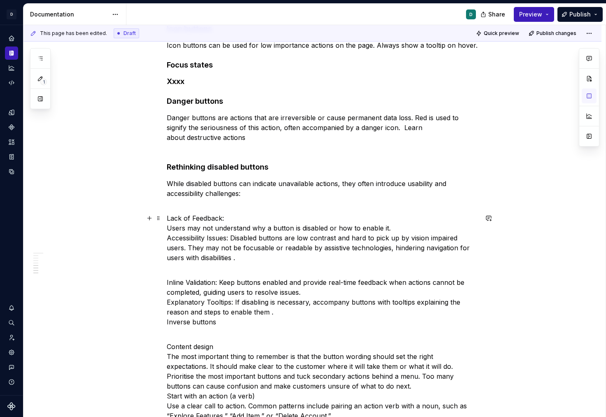
click at [169, 230] on p "Lack of Feedback: Users may not understand why a button is disabled or how to e…" at bounding box center [322, 242] width 311 height 59
click at [223, 281] on p "Inline Validation: Keep buttons enabled and provide real-time feedback when act…" at bounding box center [322, 307] width 311 height 59
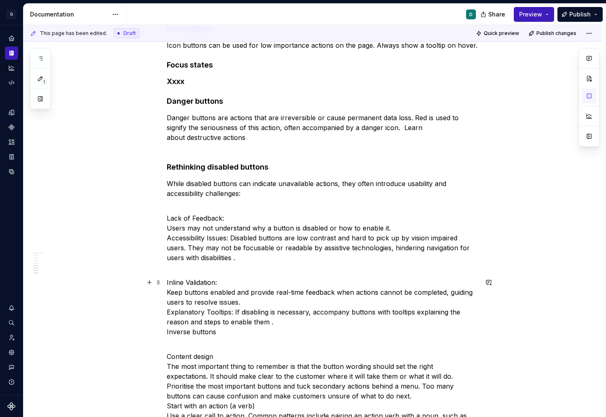
click at [170, 309] on p "Inline Validation: Keep buttons enabled and provide real-time feedback when act…" at bounding box center [322, 312] width 311 height 69
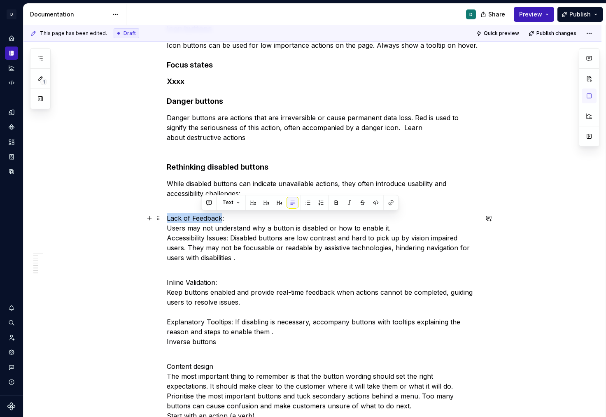
drag, startPoint x: 225, startPoint y: 221, endPoint x: 139, endPoint y: 220, distance: 85.7
click at [141, 220] on div "Early access: Not for current use Anatomy Button hierarchy Button hierarchy emp…" at bounding box center [312, 269] width 578 height 1048
click at [301, 203] on button "button" at bounding box center [304, 203] width 12 height 12
click at [168, 237] on div "Early access: Not for current use Anatomy Button hierarchy Button hierarchy emp…" at bounding box center [312, 269] width 578 height 1048
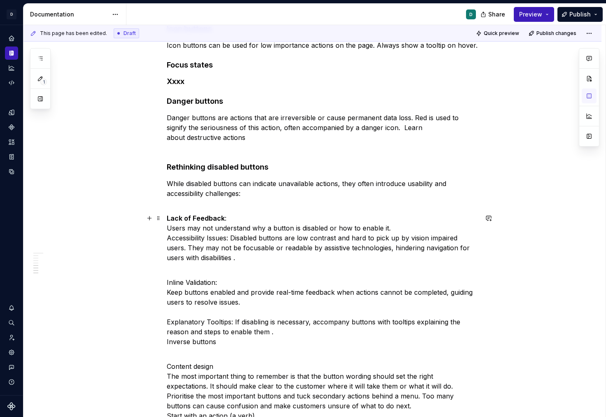
click at [170, 240] on p "Lack of Feedback : Users may not understand why a button is disabled or how to …" at bounding box center [322, 242] width 311 height 59
click at [168, 230] on div "Early access: Not for current use Anatomy Button hierarchy Button hierarchy emp…" at bounding box center [312, 269] width 578 height 1048
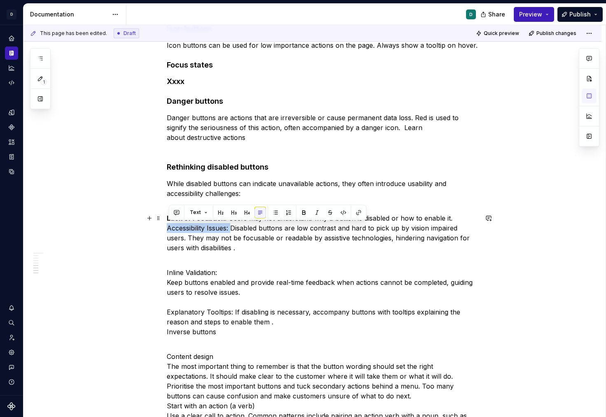
drag, startPoint x: 232, startPoint y: 226, endPoint x: 164, endPoint y: 226, distance: 68.4
click at [164, 226] on div "Early access: Not for current use Anatomy Button hierarchy Button hierarchy emp…" at bounding box center [312, 264] width 578 height 1038
click at [308, 215] on div "Text" at bounding box center [268, 213] width 194 height 12
click at [204, 227] on p "Lack of Feedback : Users may not understand why a button is disabled or how to …" at bounding box center [322, 237] width 311 height 49
drag, startPoint x: 233, startPoint y: 226, endPoint x: 168, endPoint y: 226, distance: 64.7
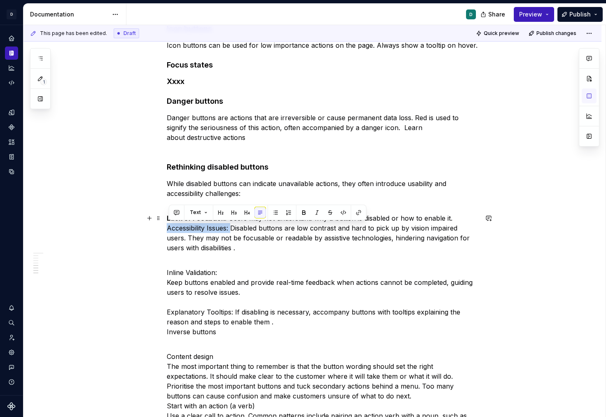
click at [168, 226] on div "Early access: Not for current use Anatomy Button hierarchy Button hierarchy emp…" at bounding box center [312, 264] width 578 height 1038
click at [301, 216] on button "button" at bounding box center [304, 213] width 12 height 12
click at [272, 275] on p "Inline Validation: Keep buttons enabled and provide real-time feedback when act…" at bounding box center [322, 307] width 311 height 79
click at [169, 273] on p "Inline Validation: Keep buttons enabled and provide real-time feedback when act…" at bounding box center [322, 307] width 311 height 79
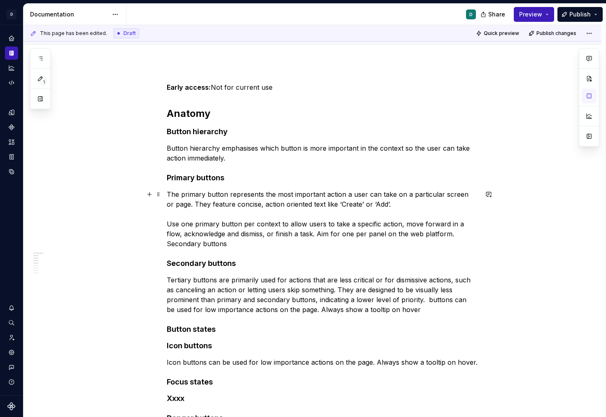
scroll to position [0, 0]
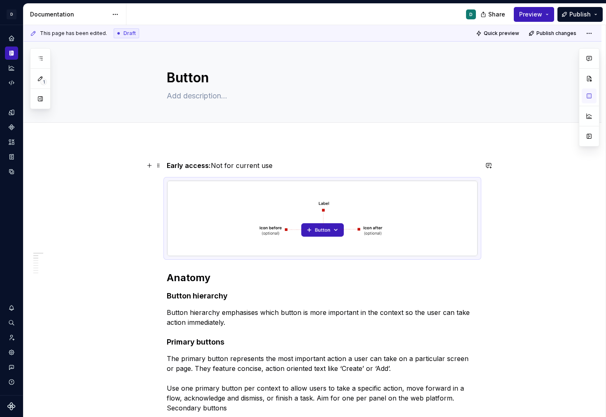
click at [227, 166] on p "Early access: Not for current use" at bounding box center [322, 166] width 311 height 10
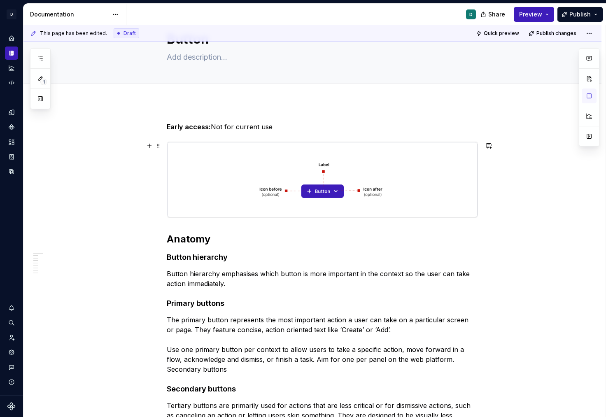
scroll to position [43, 0]
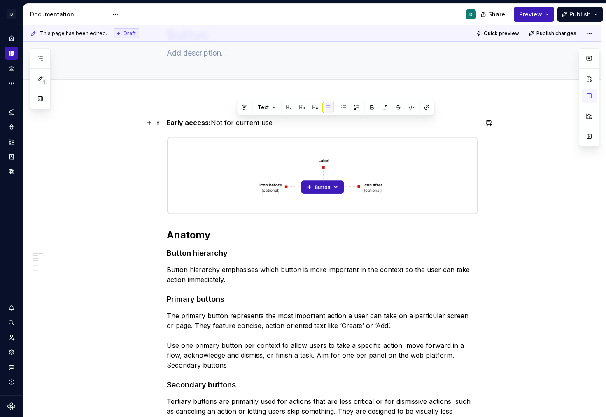
drag, startPoint x: 276, startPoint y: 123, endPoint x: 237, endPoint y: 124, distance: 38.7
click at [237, 124] on p "Early access: Not for current use" at bounding box center [322, 123] width 311 height 10
click at [268, 322] on p "The primary button represents the most important action a user can take on a pa…" at bounding box center [322, 340] width 311 height 59
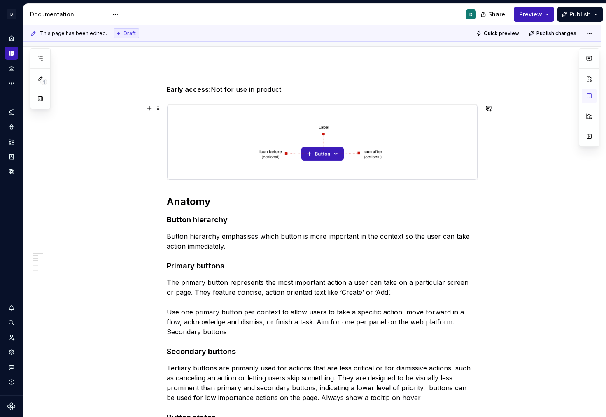
scroll to position [0, 0]
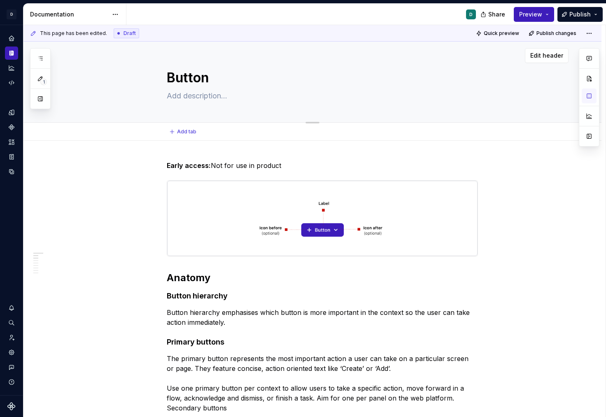
click at [183, 97] on textarea at bounding box center [320, 95] width 311 height 13
click at [179, 99] on textarea at bounding box center [320, 95] width 311 height 13
paste textarea "Buttons allow users to perform an action or to navigate to another page."
type textarea "*"
type textarea "Buttons allow users to perform an action or to navigate to another page."
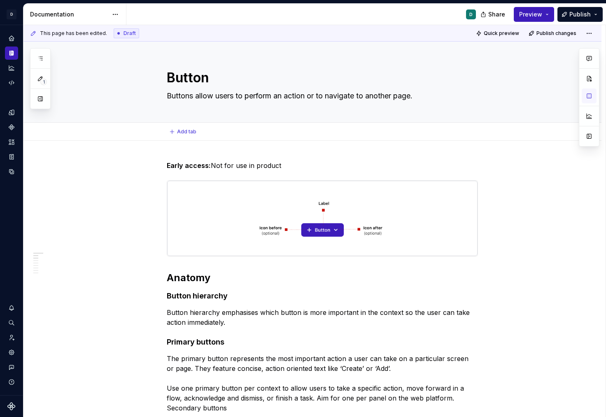
type textarea "*"
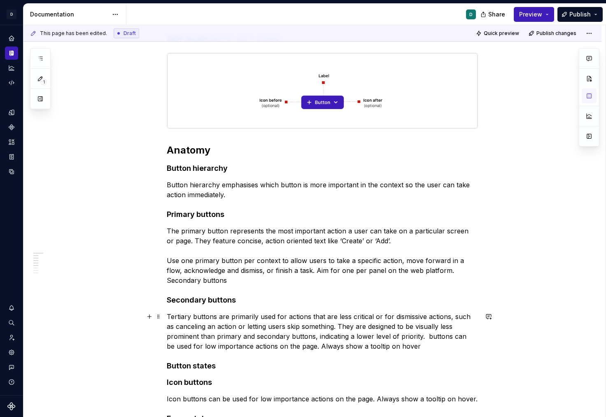
scroll to position [139, 0]
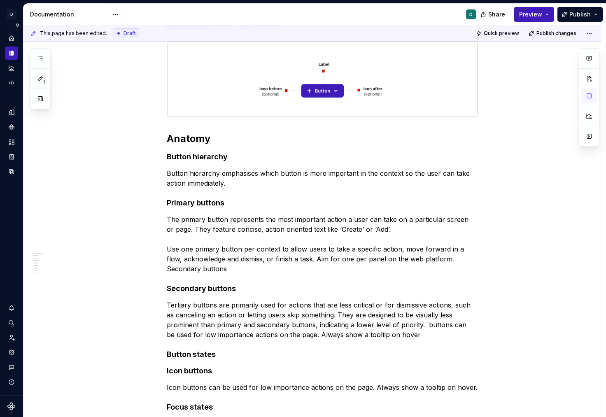
type textarea "Buttons allow users to perform an action or to navigate to another page."
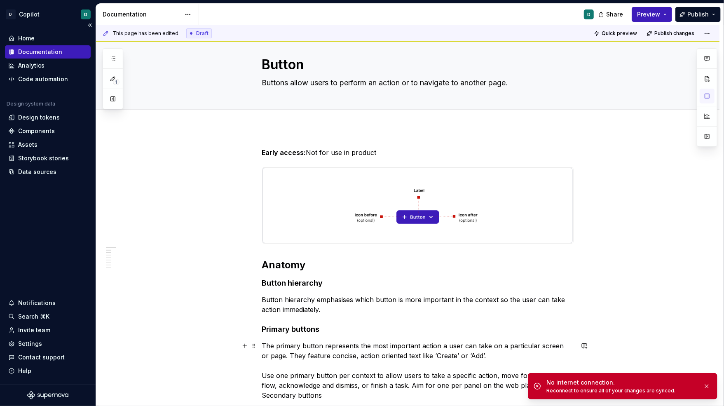
scroll to position [0, 0]
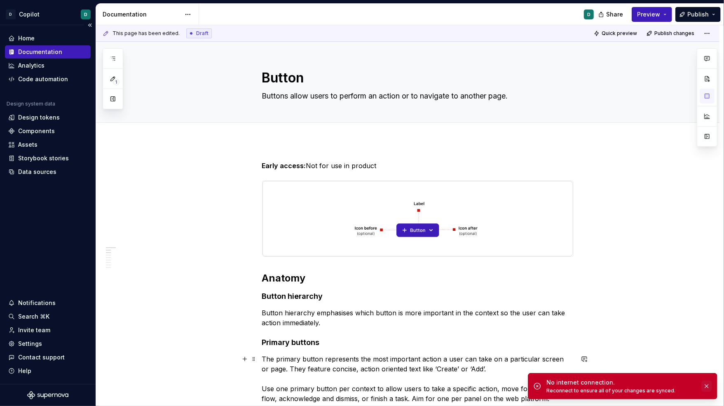
click at [684, 385] on button "button" at bounding box center [706, 386] width 11 height 12
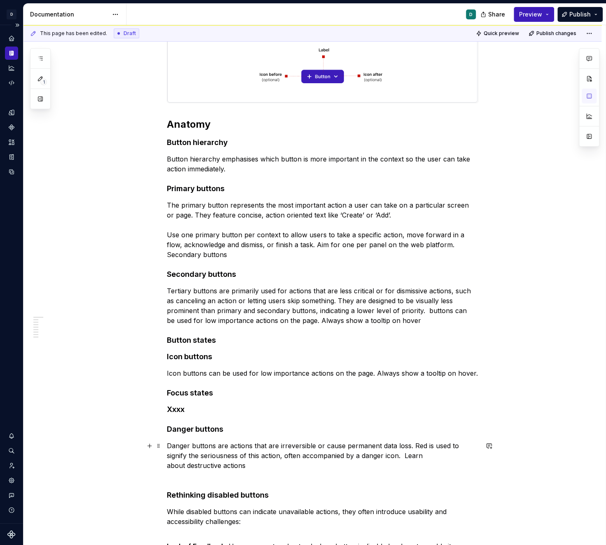
scroll to position [150, 0]
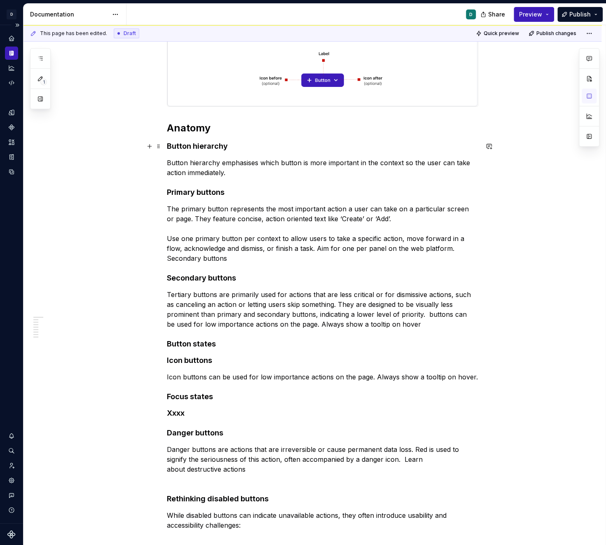
click at [234, 147] on h4 "Button hierarchy" at bounding box center [322, 146] width 311 height 10
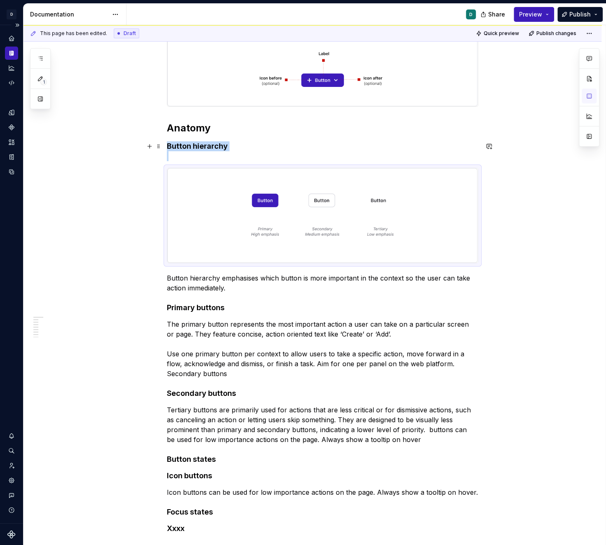
click at [192, 157] on h4 "Button hierarchy" at bounding box center [322, 151] width 311 height 20
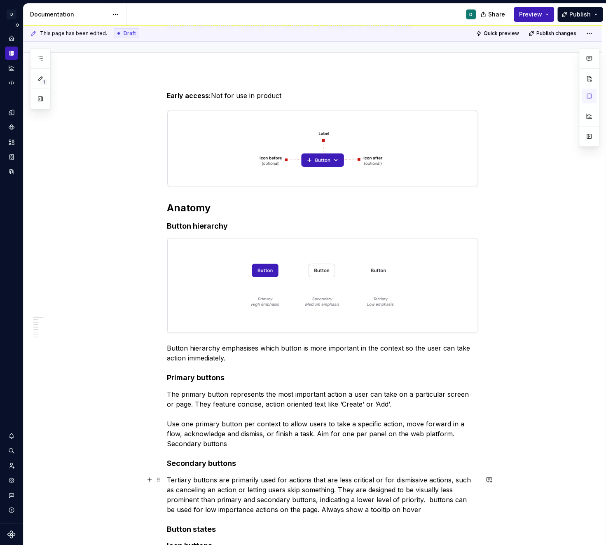
scroll to position [126, 0]
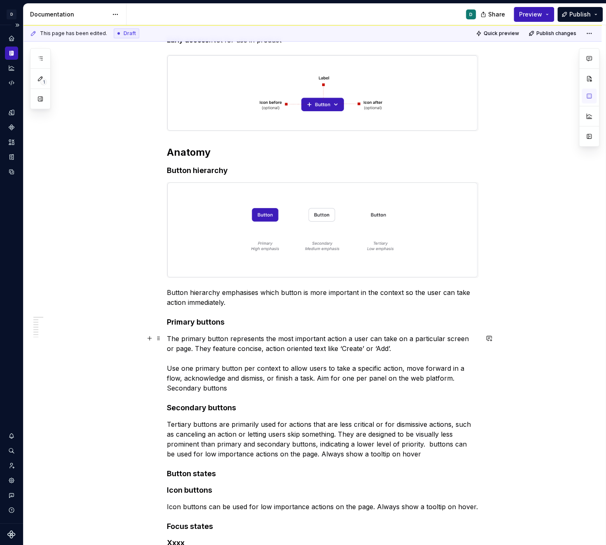
click at [291, 348] on p "The primary button represents the most important action a user can take on a pa…" at bounding box center [322, 363] width 311 height 59
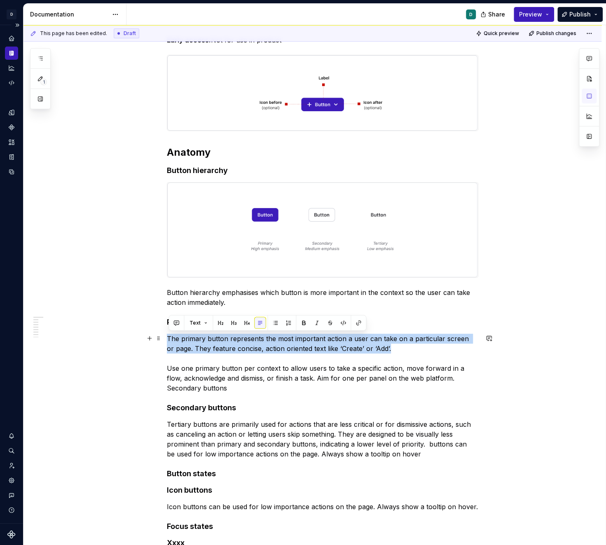
drag, startPoint x: 386, startPoint y: 349, endPoint x: 167, endPoint y: 333, distance: 220.1
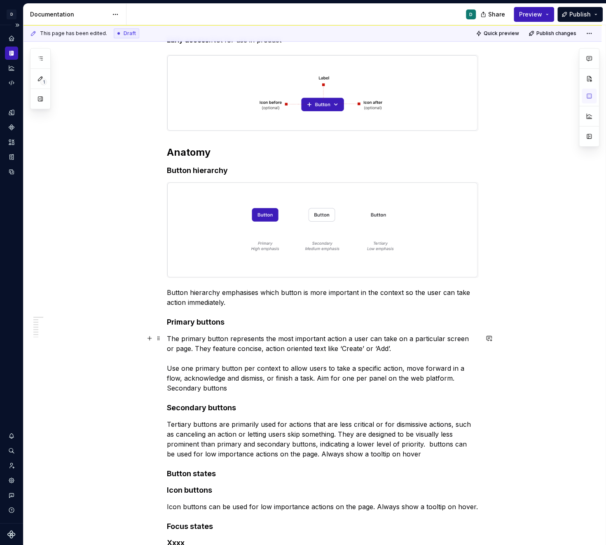
click at [303, 379] on p "The primary button represents the most important action a user can take on a pa…" at bounding box center [322, 363] width 311 height 59
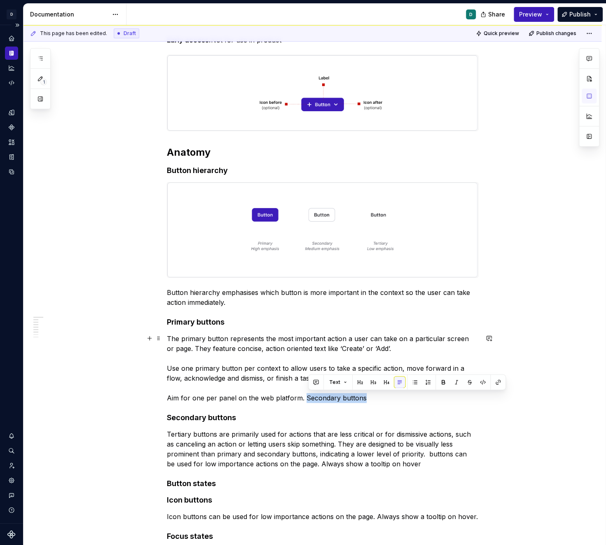
drag, startPoint x: 374, startPoint y: 394, endPoint x: 304, endPoint y: 396, distance: 69.6
click at [304, 396] on p "The primary button represents the most important action a user can take on a pa…" at bounding box center [322, 368] width 311 height 69
click at [204, 398] on p "The primary button represents the most important action a user can take on a pa…" at bounding box center [322, 368] width 311 height 69
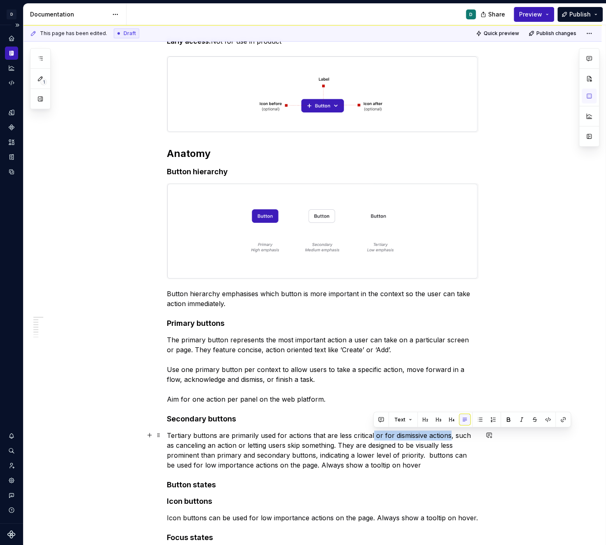
drag, startPoint x: 450, startPoint y: 435, endPoint x: 373, endPoint y: 433, distance: 76.6
click at [373, 400] on p "Tertiary buttons are primarily used for actions that are less critical or for d…" at bounding box center [322, 450] width 311 height 40
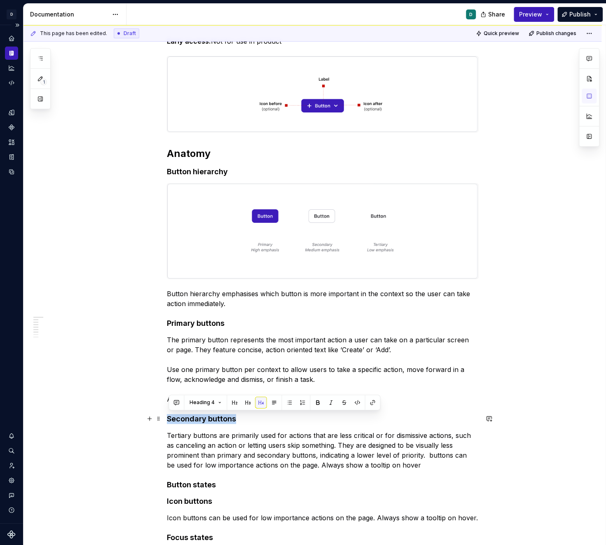
drag, startPoint x: 242, startPoint y: 415, endPoint x: 166, endPoint y: 416, distance: 76.2
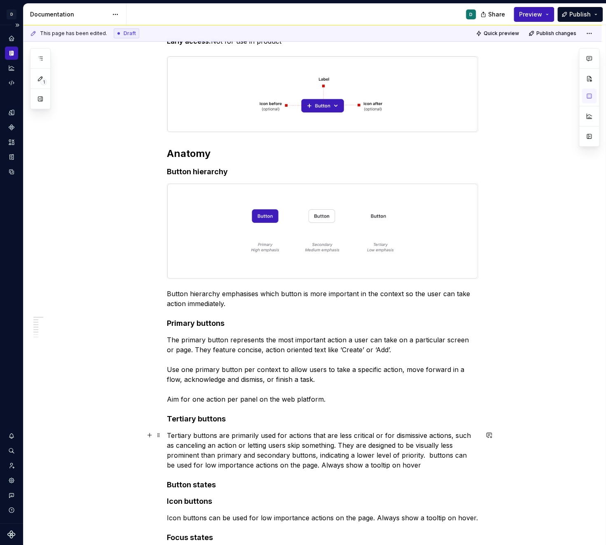
click at [451, 400] on p "Tertiary buttons are primarily used for actions that are less critical or for d…" at bounding box center [322, 450] width 311 height 40
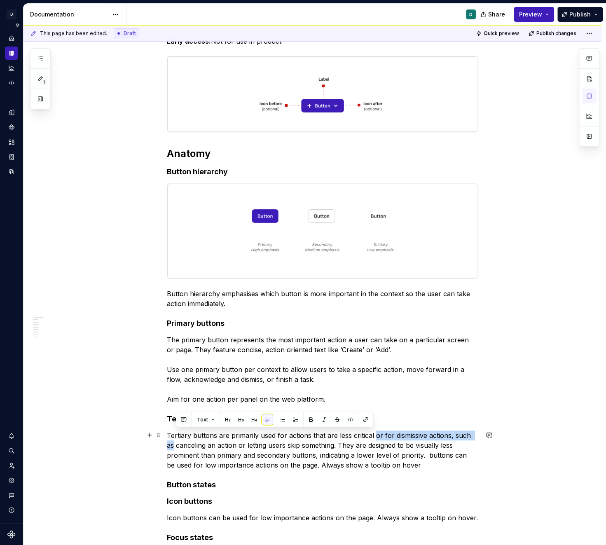
drag, startPoint x: 376, startPoint y: 435, endPoint x: 176, endPoint y: 446, distance: 200.9
click at [176, 400] on p "Tertiary buttons are primarily used for actions that are less critical or for d…" at bounding box center [322, 450] width 311 height 40
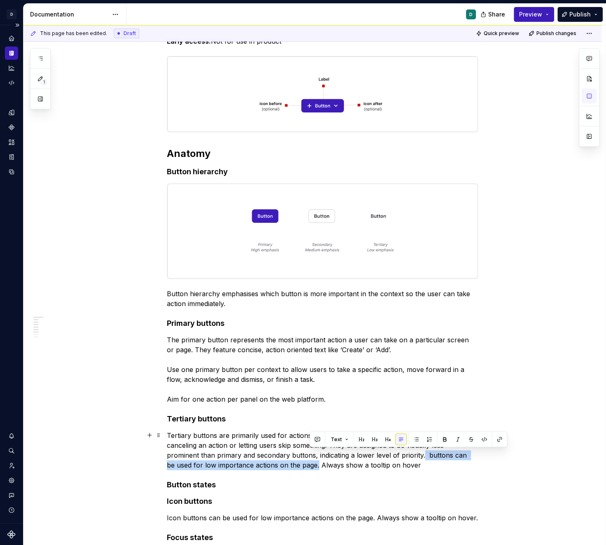
drag, startPoint x: 423, startPoint y: 456, endPoint x: 308, endPoint y: 462, distance: 115.1
click at [308, 400] on p "Tertiary buttons are primarily used for actions that are less critical or for d…" at bounding box center [322, 450] width 311 height 40
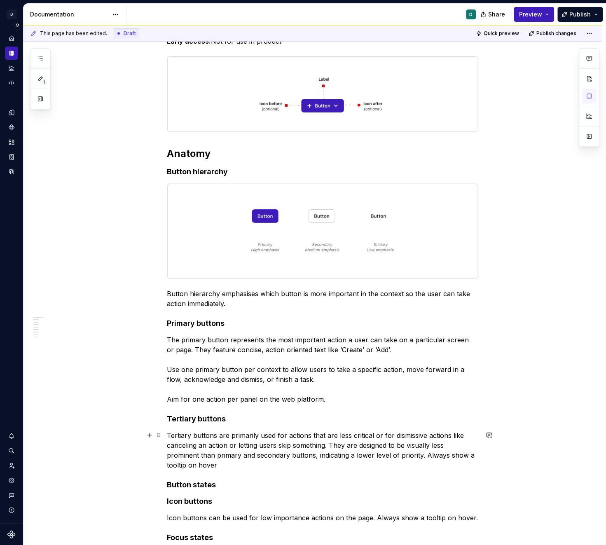
click at [220, 400] on p "Tertiary buttons are primarily used for actions that are less critical or for d…" at bounding box center [322, 450] width 311 height 40
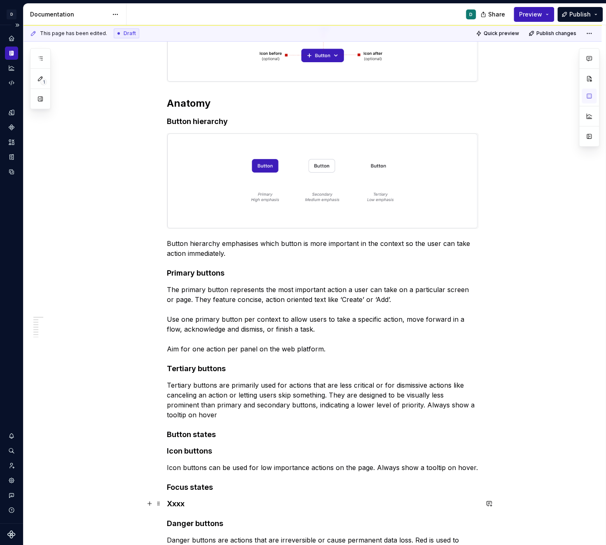
scroll to position [189, 0]
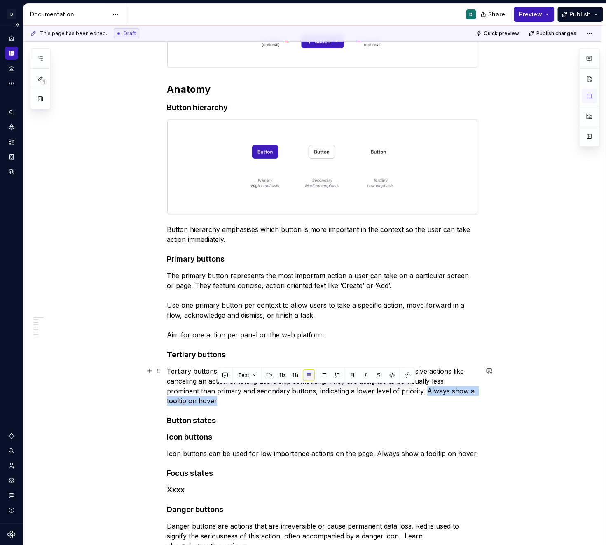
drag, startPoint x: 426, startPoint y: 392, endPoint x: 428, endPoint y: 400, distance: 7.6
click at [428, 400] on p "Tertiary buttons are primarily used for actions that are less critical or for d…" at bounding box center [322, 386] width 311 height 40
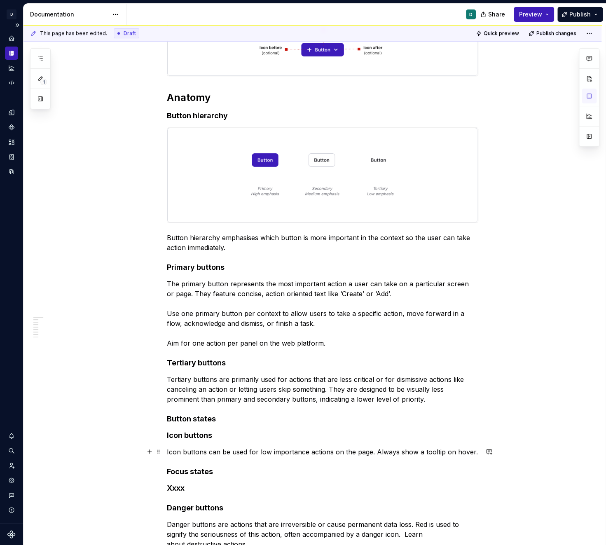
scroll to position [189, 0]
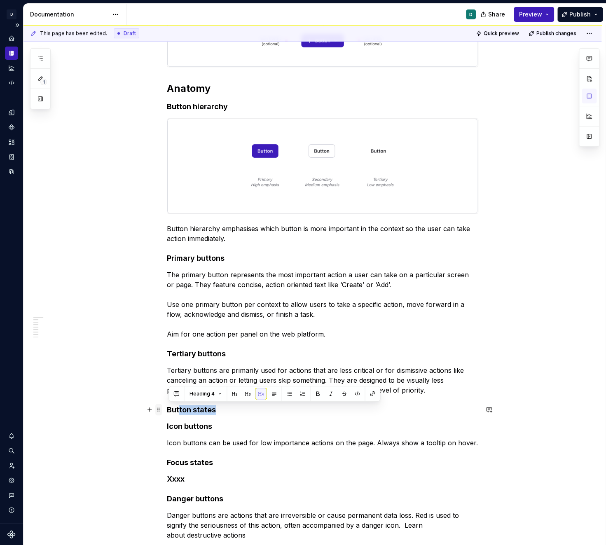
drag, startPoint x: 217, startPoint y: 408, endPoint x: 162, endPoint y: 408, distance: 55.6
click at [167, 400] on div "Early access: Not for use in product Anatomy Button hierarchy Button hierarchy …" at bounding box center [322, 513] width 311 height 1084
click at [215, 400] on h4 "Button states" at bounding box center [322, 410] width 311 height 10
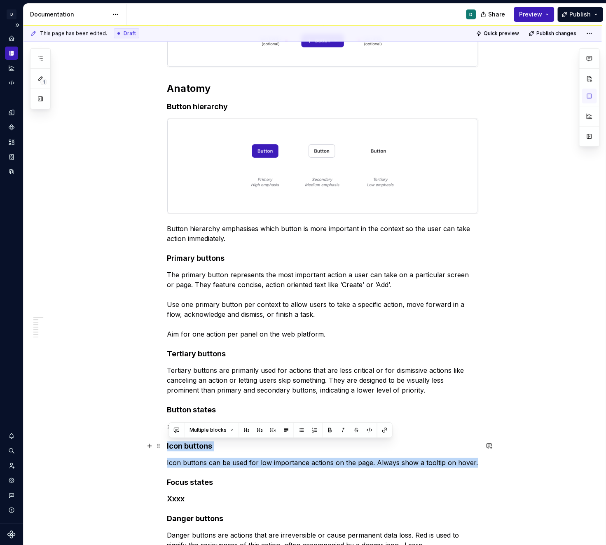
drag, startPoint x: 475, startPoint y: 460, endPoint x: 166, endPoint y: 444, distance: 309.7
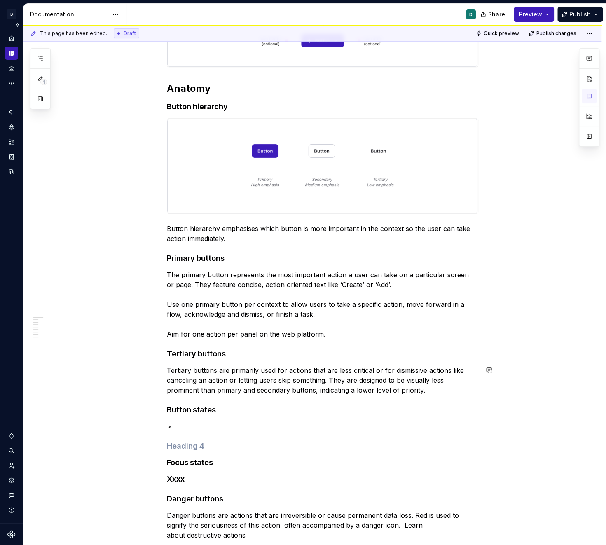
click at [434, 395] on div "Early access: Not for use in product Anatomy Button hierarchy Button hierarchy …" at bounding box center [322, 508] width 311 height 1075
click at [434, 390] on p "Tertiary buttons are primarily used for actions that are less critical or for d…" at bounding box center [322, 380] width 311 height 30
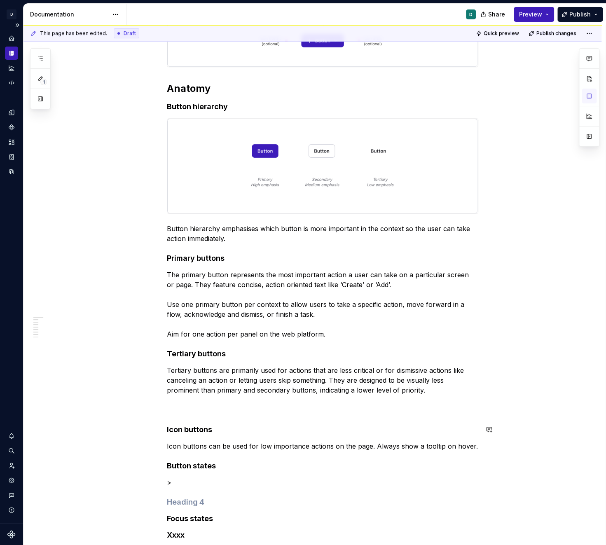
click at [182, 400] on div "Early access: Not for use in product Anatomy Button hierarchy Button hierarchy …" at bounding box center [322, 536] width 311 height 1131
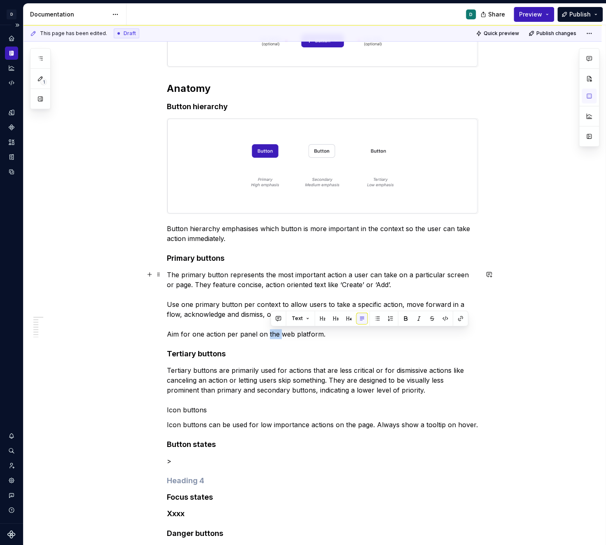
drag, startPoint x: 280, startPoint y: 334, endPoint x: 269, endPoint y: 333, distance: 11.2
click at [269, 333] on p "The primary button represents the most important action a user can take on a pa…" at bounding box center [322, 304] width 311 height 69
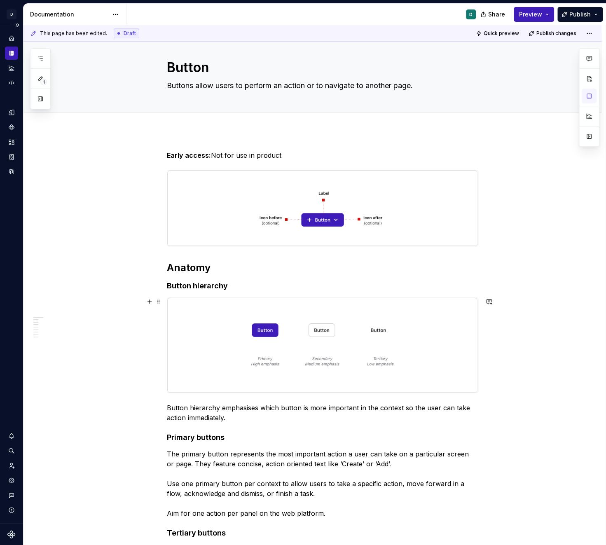
scroll to position [0, 0]
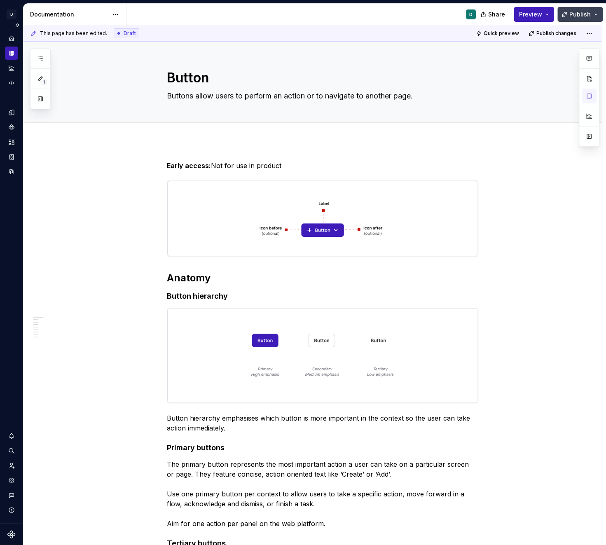
click at [580, 15] on span "Publish" at bounding box center [579, 14] width 21 height 8
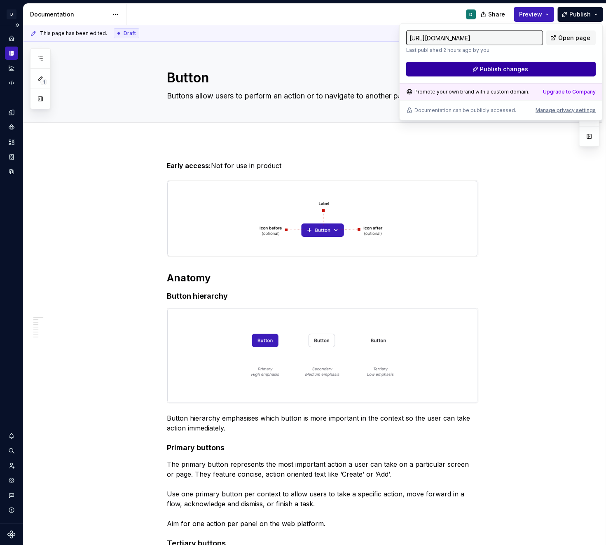
click at [543, 69] on button "Publish changes" at bounding box center [500, 69] width 189 height 15
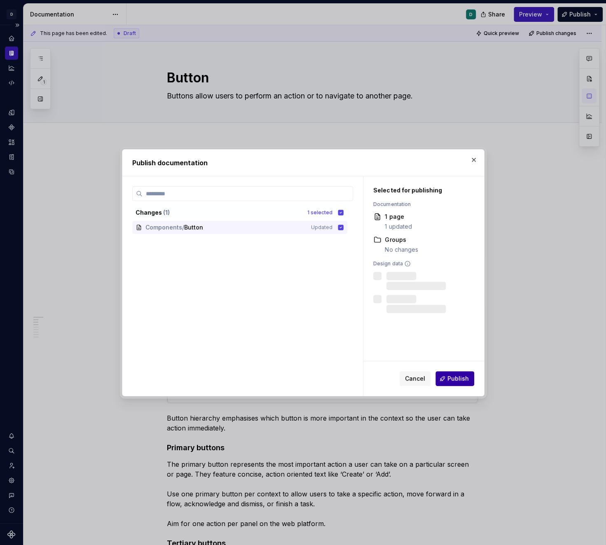
click at [457, 373] on button "Publish" at bounding box center [454, 378] width 39 height 15
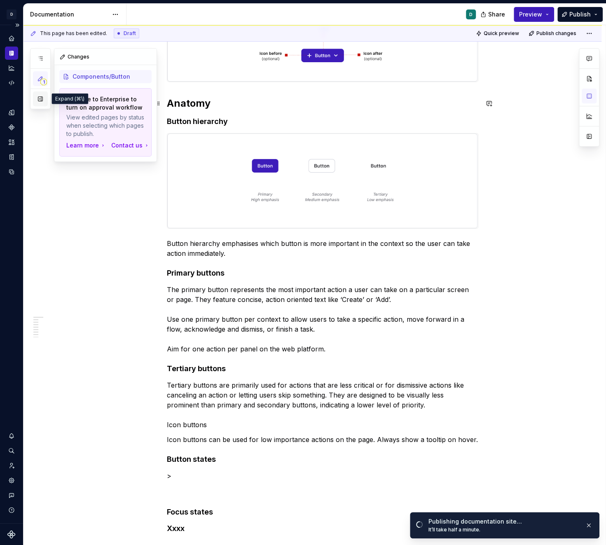
click at [39, 99] on button "button" at bounding box center [40, 98] width 15 height 15
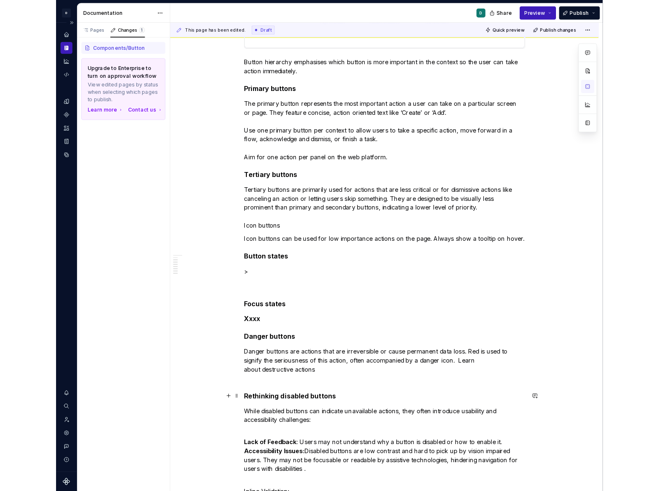
scroll to position [349, 0]
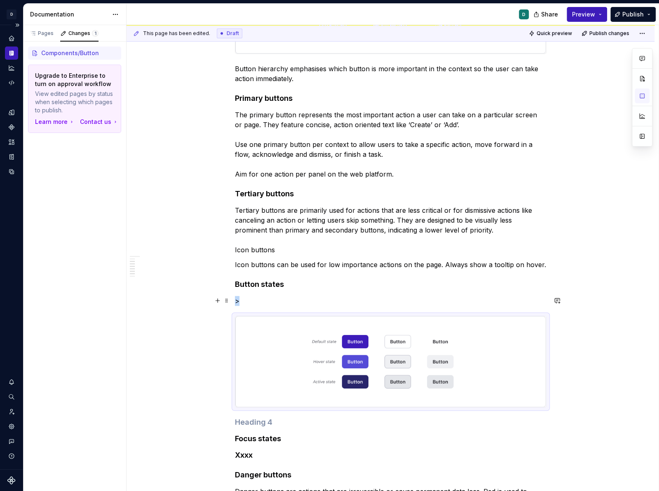
click at [251, 303] on p ">" at bounding box center [390, 301] width 311 height 10
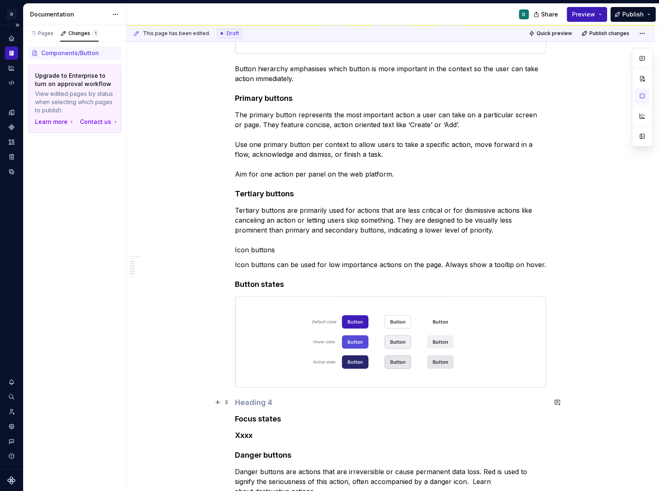
click at [278, 400] on h4 at bounding box center [390, 403] width 311 height 10
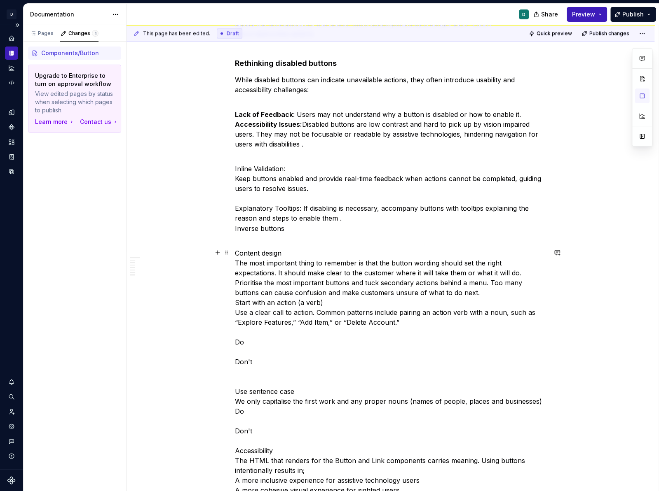
scroll to position [784, 0]
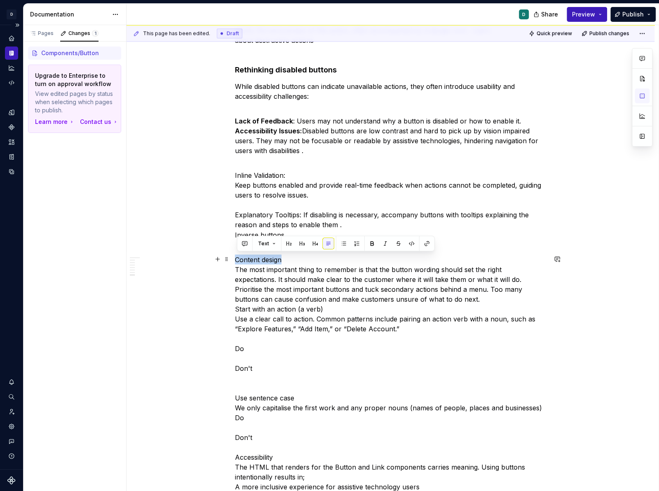
drag, startPoint x: 287, startPoint y: 256, endPoint x: 208, endPoint y: 256, distance: 79.1
click at [208, 256] on div "Early access: Not for use in product Anatomy Button hierarchy Button hierarchy …" at bounding box center [390, 33] width 528 height 1352
click at [316, 243] on button "button" at bounding box center [315, 244] width 12 height 12
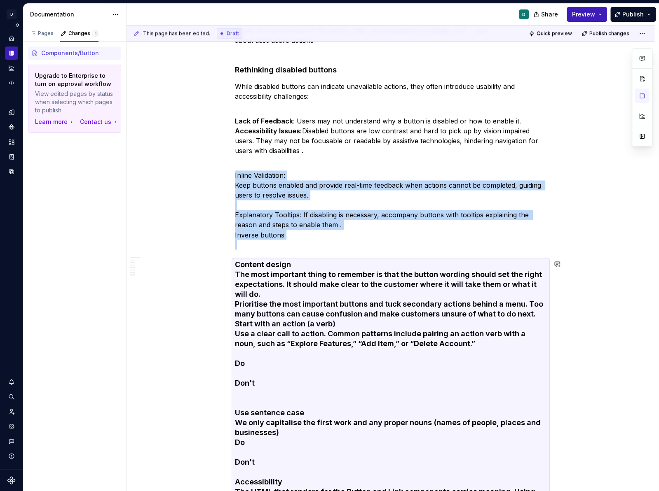
scroll to position [867, 0]
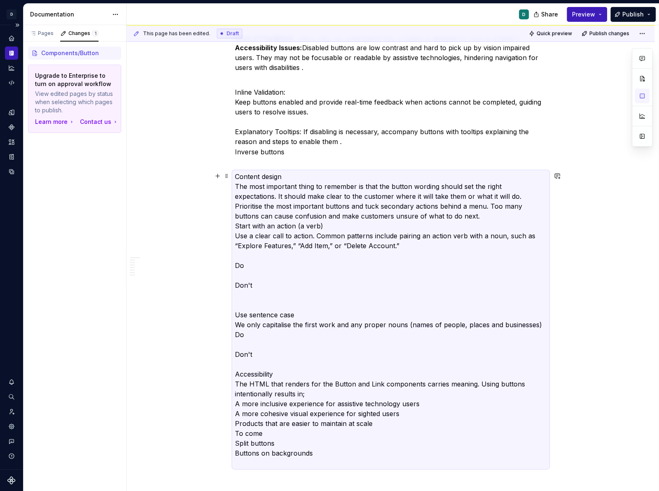
click at [238, 186] on p "Content design The most important thing to remember is that the button wording …" at bounding box center [390, 319] width 311 height 297
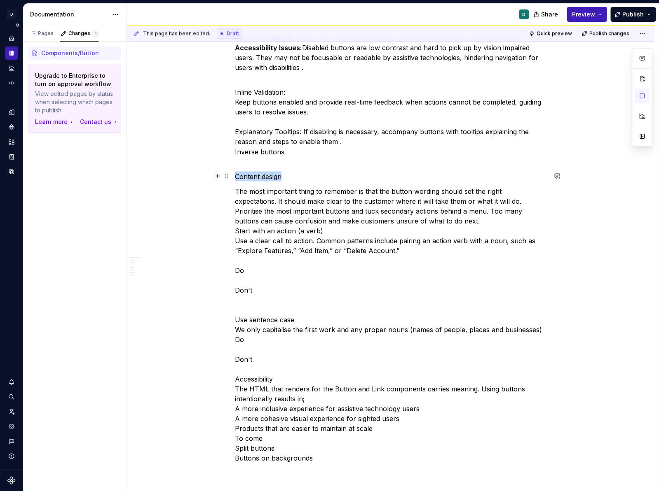
drag, startPoint x: 283, startPoint y: 174, endPoint x: 235, endPoint y: 174, distance: 48.2
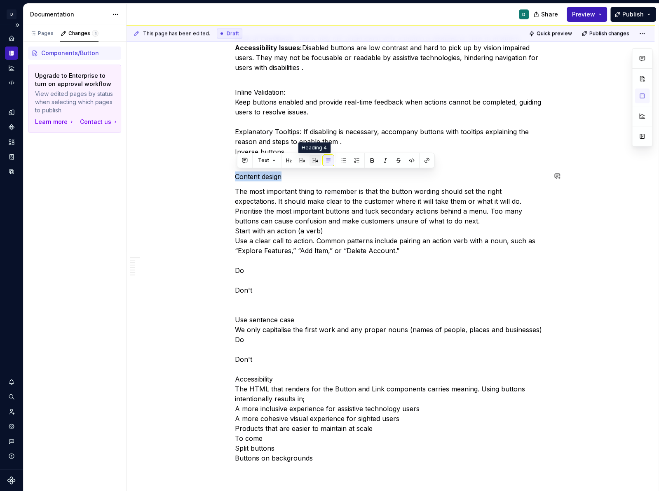
click at [315, 159] on button "button" at bounding box center [315, 161] width 12 height 12
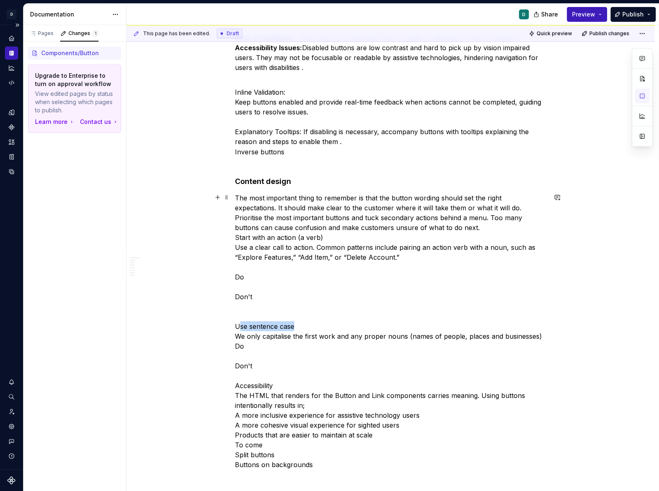
drag, startPoint x: 295, startPoint y: 325, endPoint x: 236, endPoint y: 325, distance: 58.9
click at [236, 325] on p "The most important thing to remember is that the button wording should set the …" at bounding box center [390, 336] width 311 height 287
click at [315, 310] on button "button" at bounding box center [315, 311] width 12 height 12
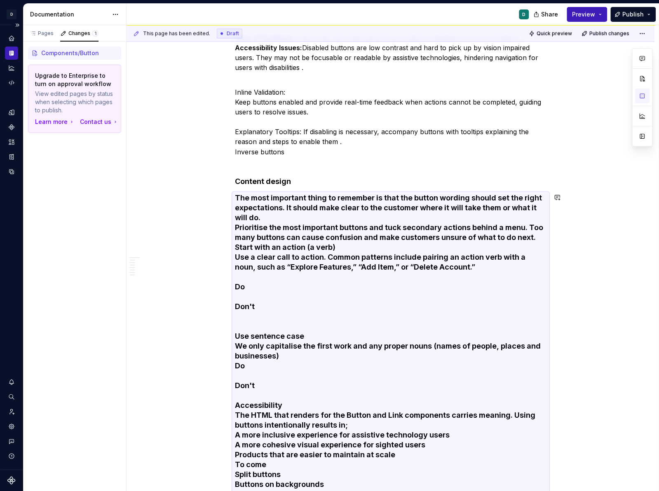
scroll to position [874, 0]
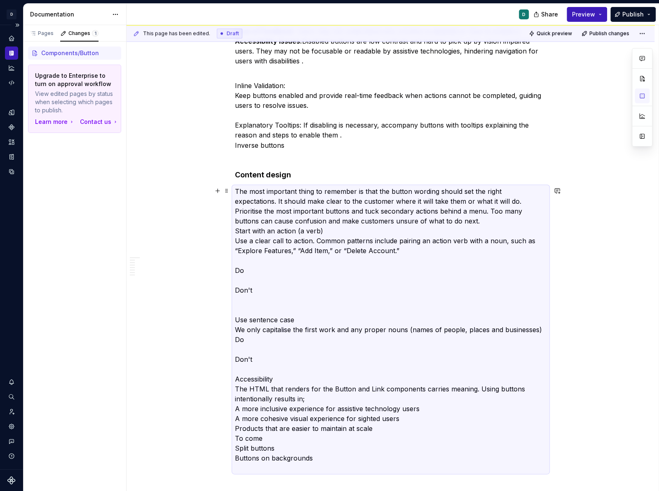
click at [235, 327] on p "The most important thing to remember is that the button wording should set the …" at bounding box center [390, 329] width 311 height 287
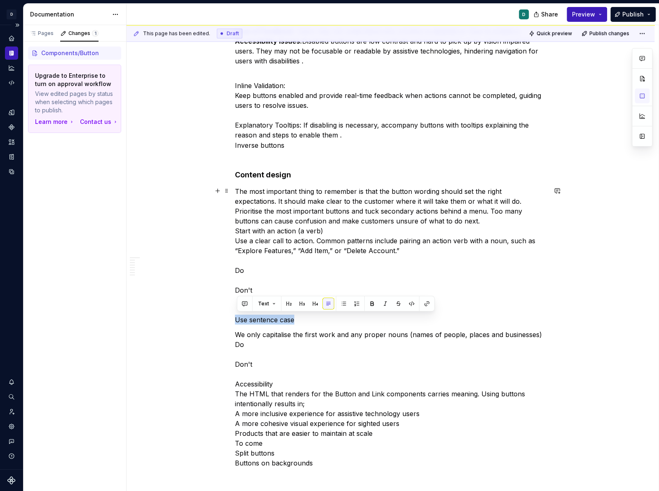
drag, startPoint x: 299, startPoint y: 320, endPoint x: 231, endPoint y: 321, distance: 68.0
click at [311, 307] on button "button" at bounding box center [315, 304] width 12 height 12
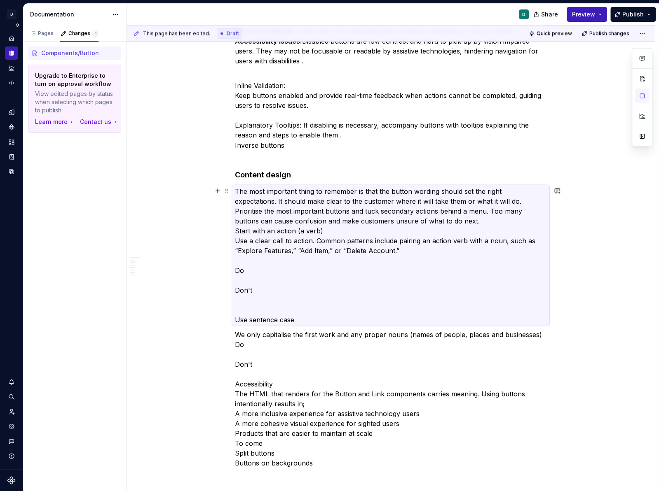
click at [299, 320] on p "The most important thing to remember is that the button wording should set the …" at bounding box center [390, 255] width 311 height 138
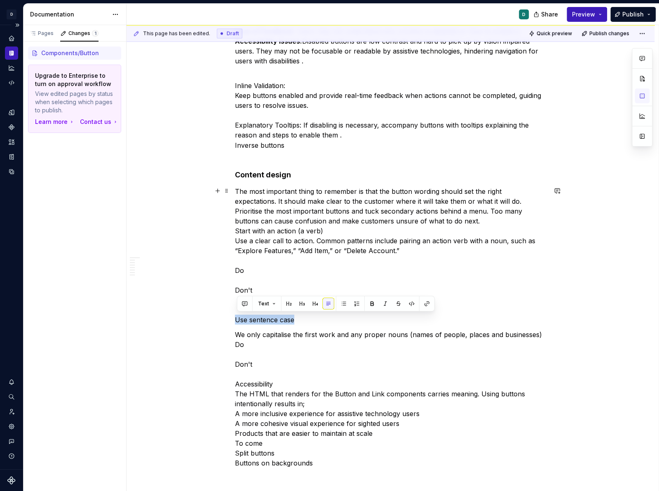
drag, startPoint x: 298, startPoint y: 320, endPoint x: 231, endPoint y: 322, distance: 67.6
click at [315, 305] on button "button" at bounding box center [315, 304] width 12 height 12
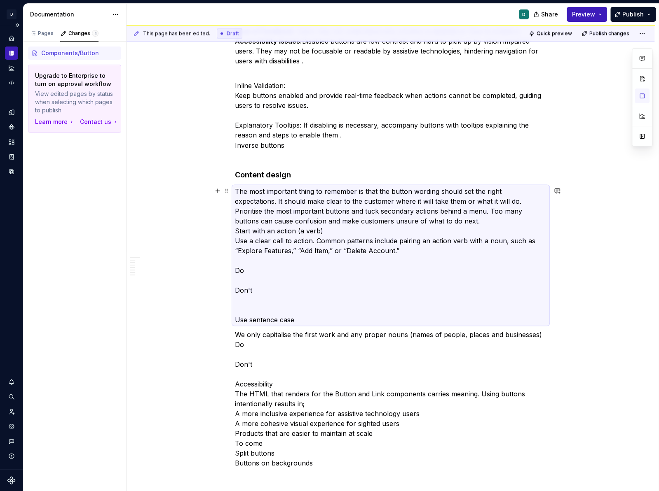
click at [239, 318] on p "The most important thing to remember is that the button wording should set the …" at bounding box center [390, 255] width 311 height 138
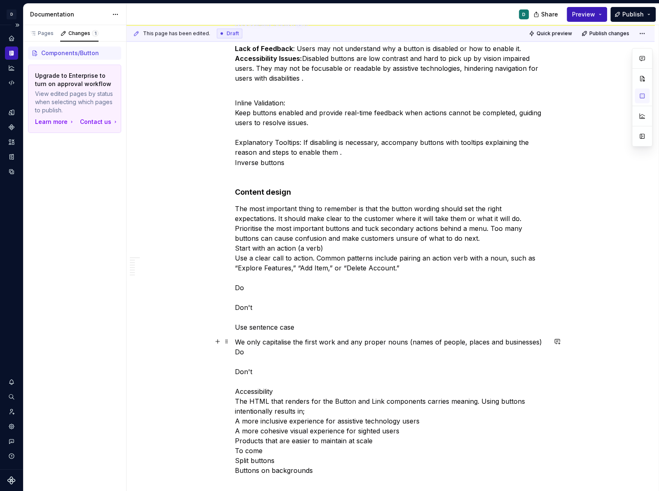
scroll to position [858, 0]
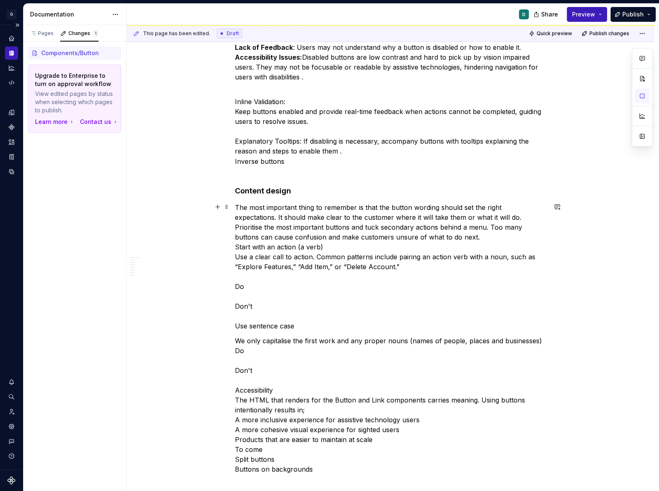
click at [238, 256] on p "The most important thing to remember is that the button wording should set the …" at bounding box center [390, 266] width 311 height 128
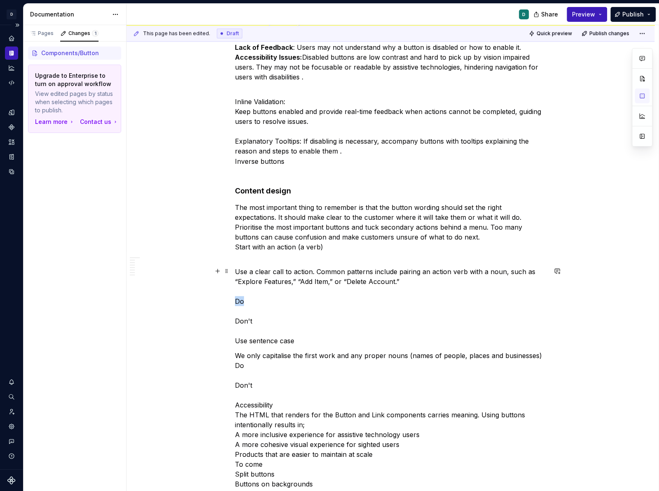
drag, startPoint x: 245, startPoint y: 302, endPoint x: 237, endPoint y: 301, distance: 8.3
click at [237, 301] on p "Use a clear call to action. Common patterns include pairing an action verb with…" at bounding box center [390, 305] width 311 height 79
click at [257, 321] on p "Use a clear call to action. Common patterns include pairing an action verb with…" at bounding box center [390, 305] width 311 height 79
drag, startPoint x: 247, startPoint y: 297, endPoint x: 234, endPoint y: 297, distance: 13.2
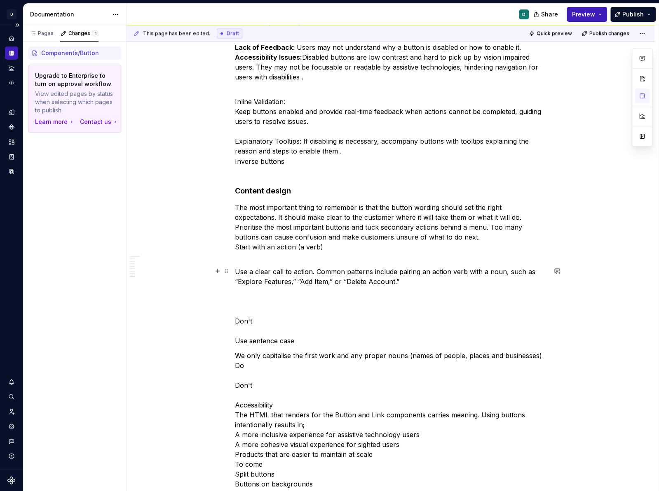
click at [238, 271] on p "Use a clear call to action. Common patterns include pairing an action verb with…" at bounding box center [390, 305] width 311 height 79
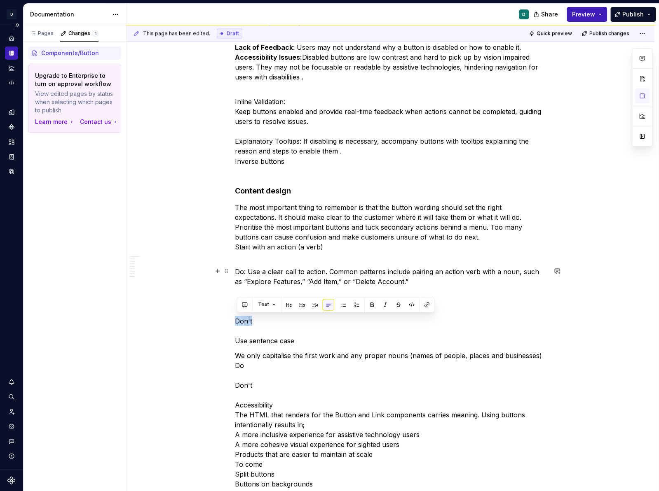
drag, startPoint x: 259, startPoint y: 316, endPoint x: 227, endPoint y: 316, distance: 32.1
click at [241, 296] on p "Do: Use a clear call to action. Common patterns include pairing an action verb …" at bounding box center [390, 305] width 311 height 79
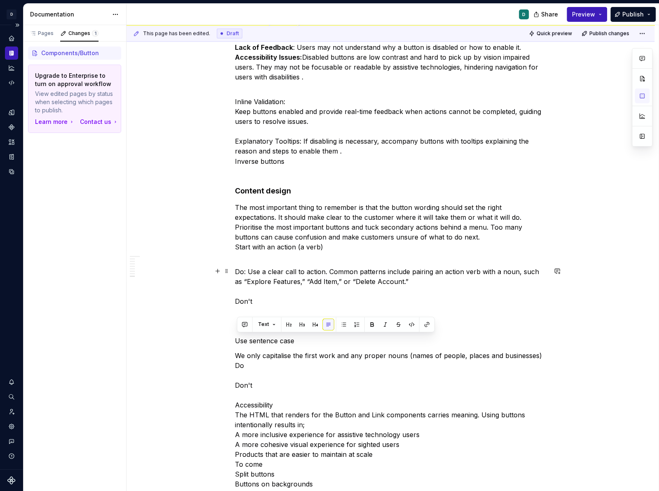
drag, startPoint x: 304, startPoint y: 338, endPoint x: 232, endPoint y: 337, distance: 71.7
click at [265, 300] on p "Do: Use a clear call to action. Common patterns include pairing an action verb …" at bounding box center [390, 305] width 311 height 79
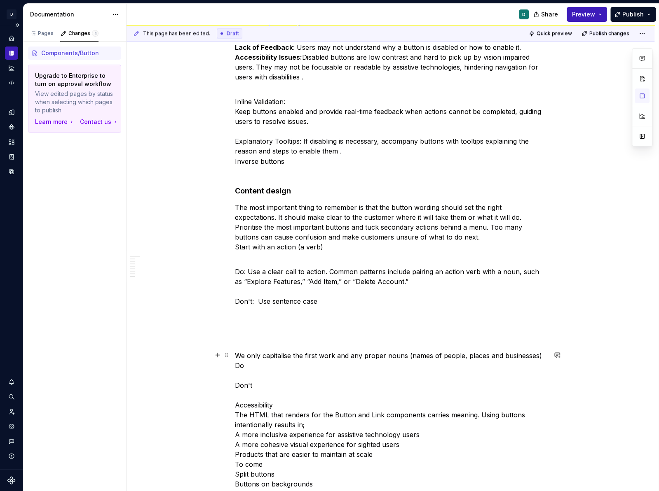
click at [236, 356] on p "We only capitalise the first work and any proper nouns (names of people, places…" at bounding box center [390, 424] width 311 height 148
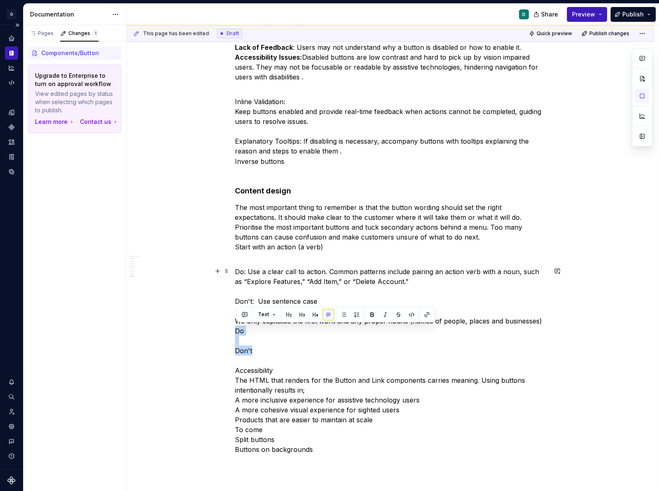
drag, startPoint x: 256, startPoint y: 352, endPoint x: 230, endPoint y: 328, distance: 35.5
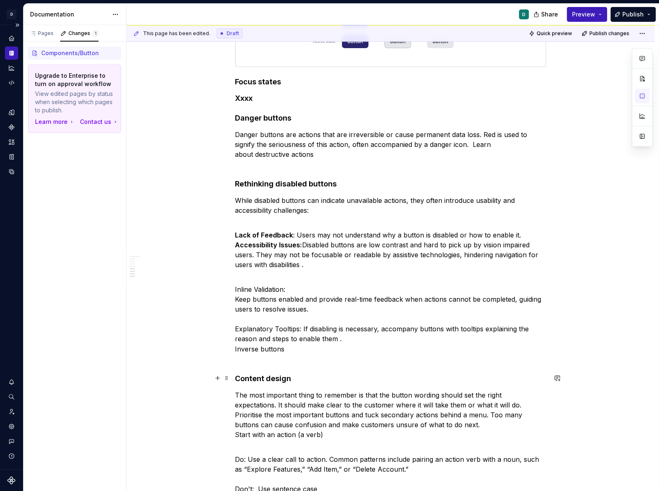
scroll to position [667, 0]
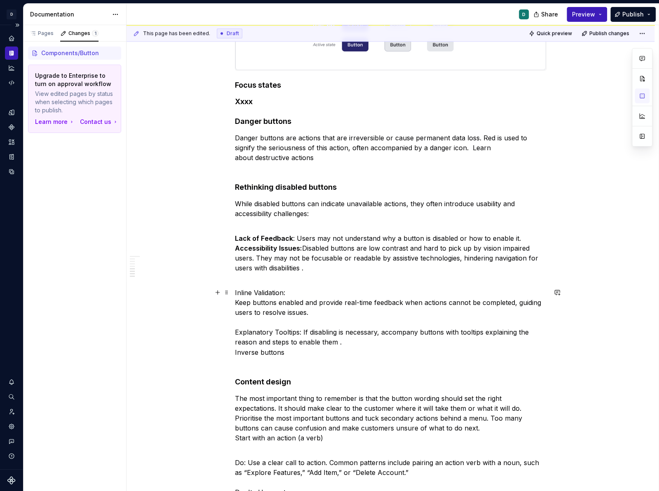
click at [236, 303] on div "Early access: Not for use in product Anatomy Button hierarchy Button hierarchy …" at bounding box center [390, 133] width 528 height 1319
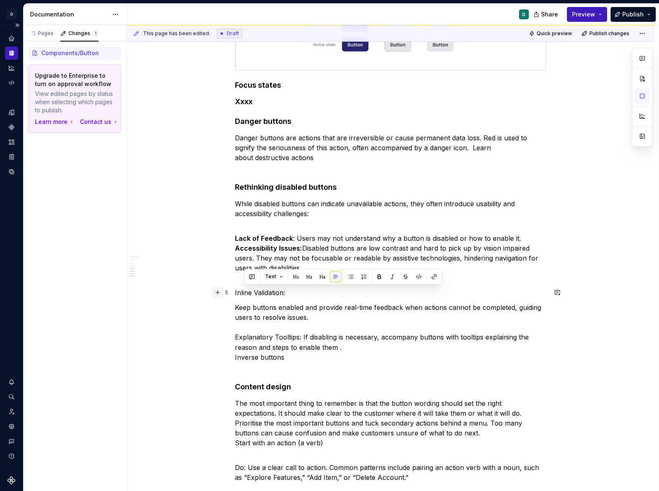
drag, startPoint x: 274, startPoint y: 292, endPoint x: 220, endPoint y: 292, distance: 53.5
click at [235, 292] on div "Early access: Not for use in product Anatomy Button hierarchy Button hierarchy …" at bounding box center [390, 72] width 311 height 1156
click at [284, 297] on p "Inline Validation:" at bounding box center [390, 293] width 311 height 10
drag, startPoint x: 292, startPoint y: 294, endPoint x: 234, endPoint y: 295, distance: 57.3
click at [234, 295] on div "Early access: Not for use in product Anatomy Button hierarchy Button hierarchy …" at bounding box center [390, 136] width 528 height 1324
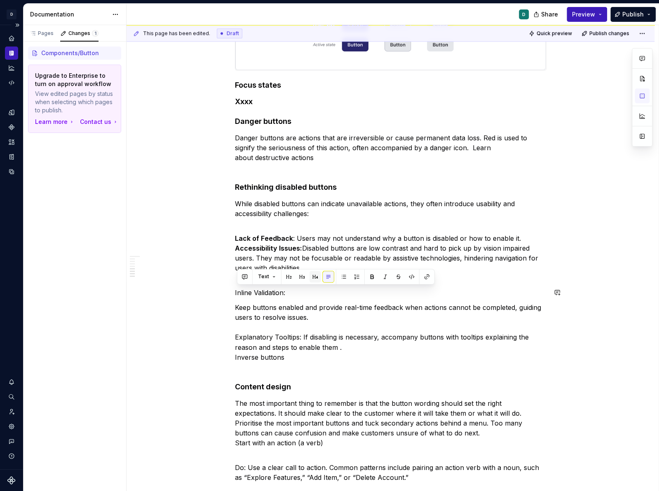
click at [313, 279] on button "button" at bounding box center [315, 277] width 12 height 12
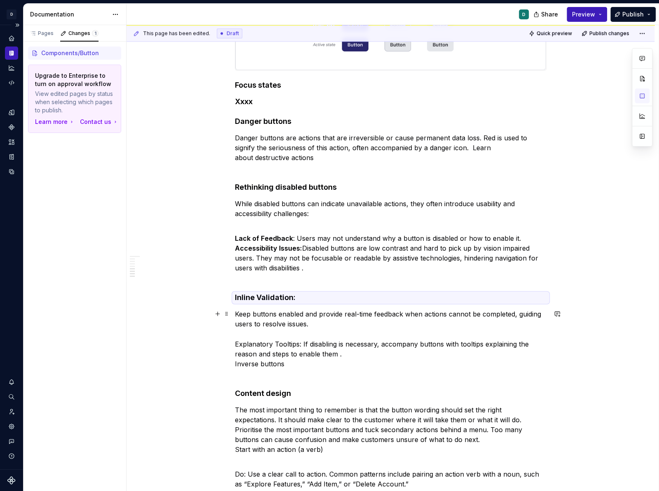
click at [269, 362] on p "Keep buttons enabled and provide real-time feedback when actions cannot be comp…" at bounding box center [390, 343] width 311 height 69
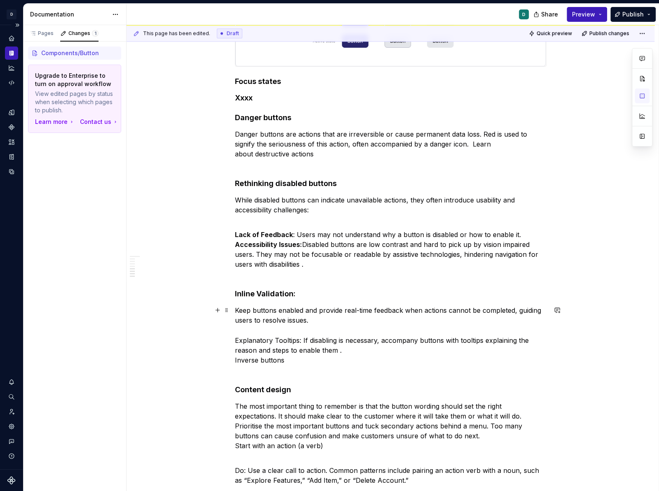
click at [340, 350] on p "Keep buttons enabled and provide real-time feedback when actions cannot be comp…" at bounding box center [390, 340] width 311 height 69
click at [236, 361] on p "Keep buttons enabled and provide real-time feedback when actions cannot be comp…" at bounding box center [390, 340] width 311 height 69
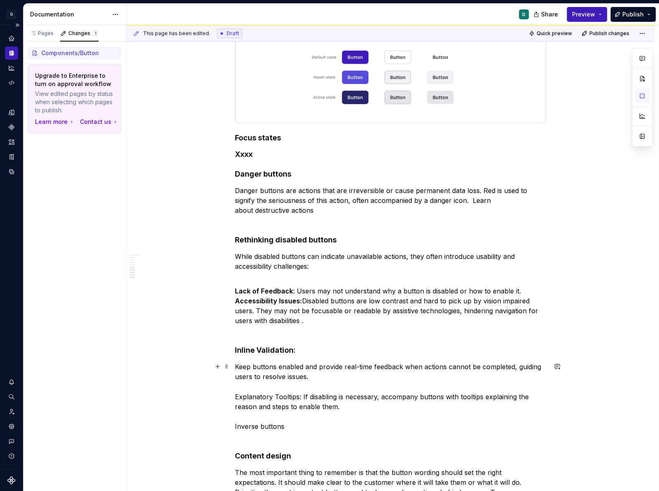
scroll to position [612, 0]
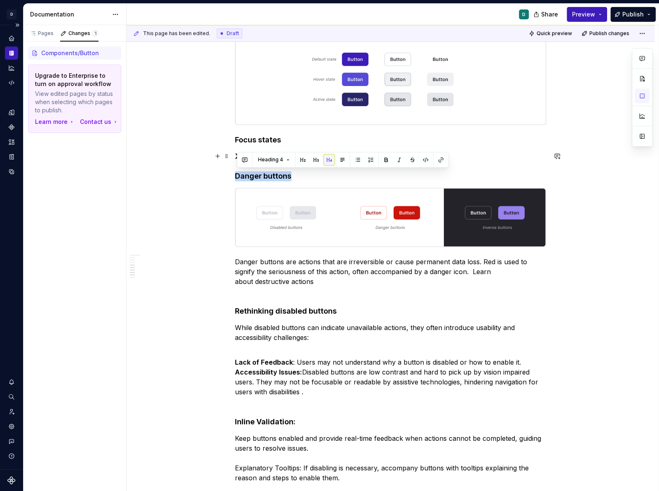
drag, startPoint x: 299, startPoint y: 176, endPoint x: 233, endPoint y: 178, distance: 66.3
click at [233, 178] on div "Early access: Not for use in product Anatomy Button hierarchy Button hierarchy …" at bounding box center [390, 233] width 528 height 1409
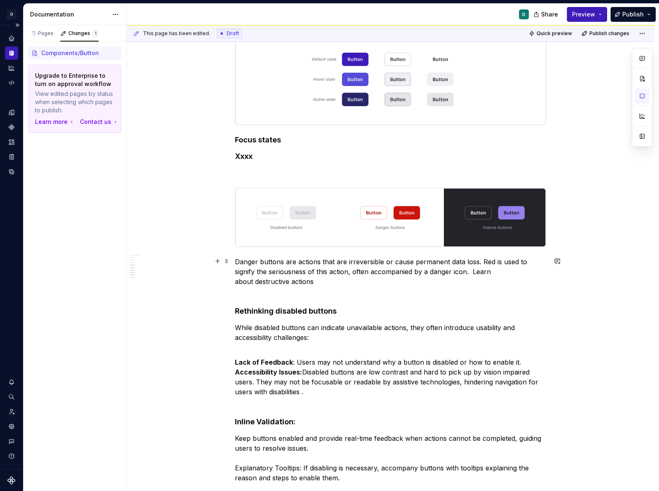
click at [237, 261] on p "Danger buttons are actions that are irreversible or cause permanent data loss. …" at bounding box center [390, 277] width 311 height 40
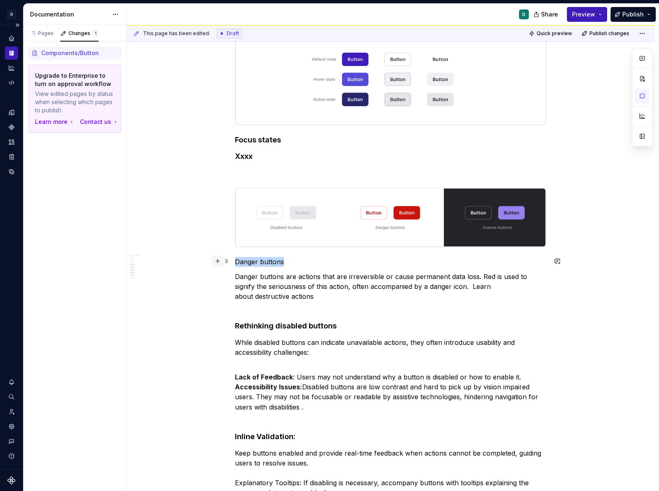
drag, startPoint x: 290, startPoint y: 260, endPoint x: 217, endPoint y: 260, distance: 72.9
click at [235, 260] on div "Early access: Not for use in product Anatomy Button hierarchy Button hierarchy …" at bounding box center [390, 177] width 311 height 1257
click at [314, 248] on button "button" at bounding box center [315, 246] width 12 height 12
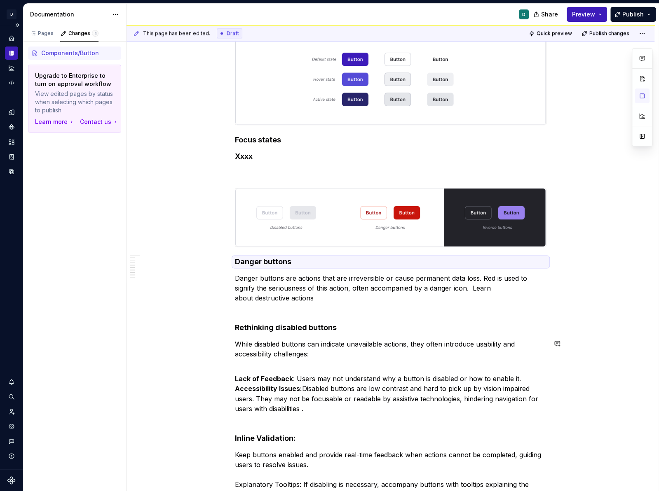
click at [253, 332] on div "Early access: Not for use in product Anatomy Button hierarchy Button hierarchy …" at bounding box center [390, 173] width 311 height 1249
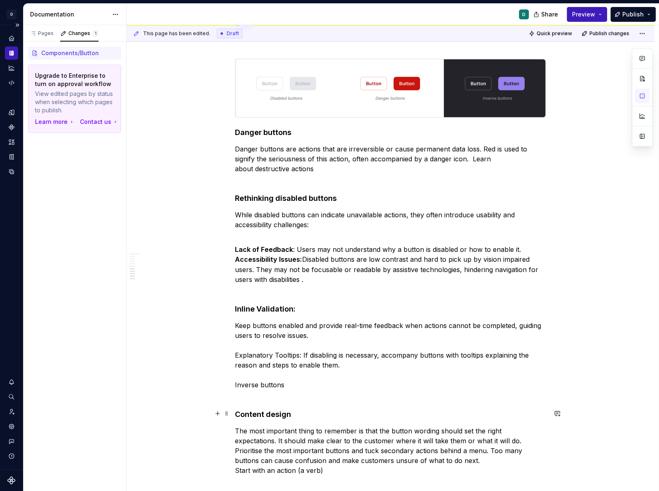
scroll to position [743, 0]
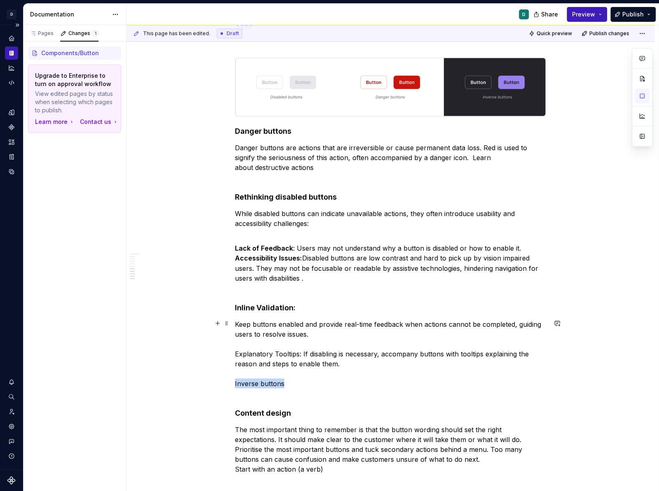
drag, startPoint x: 289, startPoint y: 381, endPoint x: 208, endPoint y: 382, distance: 80.7
click at [209, 382] on div "Early access: Not for use in product Anatomy Button hierarchy Button hierarchy …" at bounding box center [390, 111] width 528 height 1426
click at [317, 276] on p "Lack of Feedback : Users may not understand why a button is disabled or how to …" at bounding box center [390, 267] width 311 height 49
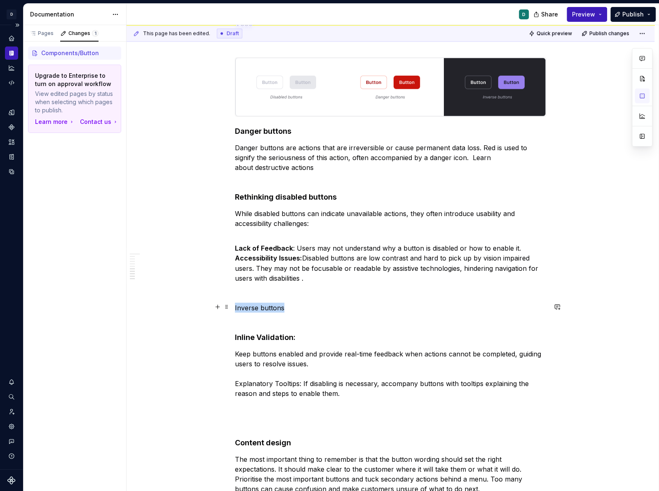
drag, startPoint x: 286, startPoint y: 306, endPoint x: 201, endPoint y: 303, distance: 84.5
click at [203, 303] on div "Early access: Not for use in product Anatomy Button hierarchy Button hierarchy …" at bounding box center [390, 126] width 528 height 1456
click at [312, 293] on button "button" at bounding box center [315, 292] width 12 height 12
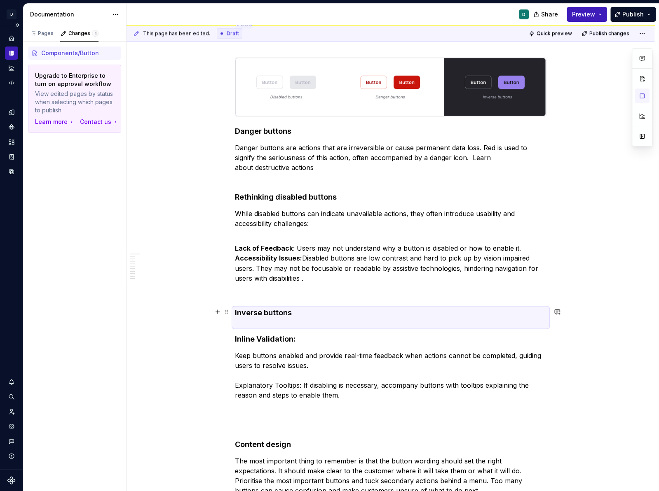
click at [239, 314] on h4 "Inverse buttons" at bounding box center [390, 318] width 311 height 20
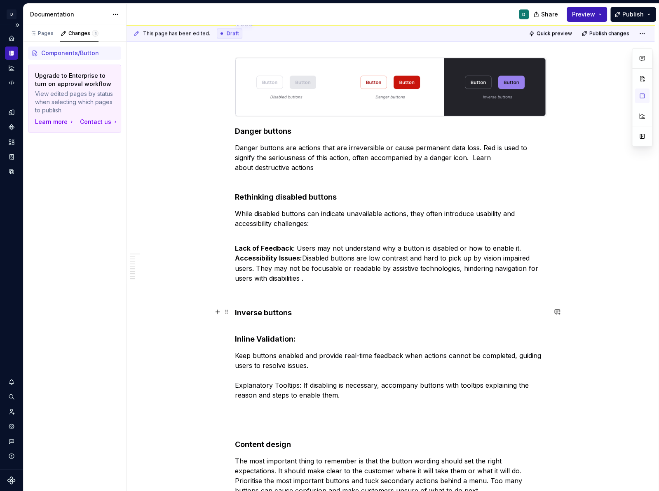
click at [236, 312] on h4 "Inverse buttons" at bounding box center [390, 318] width 311 height 20
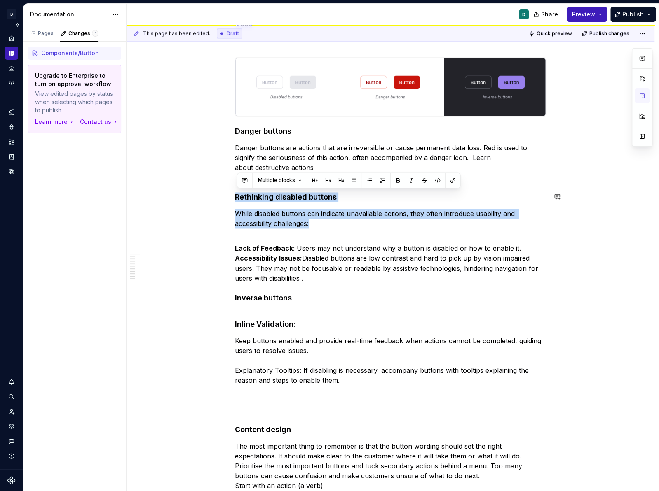
drag, startPoint x: 315, startPoint y: 222, endPoint x: 237, endPoint y: 188, distance: 85.2
click at [237, 188] on div "Early access: Not for use in product Anatomy Button hierarchy Button hierarchy …" at bounding box center [390, 50] width 311 height 1265
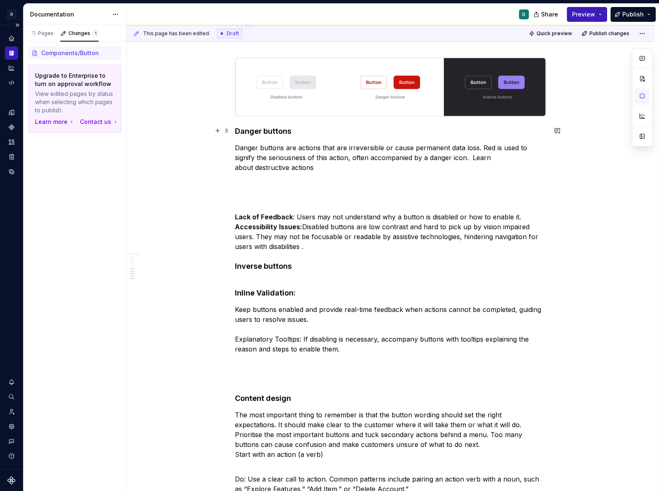
click at [238, 130] on h4 "Danger buttons" at bounding box center [390, 131] width 311 height 10
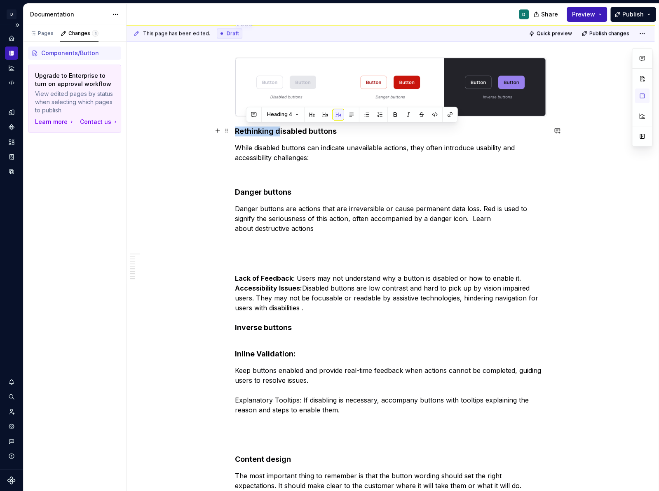
drag, startPoint x: 280, startPoint y: 130, endPoint x: 210, endPoint y: 124, distance: 69.8
click at [210, 124] on div "Early access: Not for use in product Anatomy Button hierarchy Button hierarchy …" at bounding box center [390, 134] width 528 height 1472
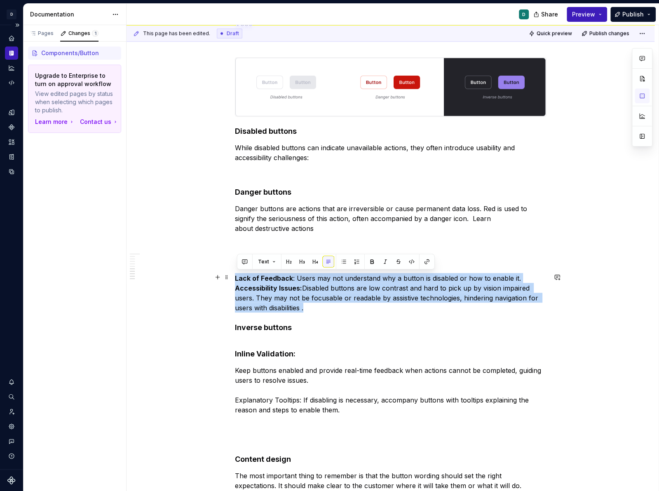
drag, startPoint x: 310, startPoint y: 306, endPoint x: 234, endPoint y: 271, distance: 84.1
click at [234, 271] on div "Early access: Not for use in product Anatomy Button hierarchy Button hierarchy …" at bounding box center [390, 134] width 528 height 1472
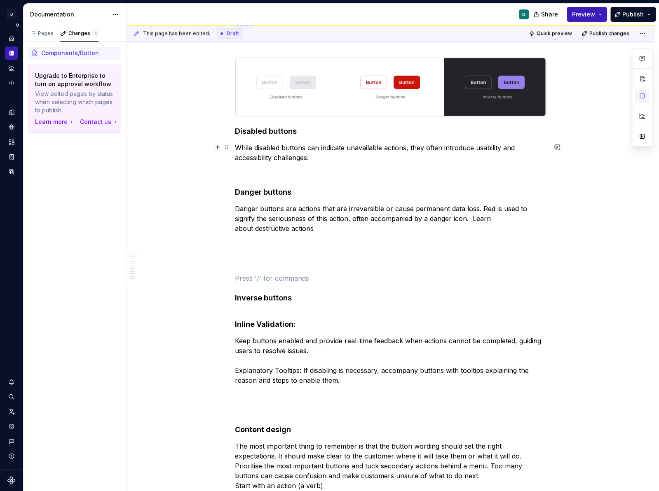
click at [326, 154] on p "While disabled buttons can indicate unavailable actions, they often introduce u…" at bounding box center [390, 153] width 311 height 20
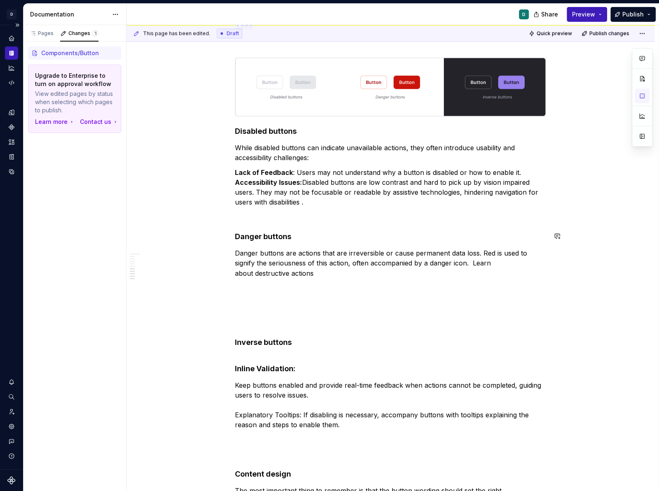
click at [238, 241] on div "Early access: Not for use in product Anatomy Button hierarchy Button hierarchy …" at bounding box center [390, 73] width 311 height 1310
click at [270, 218] on p at bounding box center [390, 217] width 311 height 10
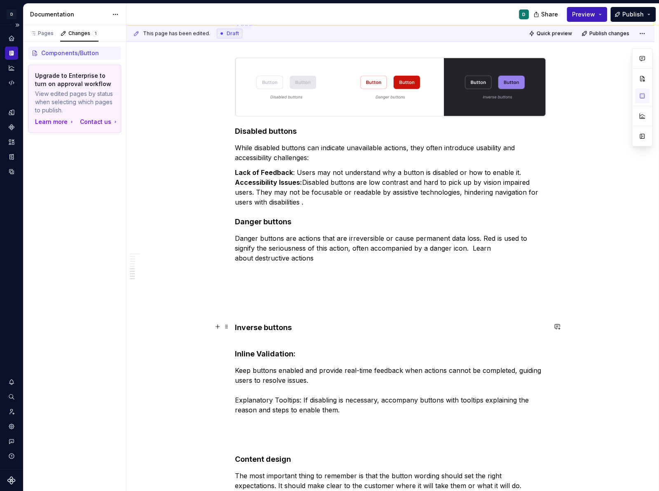
click at [232, 322] on div "Early access: Not for use in product Anatomy Button hierarchy Button hierarchy …" at bounding box center [390, 134] width 528 height 1472
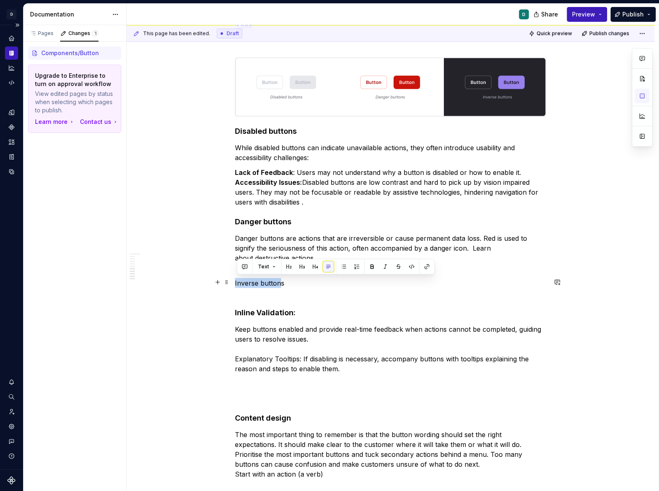
drag, startPoint x: 283, startPoint y: 285, endPoint x: 185, endPoint y: 284, distance: 98.0
click at [185, 284] on div "Early access: Not for use in product Anatomy Button hierarchy Button hierarchy …" at bounding box center [390, 113] width 528 height 1431
drag, startPoint x: 295, startPoint y: 284, endPoint x: 201, endPoint y: 284, distance: 93.5
click at [203, 284] on div "Early access: Not for use in product Anatomy Button hierarchy Button hierarchy …" at bounding box center [390, 113] width 528 height 1431
click at [316, 261] on button "button" at bounding box center [315, 267] width 12 height 12
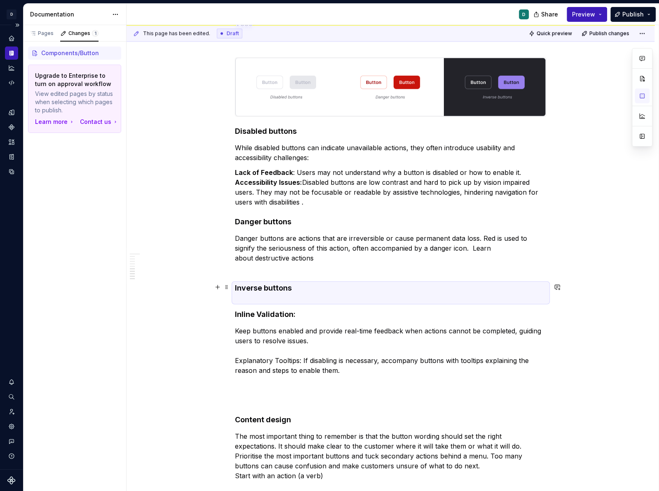
click at [259, 296] on h4 "Inverse buttons" at bounding box center [390, 293] width 311 height 20
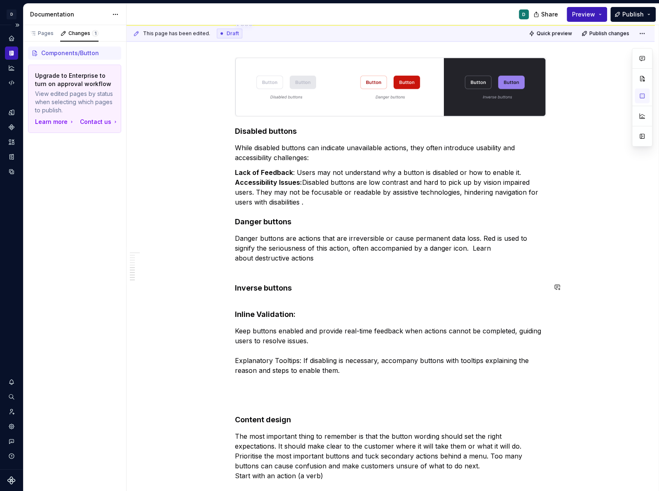
click at [245, 275] on div "Early access: Not for use in product Anatomy Button hierarchy Button hierarchy …" at bounding box center [390, 45] width 311 height 1255
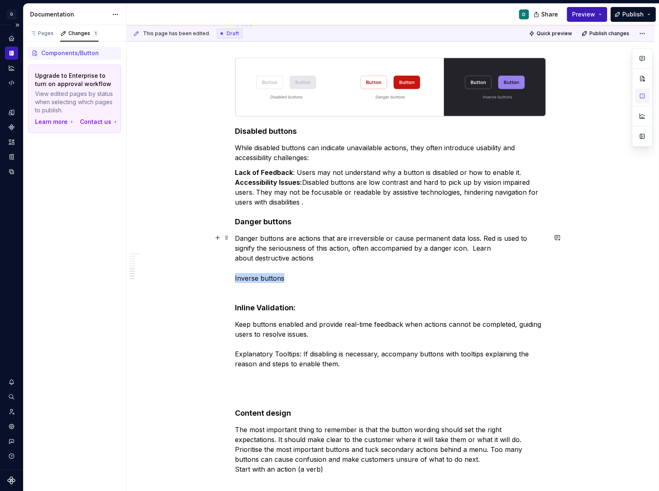
drag, startPoint x: 288, startPoint y: 278, endPoint x: 199, endPoint y: 278, distance: 89.4
click at [199, 278] on div "Early access: Not for use in product Anatomy Button hierarchy Button hierarchy …" at bounding box center [390, 111] width 528 height 1426
click at [313, 267] on button "button" at bounding box center [315, 262] width 12 height 12
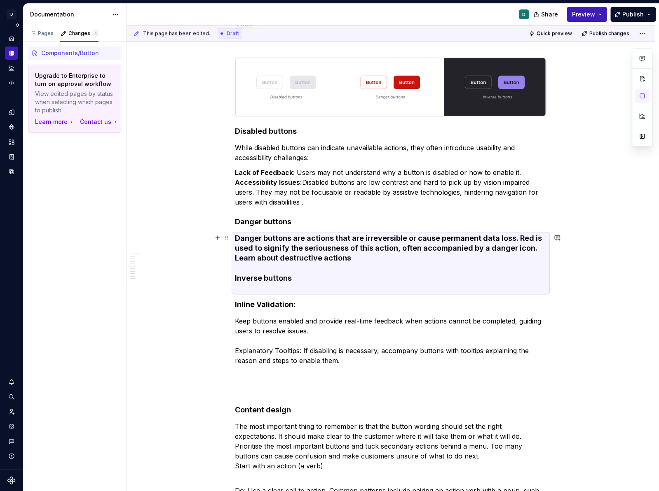
click at [298, 270] on h4 "Danger buttons are actions that are irreversible or cause permanent data loss. …" at bounding box center [390, 263] width 311 height 59
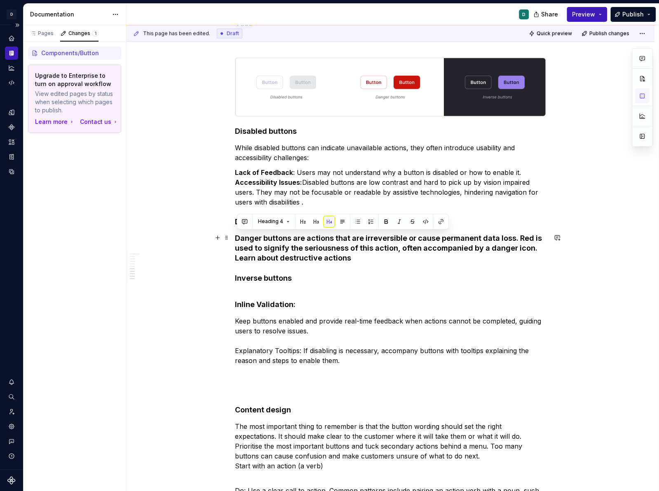
drag, startPoint x: 360, startPoint y: 259, endPoint x: 234, endPoint y: 239, distance: 127.5
click at [234, 239] on div "Early access: Not for use in product Anatomy Button hierarchy Button hierarchy …" at bounding box center [390, 109] width 528 height 1423
click at [288, 222] on button "Heading 4" at bounding box center [273, 222] width 39 height 12
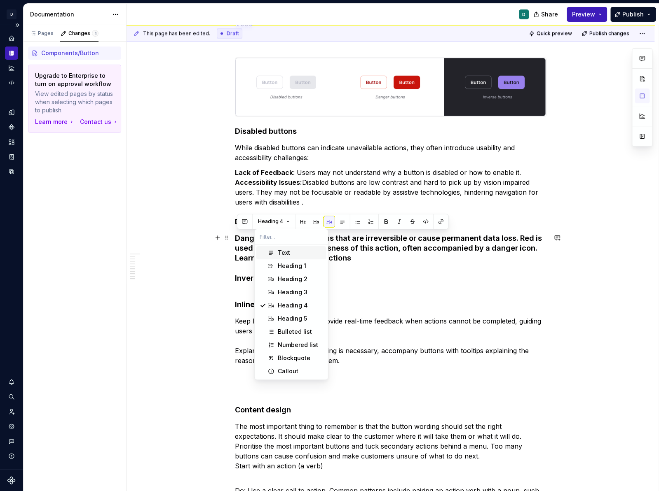
click at [291, 252] on div "Text" at bounding box center [300, 253] width 45 height 8
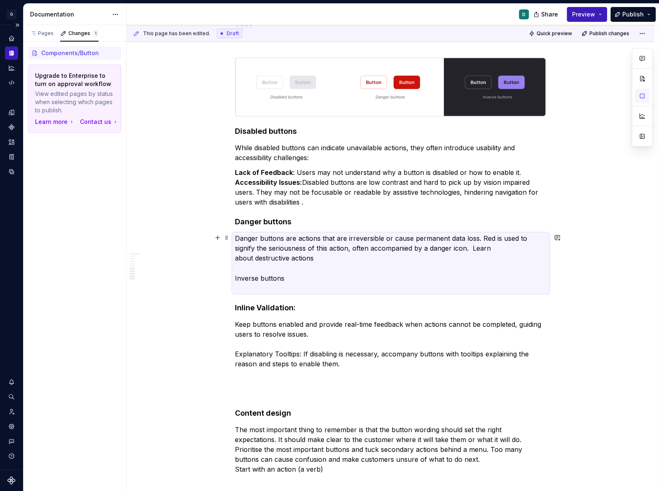
click at [280, 245] on p "Danger buttons are actions that are irreversible or cause permanent data loss. …" at bounding box center [390, 263] width 311 height 59
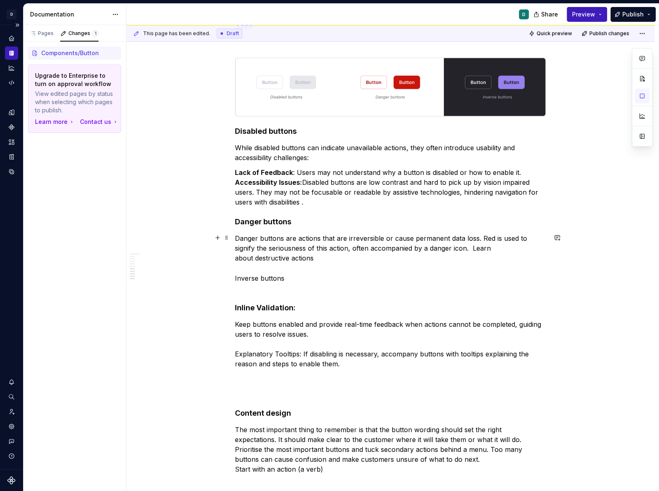
click at [236, 276] on div "Early access: Not for use in product Anatomy Button hierarchy Button hierarchy …" at bounding box center [390, 111] width 528 height 1426
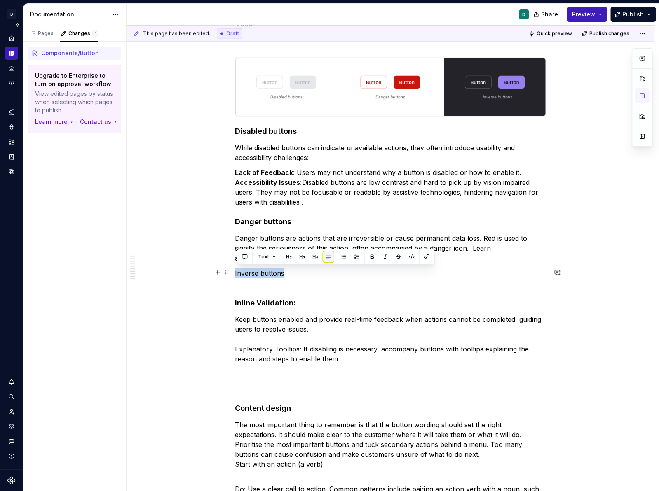
drag, startPoint x: 286, startPoint y: 273, endPoint x: 213, endPoint y: 273, distance: 73.3
click at [213, 273] on div "Early access: Not for use in product Anatomy Button hierarchy Button hierarchy …" at bounding box center [390, 108] width 528 height 1421
click at [315, 257] on button "button" at bounding box center [315, 257] width 12 height 12
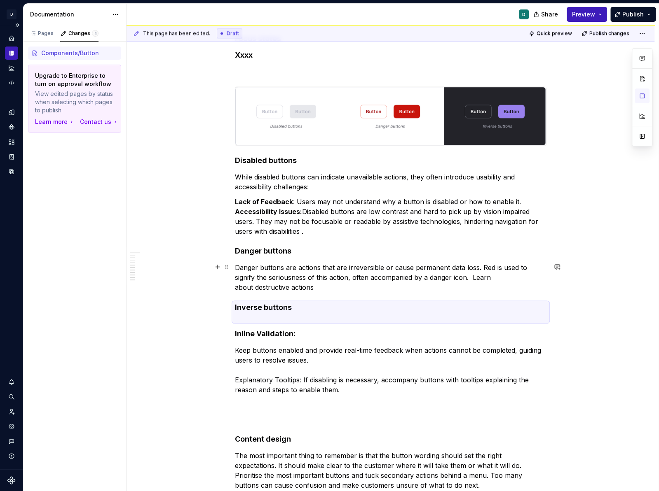
scroll to position [710, 0]
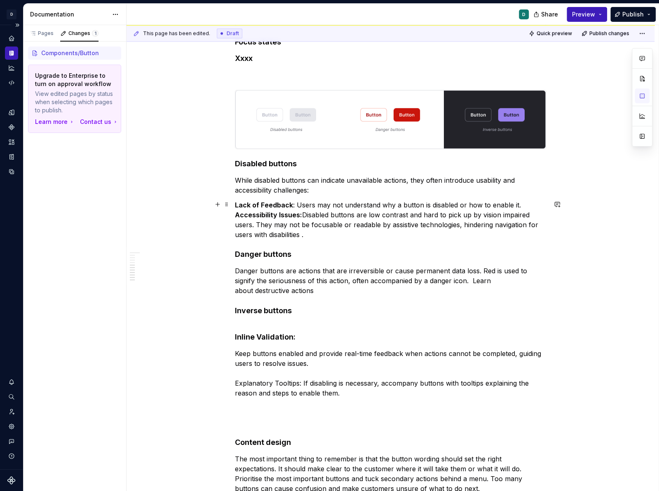
click at [287, 204] on strong "Lack of Feedback" at bounding box center [264, 205] width 58 height 8
click at [238, 214] on strong "Accessibility Issues:" at bounding box center [268, 215] width 67 height 8
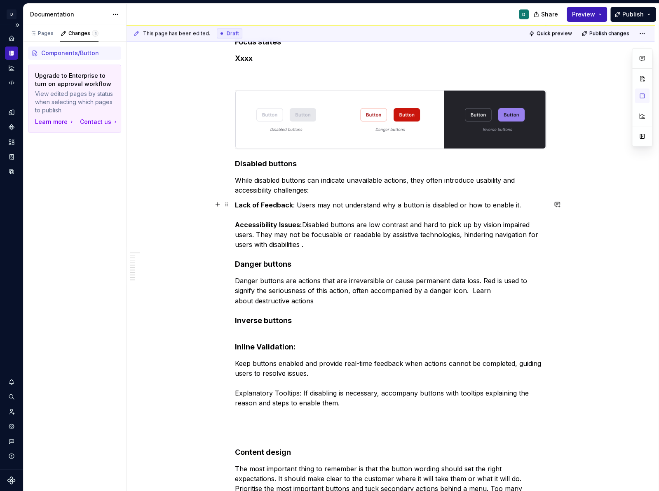
click at [298, 203] on p "Lack of Feedback : Users may not understand why a button is disabled or how to …" at bounding box center [390, 224] width 311 height 49
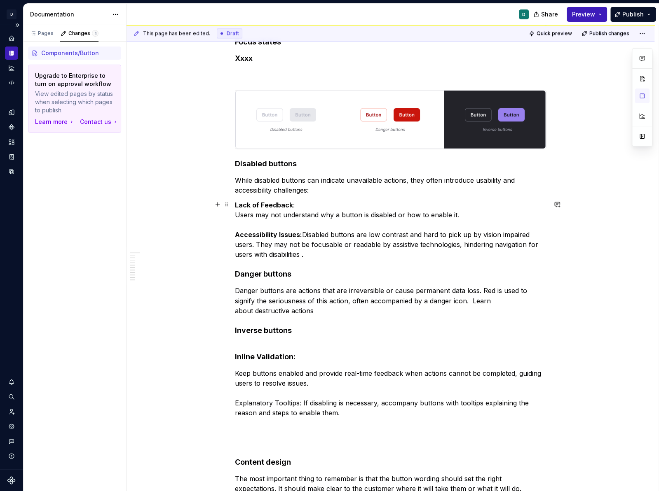
click at [304, 235] on p "Lack of Feedback : Users may not understand why a button is disabled or how to …" at bounding box center [390, 229] width 311 height 59
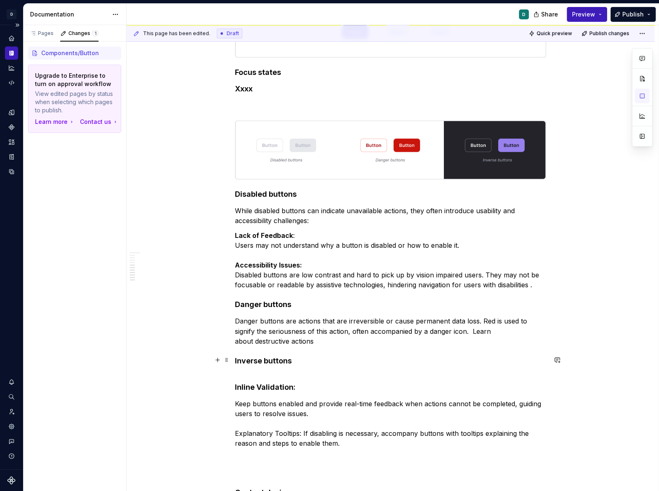
scroll to position [685, 0]
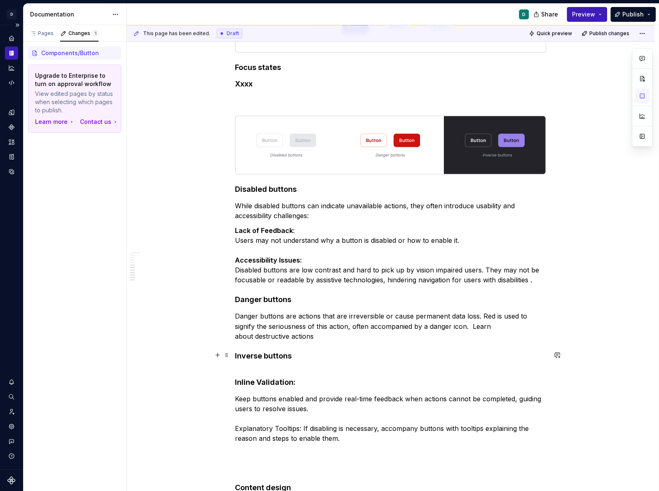
click at [278, 364] on h4 "Inverse buttons" at bounding box center [390, 361] width 311 height 20
drag, startPoint x: 259, startPoint y: 368, endPoint x: 210, endPoint y: 363, distance: 48.5
click at [211, 363] on div "Early access: Not for use in product Anatomy Button hierarchy Button hierarchy …" at bounding box center [390, 177] width 528 height 1442
click at [326, 350] on button "button" at bounding box center [329, 349] width 12 height 12
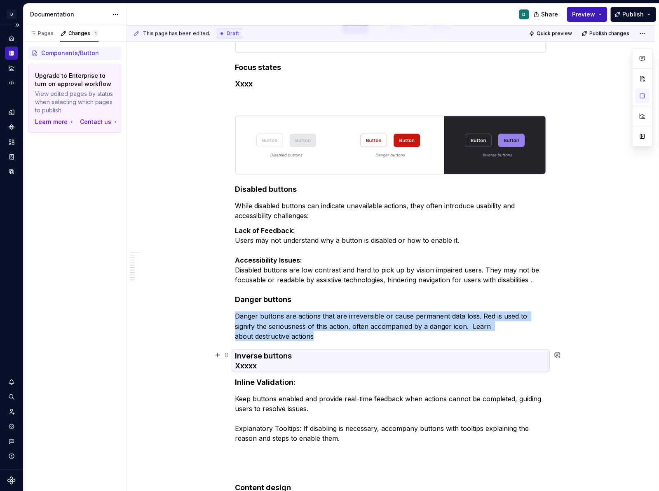
click at [290, 369] on h4 "Inverse buttons Xxxxx" at bounding box center [390, 361] width 311 height 20
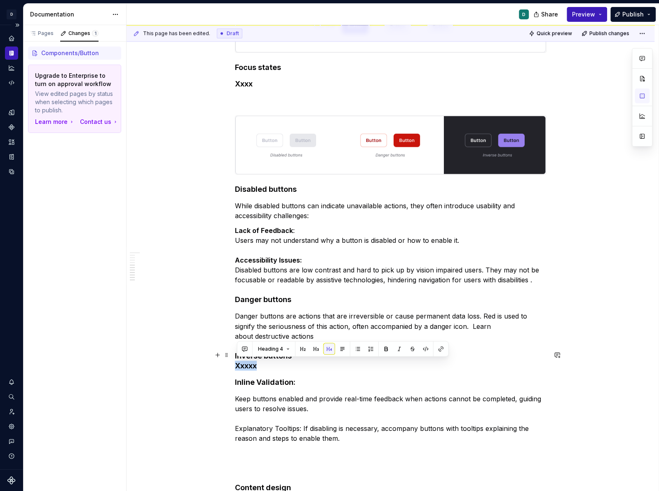
drag, startPoint x: 254, startPoint y: 366, endPoint x: 231, endPoint y: 366, distance: 23.5
click at [231, 366] on div "Early access: Not for use in product Anatomy Button hierarchy Button hierarchy …" at bounding box center [390, 177] width 528 height 1442
click at [290, 350] on button "Heading 4" at bounding box center [273, 349] width 39 height 12
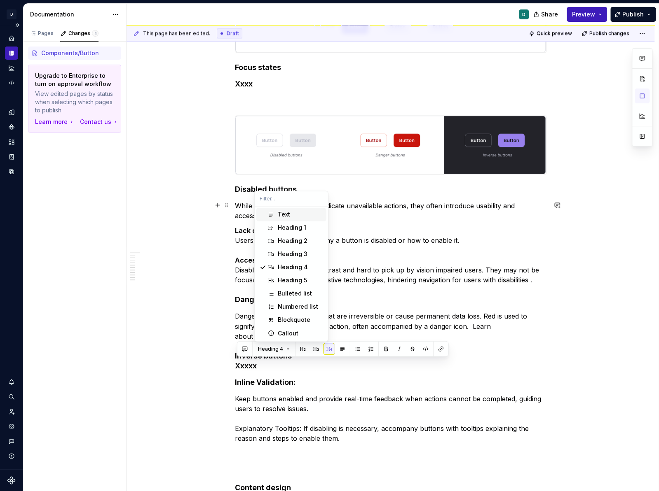
click at [283, 215] on div "Text" at bounding box center [284, 214] width 12 height 8
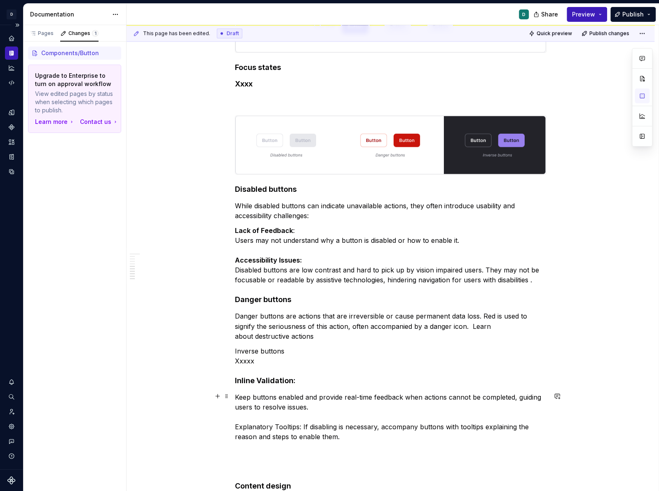
click at [283, 400] on p "Keep buttons enabled and provide real-time feedback when actions cannot be comp…" at bounding box center [390, 431] width 311 height 79
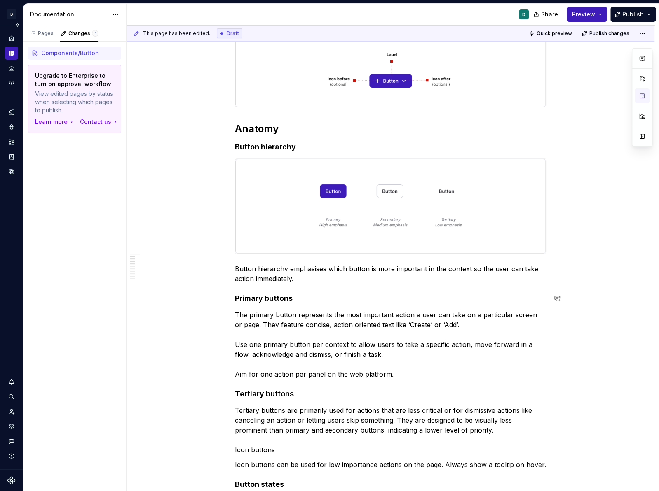
scroll to position [147, 0]
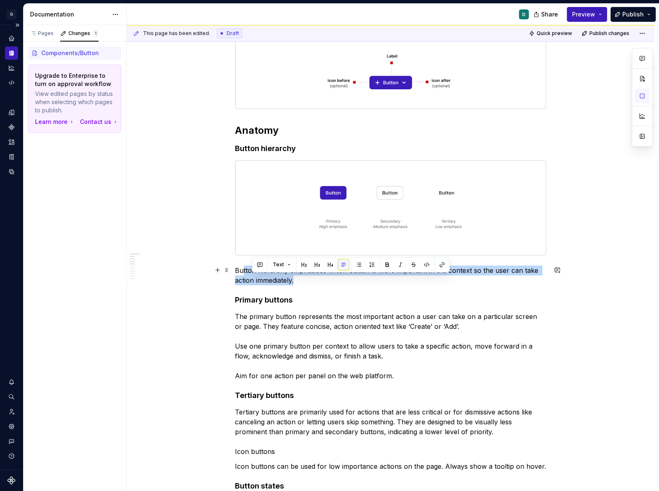
drag, startPoint x: 299, startPoint y: 277, endPoint x: 243, endPoint y: 272, distance: 56.2
click at [243, 273] on p "Button hierarchy emphasises which button is more important in the context so th…" at bounding box center [390, 276] width 311 height 20
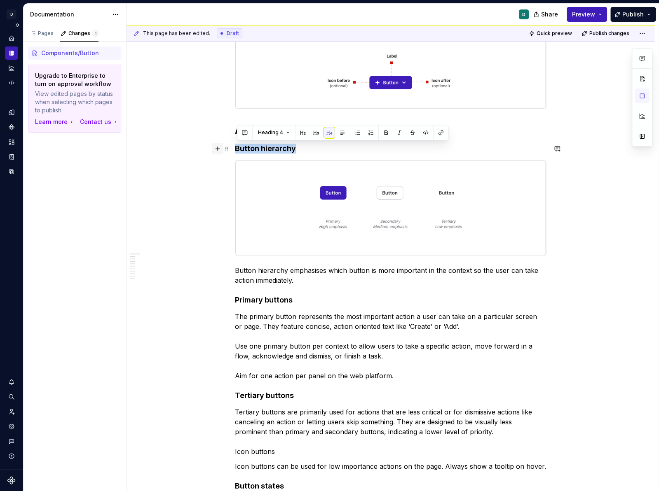
drag, startPoint x: 299, startPoint y: 146, endPoint x: 217, endPoint y: 145, distance: 81.6
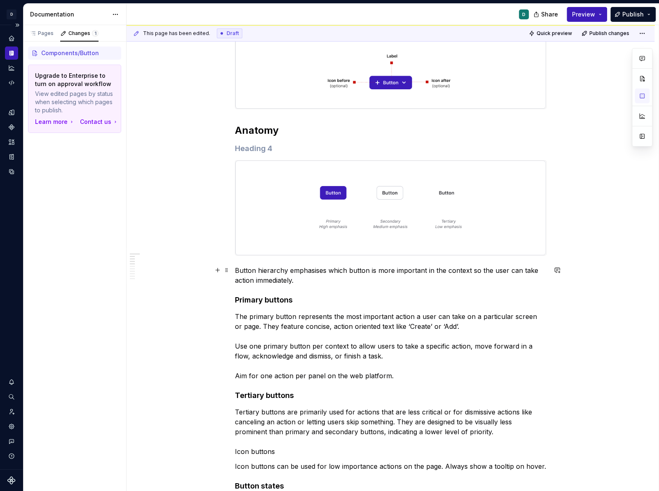
click at [237, 270] on p "Button hierarchy emphasises which button is more important in the context so th…" at bounding box center [390, 276] width 311 height 20
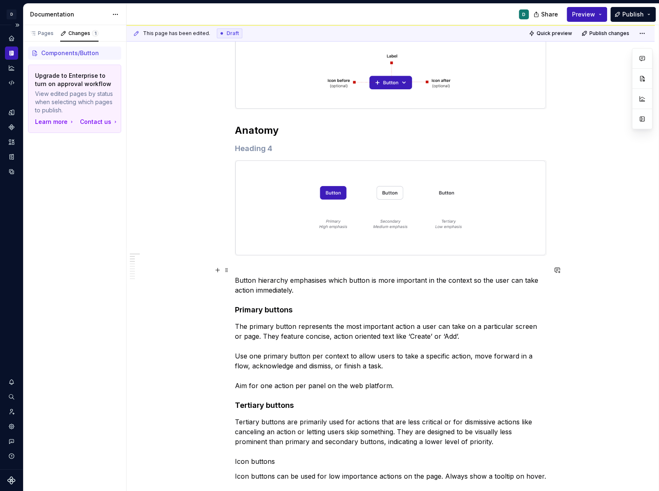
click at [237, 279] on p "Button hierarchy emphasises which button is more important in the context so th…" at bounding box center [390, 281] width 311 height 30
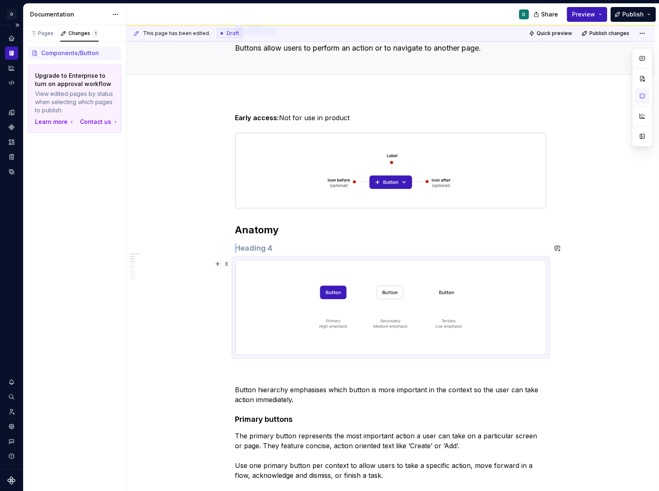
scroll to position [107, 0]
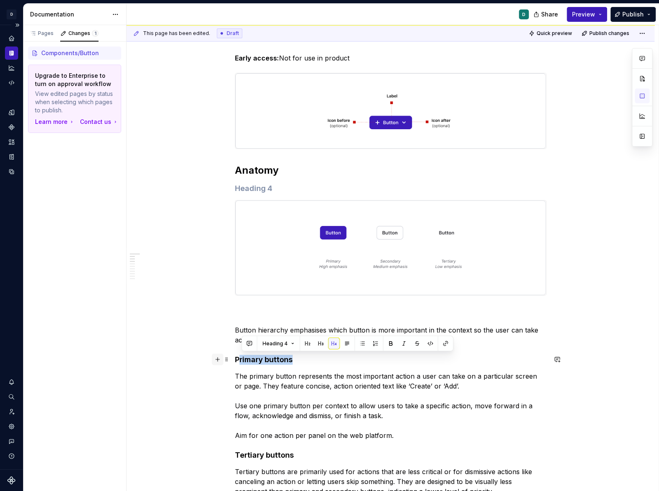
drag, startPoint x: 297, startPoint y: 358, endPoint x: 222, endPoint y: 358, distance: 75.4
copy h4 "rimary buttons"
click at [253, 309] on p "Button hierarchy emphasises which button is more important in the context so th…" at bounding box center [390, 326] width 311 height 40
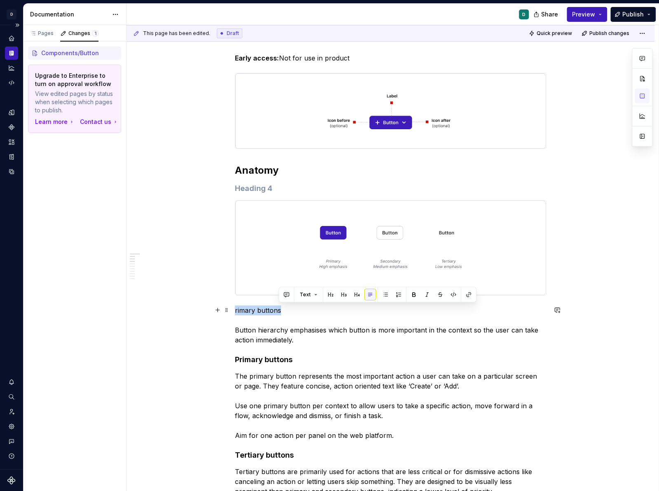
drag, startPoint x: 282, startPoint y: 309, endPoint x: 204, endPoint y: 309, distance: 77.8
drag, startPoint x: 287, startPoint y: 310, endPoint x: 187, endPoint y: 311, distance: 99.3
click at [316, 295] on button "button" at bounding box center [315, 295] width 12 height 12
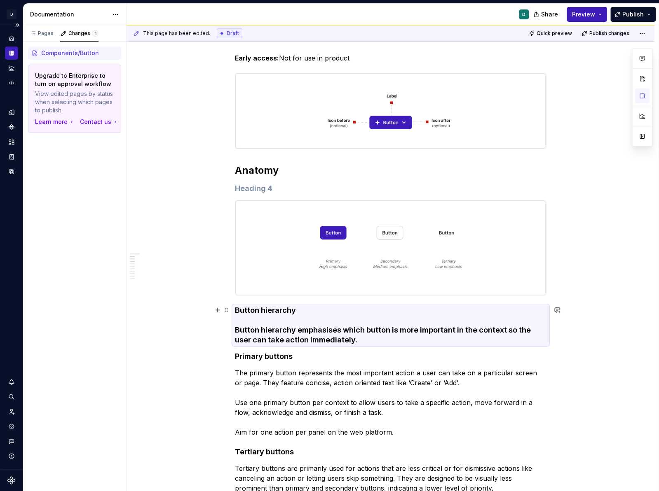
click at [272, 330] on h4 "Button hierarchy Button hierarchy emphasises which button is more important in …" at bounding box center [390, 326] width 311 height 40
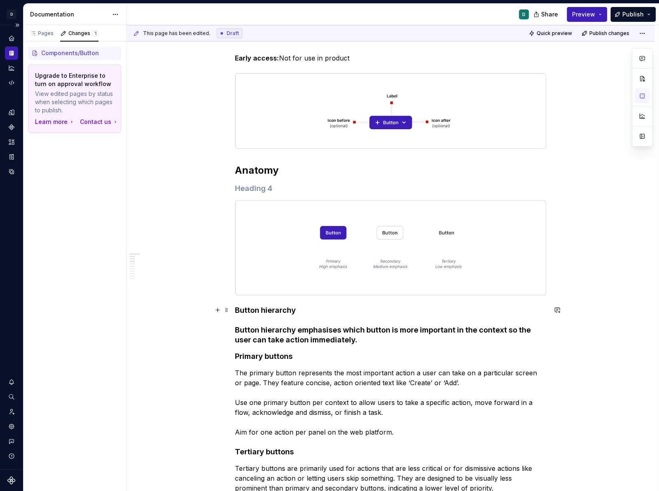
click at [238, 330] on h4 "Button hierarchy Button hierarchy emphasises which button is more important in …" at bounding box center [390, 326] width 311 height 40
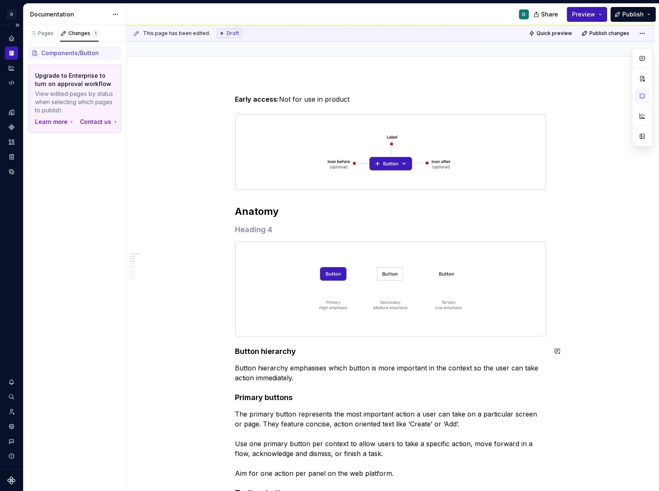
scroll to position [23, 0]
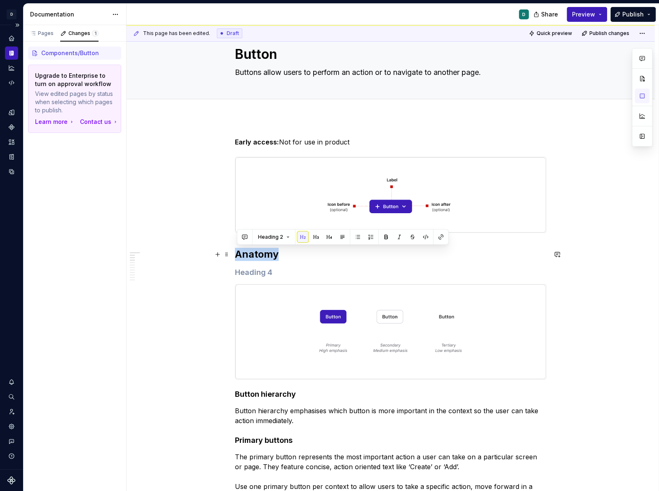
drag, startPoint x: 285, startPoint y: 255, endPoint x: 232, endPoint y: 255, distance: 53.1
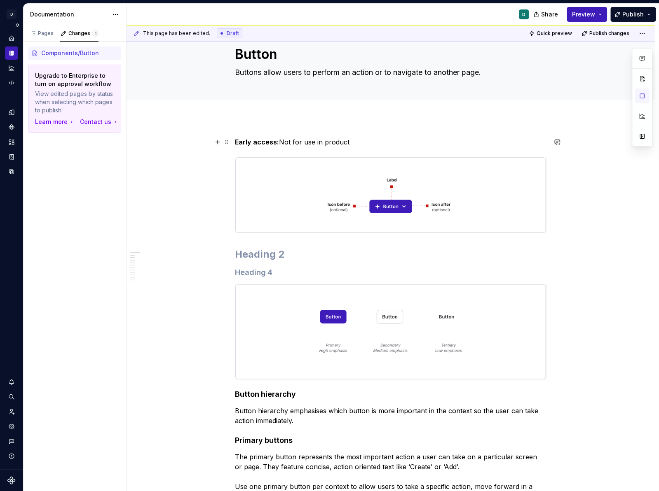
click at [355, 144] on p "Early access: Not for use in product" at bounding box center [390, 142] width 311 height 10
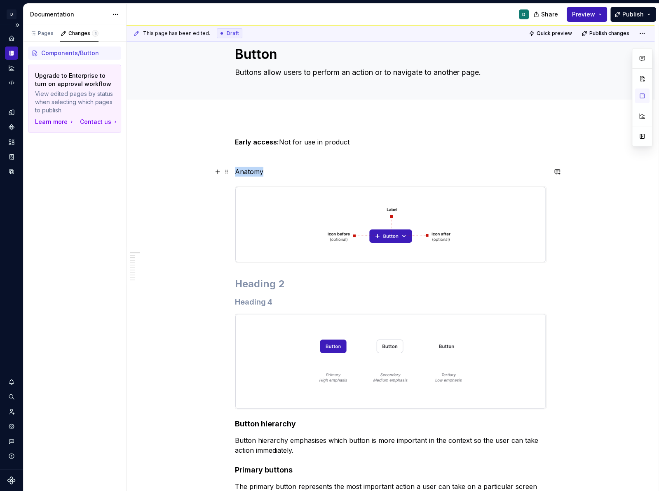
drag, startPoint x: 263, startPoint y: 175, endPoint x: 181, endPoint y: 175, distance: 82.0
click at [285, 159] on button "button" at bounding box center [289, 157] width 12 height 12
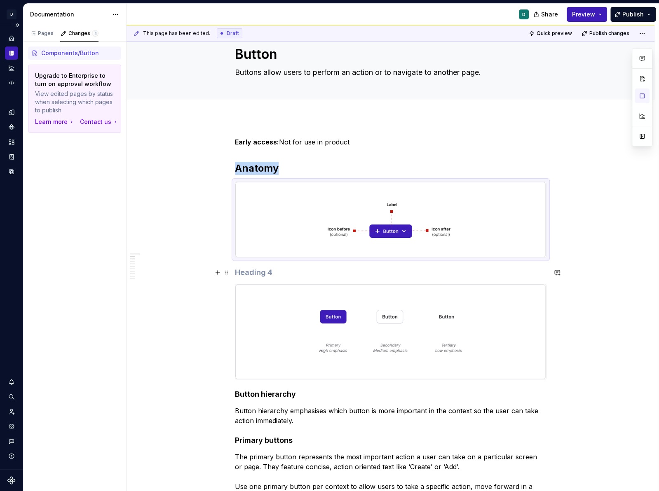
click at [254, 272] on h4 at bounding box center [390, 273] width 311 height 10
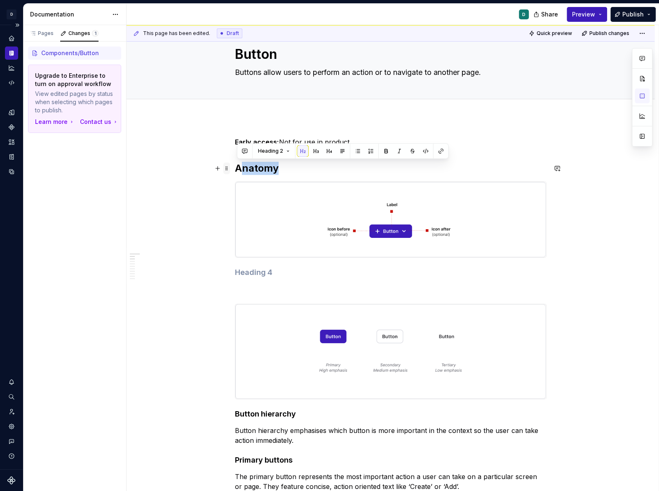
drag, startPoint x: 279, startPoint y: 167, endPoint x: 227, endPoint y: 167, distance: 52.3
click at [290, 171] on h2 "Anatomy" at bounding box center [390, 168] width 311 height 13
drag, startPoint x: 285, startPoint y: 168, endPoint x: 218, endPoint y: 168, distance: 67.1
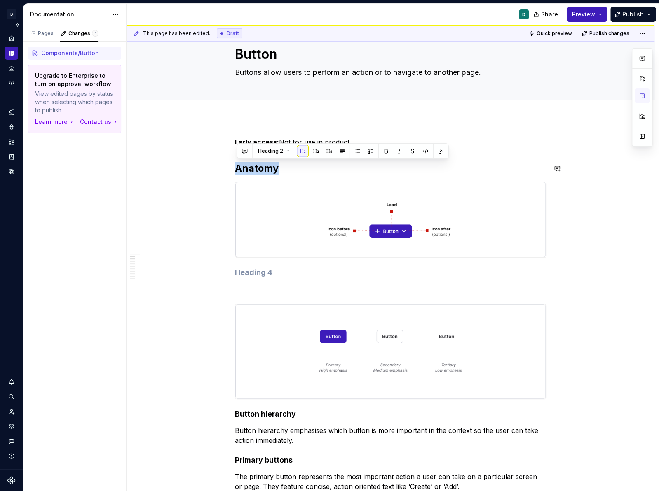
copy h2 "Anatomy"
drag, startPoint x: 267, startPoint y: 273, endPoint x: 185, endPoint y: 273, distance: 82.4
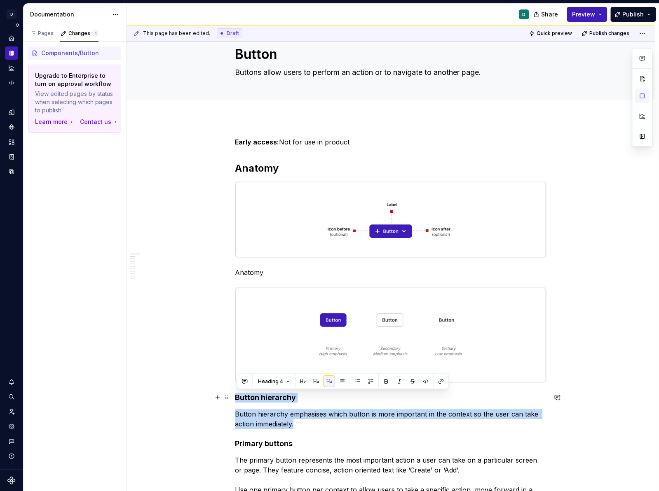
drag, startPoint x: 301, startPoint y: 425, endPoint x: 232, endPoint y: 393, distance: 75.5
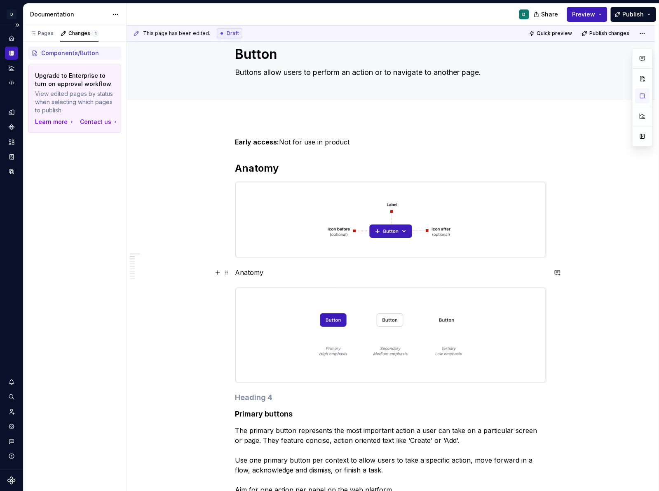
click at [246, 270] on p "Anatomy" at bounding box center [390, 273] width 311 height 10
drag, startPoint x: 269, startPoint y: 273, endPoint x: 210, endPoint y: 273, distance: 58.1
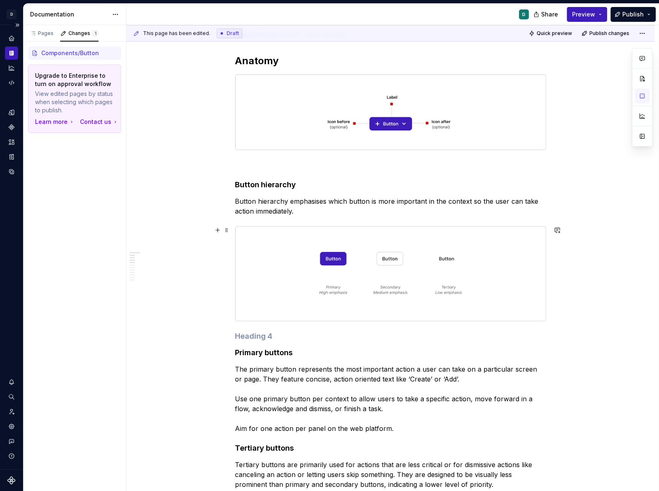
scroll to position [154, 0]
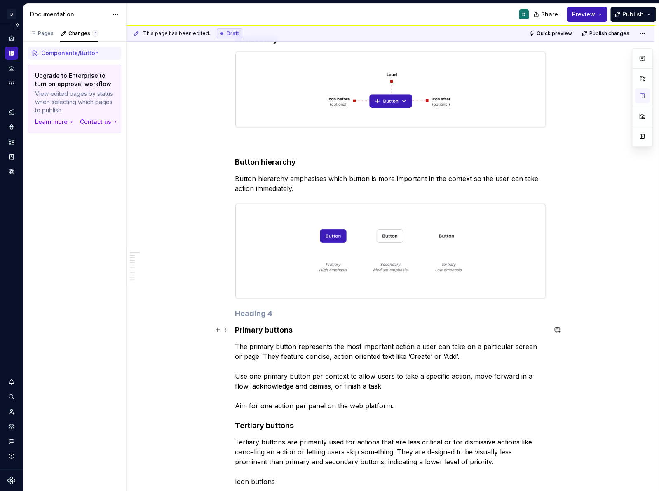
click at [236, 331] on h4 "Primary buttons" at bounding box center [390, 330] width 311 height 10
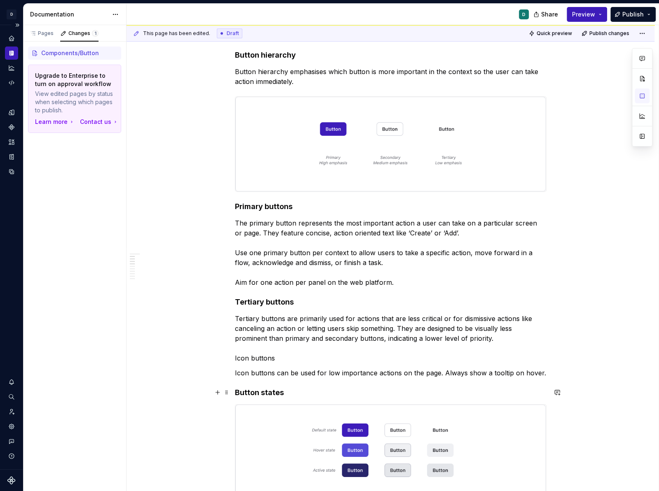
scroll to position [254, 0]
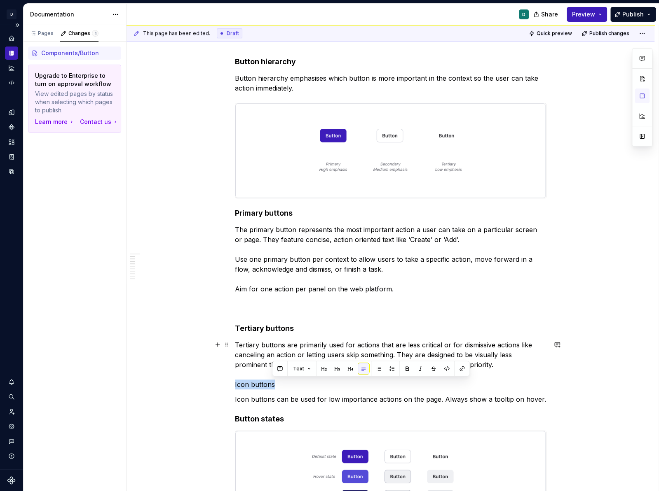
drag, startPoint x: 276, startPoint y: 382, endPoint x: 219, endPoint y: 382, distance: 56.8
click at [315, 369] on button "button" at bounding box center [315, 369] width 12 height 12
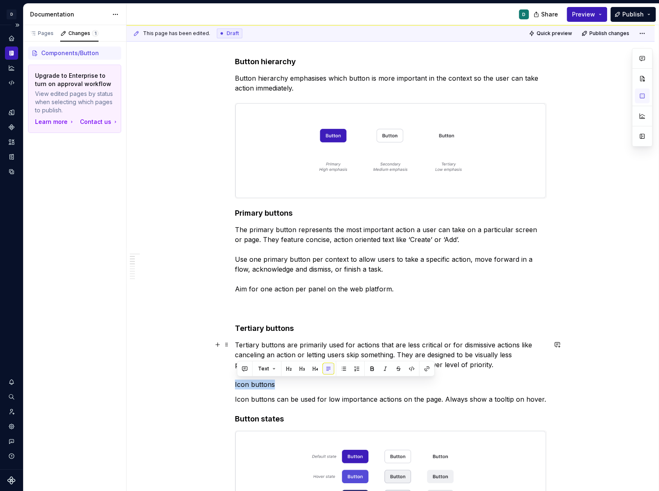
drag, startPoint x: 281, startPoint y: 385, endPoint x: 214, endPoint y: 385, distance: 67.1
click at [316, 373] on button "button" at bounding box center [315, 369] width 12 height 12
click at [238, 387] on p "Tertiary buttons are primarily used for actions that are less critical or for d…" at bounding box center [390, 364] width 311 height 49
drag, startPoint x: 274, startPoint y: 385, endPoint x: 212, endPoint y: 385, distance: 62.6
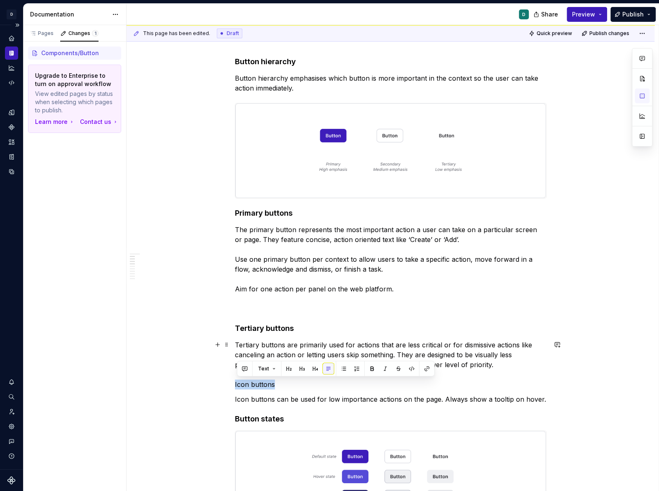
click at [314, 366] on button "button" at bounding box center [315, 369] width 12 height 12
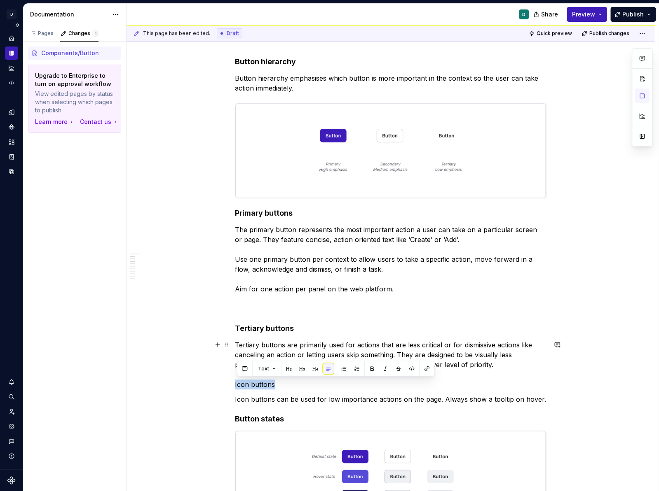
drag, startPoint x: 285, startPoint y: 382, endPoint x: 216, endPoint y: 382, distance: 68.8
click at [313, 373] on button "button" at bounding box center [315, 369] width 12 height 12
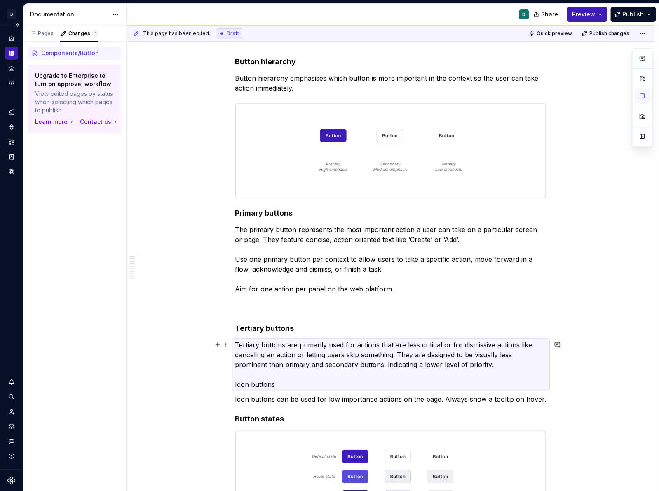
click at [237, 385] on p "Tertiary buttons are primarily used for actions that are less critical or for d…" at bounding box center [390, 364] width 311 height 49
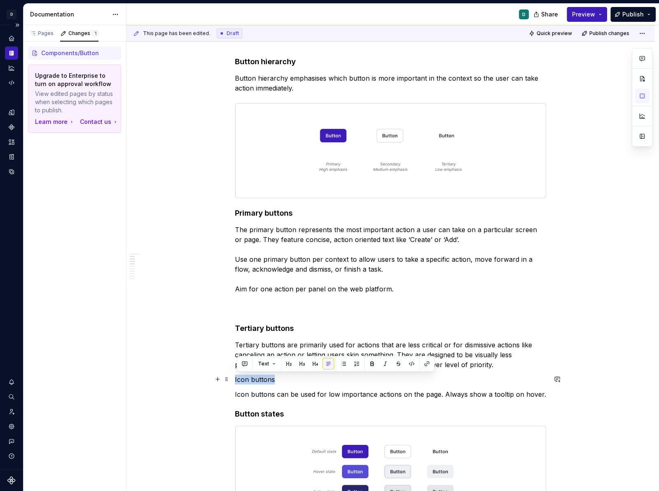
drag, startPoint x: 277, startPoint y: 379, endPoint x: 202, endPoint y: 379, distance: 74.5
click at [312, 361] on button "button" at bounding box center [315, 364] width 12 height 12
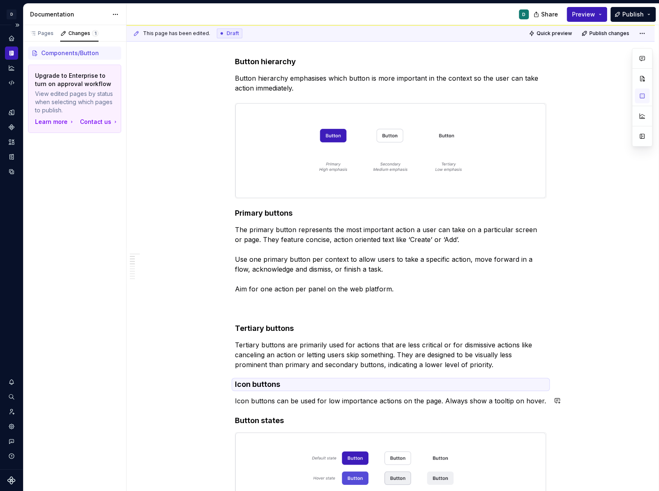
click at [247, 400] on p "Icon buttons can be used for low importance actions on the page. Always show a …" at bounding box center [390, 401] width 311 height 10
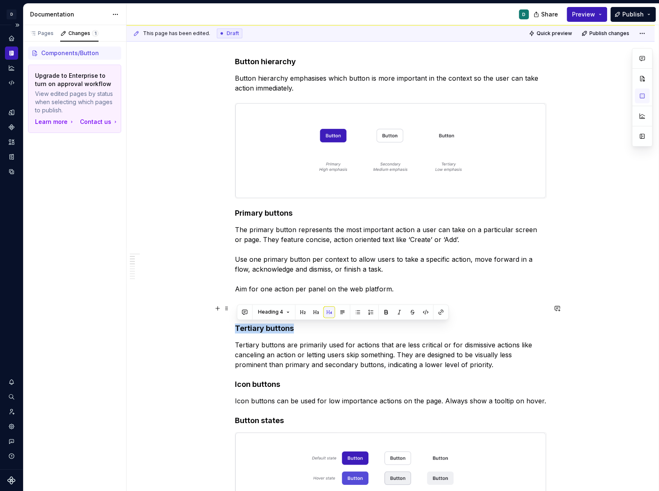
drag, startPoint x: 295, startPoint y: 326, endPoint x: 214, endPoint y: 325, distance: 81.1
copy h4 "Tertiary buttons"
click at [393, 285] on p "The primary button represents the most important action a user can take on a pa…" at bounding box center [390, 259] width 311 height 69
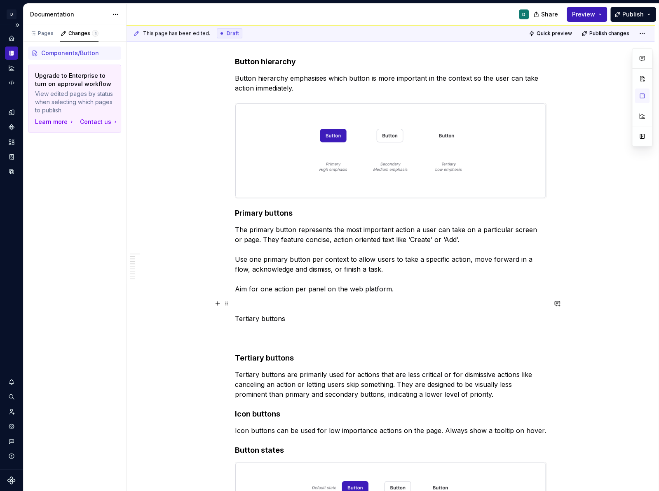
click at [252, 300] on p at bounding box center [390, 304] width 311 height 10
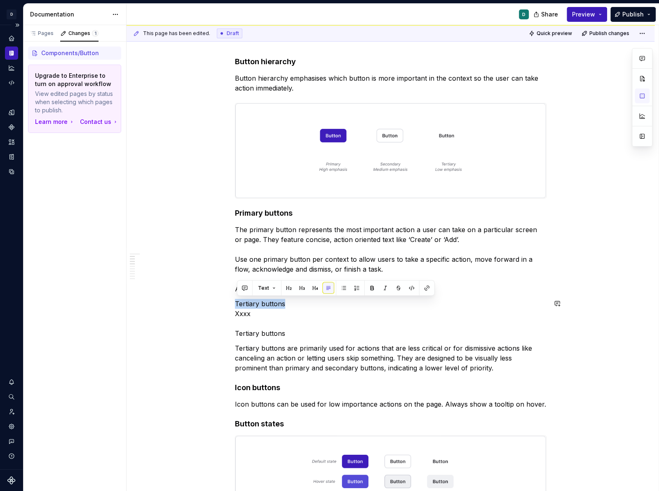
drag, startPoint x: 304, startPoint y: 299, endPoint x: 230, endPoint y: 298, distance: 73.3
drag, startPoint x: 307, startPoint y: 304, endPoint x: 216, endPoint y: 304, distance: 91.0
click at [313, 292] on button "button" at bounding box center [315, 289] width 12 height 12
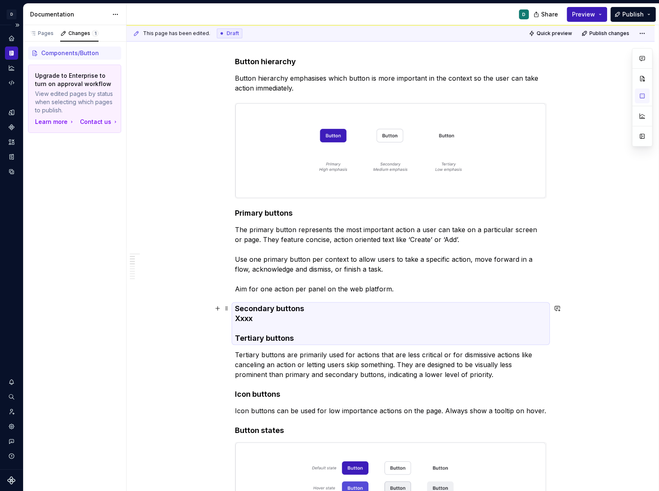
click at [271, 334] on h4 "Secondary buttons Xxxx Tertiary buttons" at bounding box center [390, 324] width 311 height 40
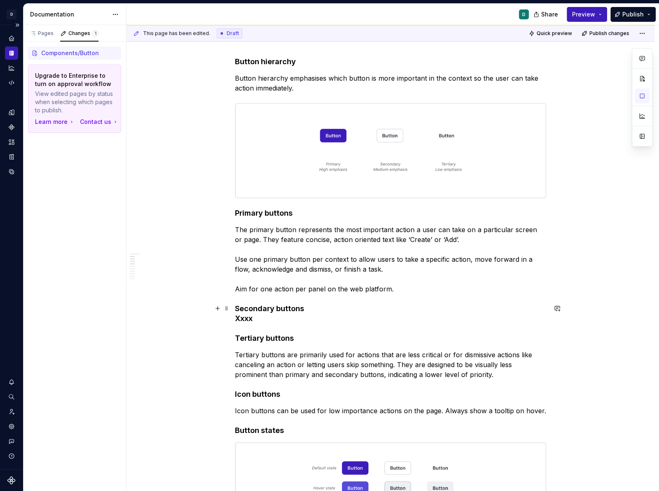
click at [238, 318] on h4 "Secondary buttons Xxxx Tertiary buttons" at bounding box center [390, 324] width 311 height 40
drag, startPoint x: 259, startPoint y: 318, endPoint x: 215, endPoint y: 318, distance: 44.9
click at [292, 303] on div "Heading 4" at bounding box center [343, 303] width 208 height 12
click at [287, 302] on button "Heading 4" at bounding box center [273, 303] width 39 height 12
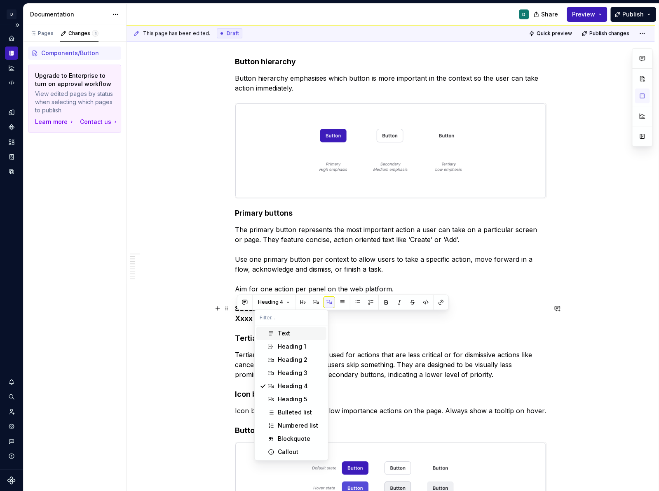
click at [288, 329] on div "Text" at bounding box center [284, 333] width 12 height 8
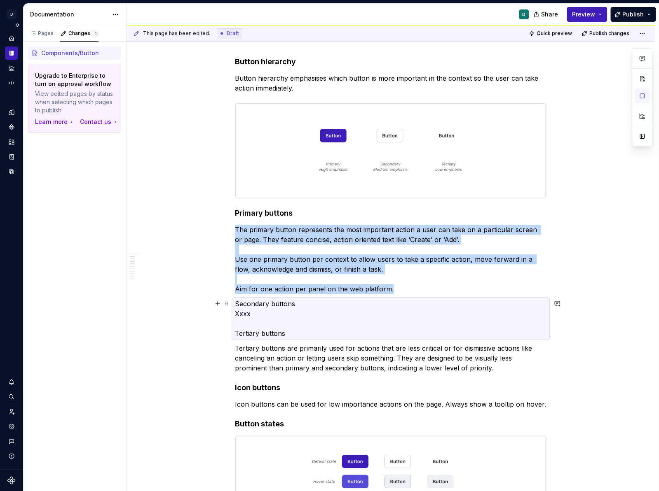
click at [282, 330] on p "Secondary buttons Xxxx Tertiary buttons" at bounding box center [390, 319] width 311 height 40
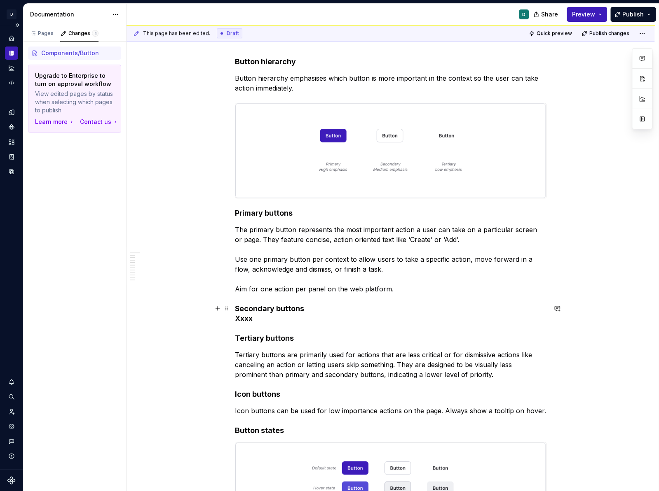
click at [250, 320] on h4 "Secondary buttons Xxxx Tertiary buttons" at bounding box center [390, 324] width 311 height 40
drag, startPoint x: 256, startPoint y: 320, endPoint x: 224, endPoint y: 320, distance: 32.1
click at [250, 320] on h4 "Secondary buttons Xxxx Tertiary buttons" at bounding box center [390, 324] width 311 height 40
click at [237, 319] on h4 "Secondary buttons Xxxx Tertiary buttons" at bounding box center [390, 324] width 311 height 40
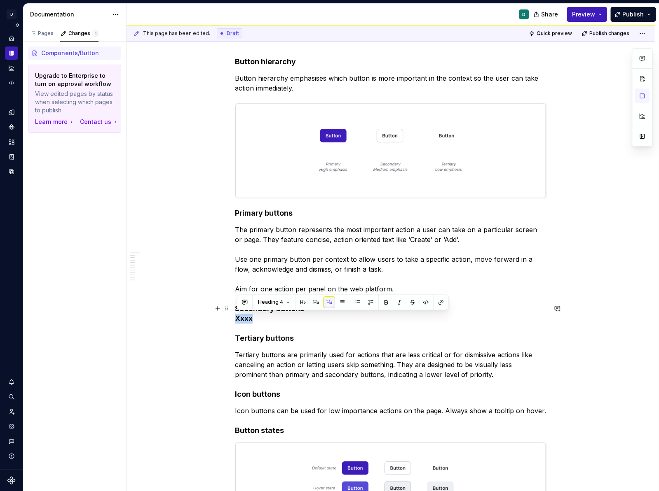
drag, startPoint x: 257, startPoint y: 316, endPoint x: 213, endPoint y: 316, distance: 44.9
click at [276, 305] on span "Heading 4" at bounding box center [270, 302] width 25 height 7
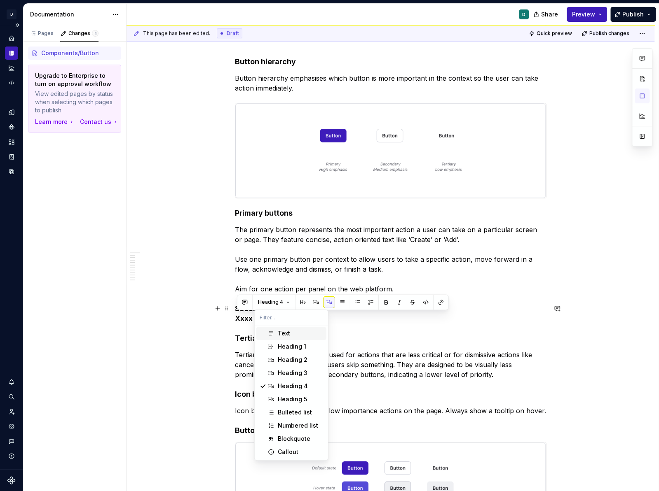
click at [275, 329] on span "Text" at bounding box center [291, 333] width 70 height 13
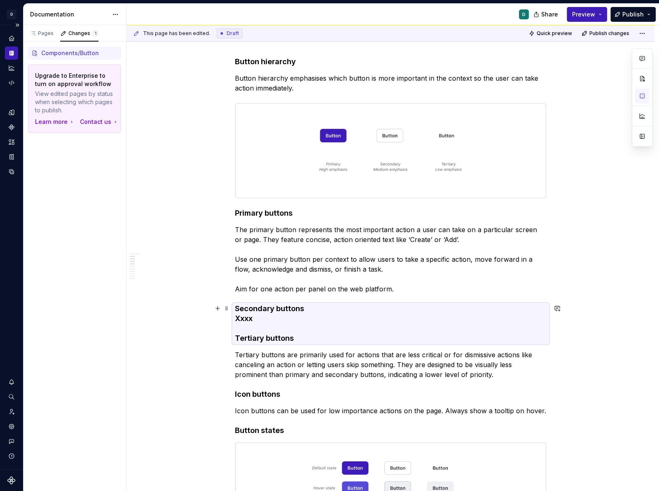
click at [243, 320] on h4 "Secondary buttons Xxxx Tertiary buttons" at bounding box center [390, 324] width 311 height 40
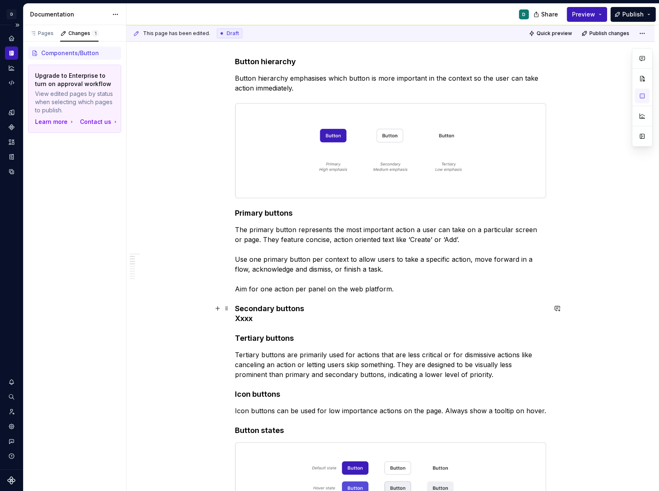
click at [239, 318] on h4 "Secondary buttons Xxxx Tertiary buttons" at bounding box center [390, 324] width 311 height 40
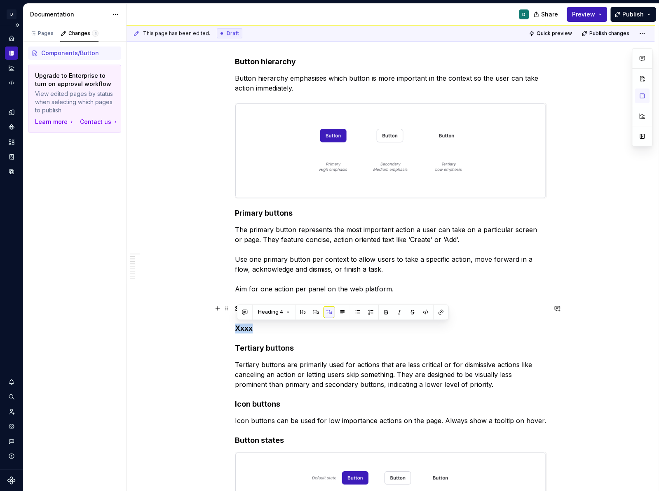
drag, startPoint x: 259, startPoint y: 323, endPoint x: 213, endPoint y: 323, distance: 46.5
click at [287, 313] on button "Heading 4" at bounding box center [273, 312] width 39 height 12
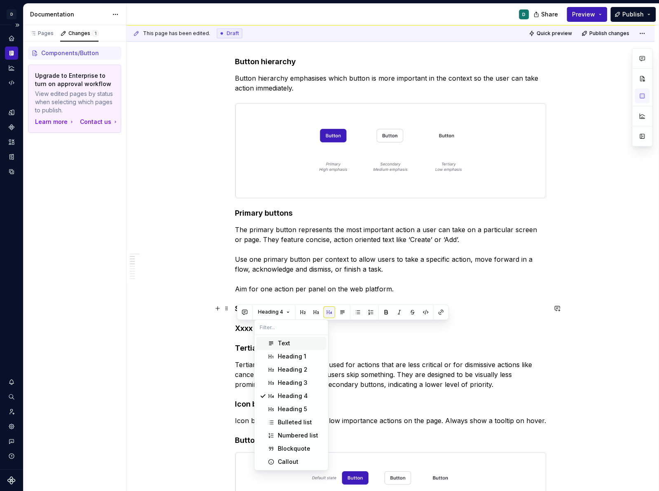
click at [292, 344] on div "Text" at bounding box center [300, 343] width 45 height 8
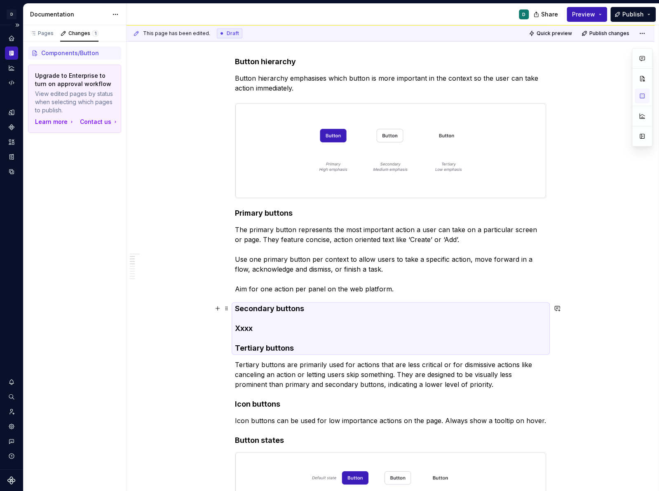
click at [256, 328] on h4 "Secondary buttons Xxxx Tertiary buttons" at bounding box center [390, 328] width 311 height 49
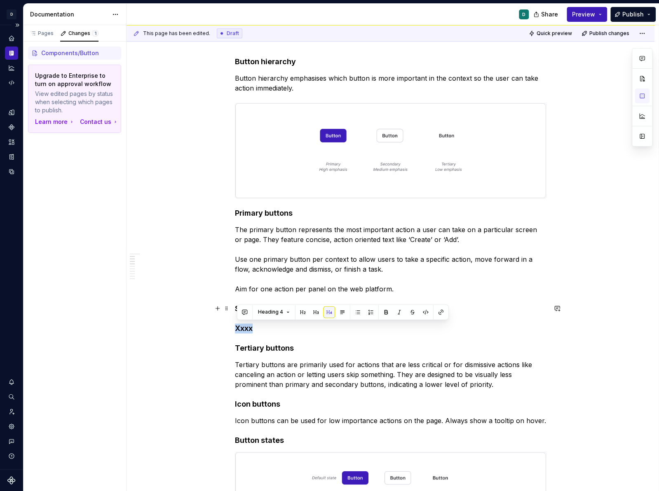
drag, startPoint x: 257, startPoint y: 328, endPoint x: 201, endPoint y: 327, distance: 56.8
click at [312, 307] on h4 "Secondary buttons Tertiary buttons" at bounding box center [390, 328] width 311 height 49
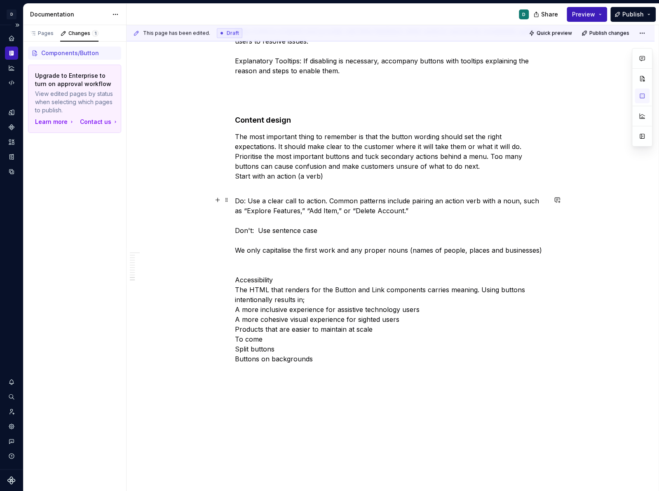
scroll to position [1098, 0]
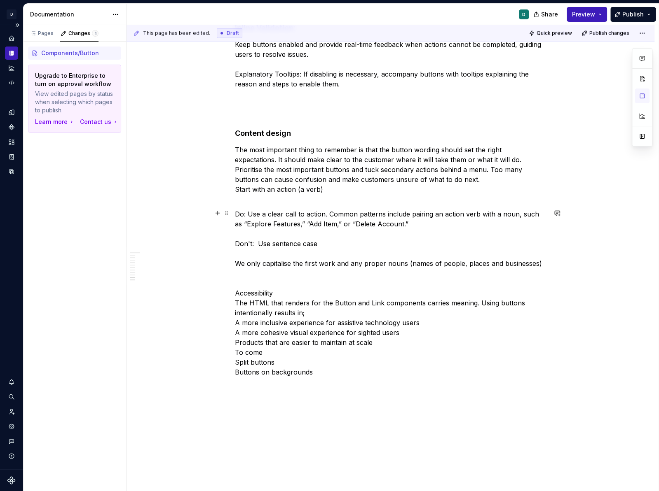
click at [236, 352] on p "Do: Use a clear call to action. Common patterns include pairing an action verb …" at bounding box center [390, 298] width 311 height 178
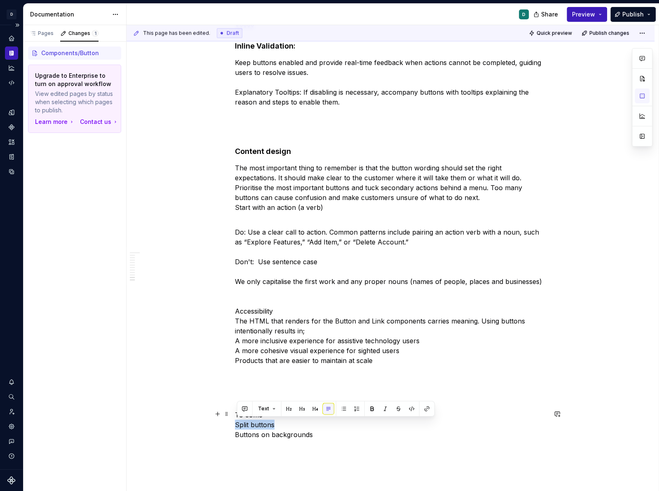
drag, startPoint x: 274, startPoint y: 423, endPoint x: 222, endPoint y: 423, distance: 51.9
copy p "Split buttons"
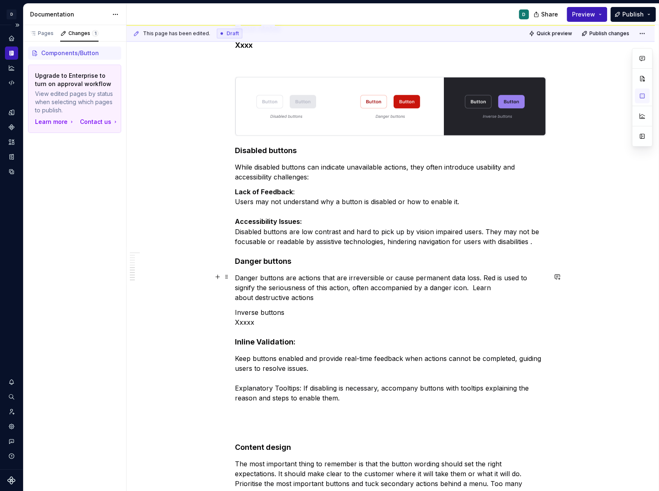
scroll to position [790, 0]
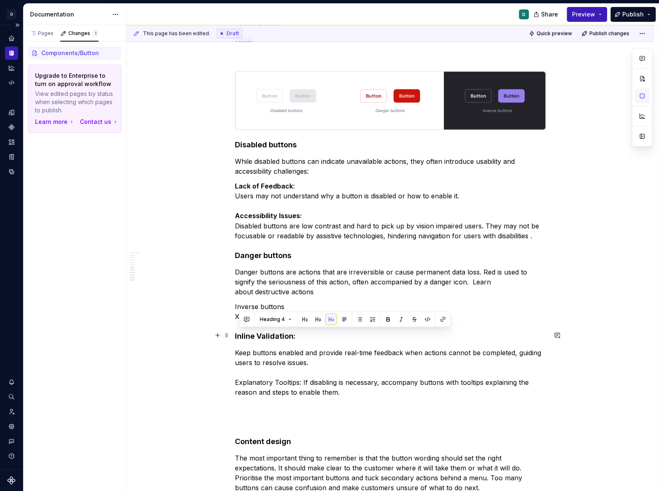
drag, startPoint x: 301, startPoint y: 334, endPoint x: 234, endPoint y: 329, distance: 66.5
click at [234, 329] on div "Early access: Not for use in product Anatomy Button hierarchy Button hierarchy …" at bounding box center [390, 124] width 528 height 1546
click at [238, 334] on h4 "Inline Validation:" at bounding box center [390, 336] width 311 height 10
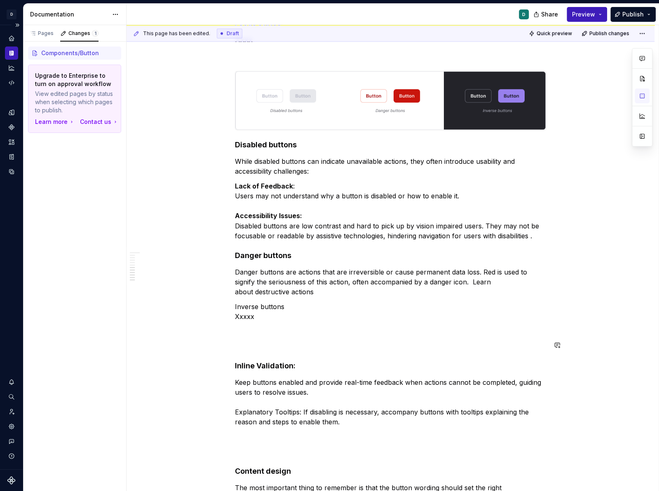
click at [261, 337] on div "Early access: Not for use in product Anatomy Button hierarchy Button hierarchy …" at bounding box center [390, 70] width 311 height 1399
drag, startPoint x: 276, startPoint y: 346, endPoint x: 212, endPoint y: 346, distance: 63.8
click at [212, 346] on div "Early access: Not for use in product Anatomy Button hierarchy Button hierarchy …" at bounding box center [390, 139] width 528 height 1576
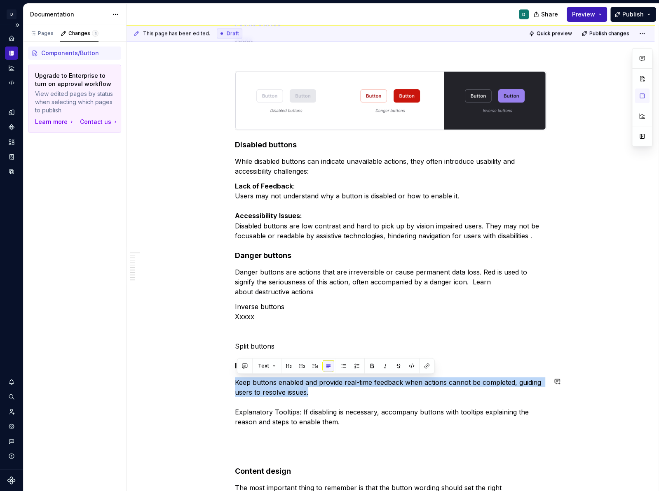
drag, startPoint x: 311, startPoint y: 388, endPoint x: 217, endPoint y: 371, distance: 95.9
click at [217, 371] on div "Early access: Not for use in product Anatomy Button hierarchy Button hierarchy …" at bounding box center [390, 139] width 528 height 1576
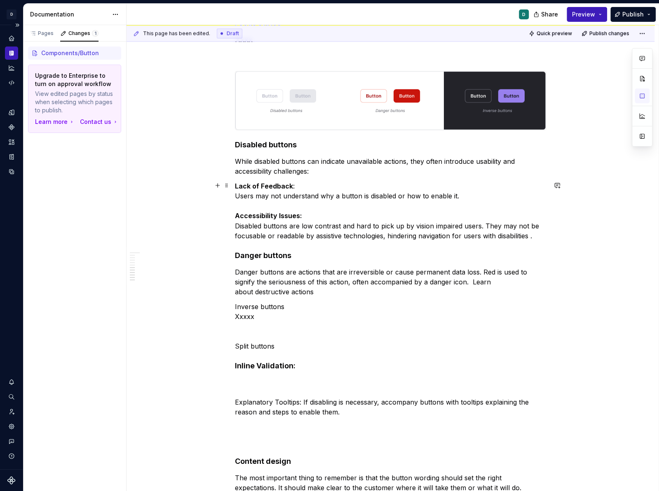
click at [546, 238] on p "Lack of Feedback : Users may not understand why a button is disabled or how to …" at bounding box center [390, 210] width 311 height 59
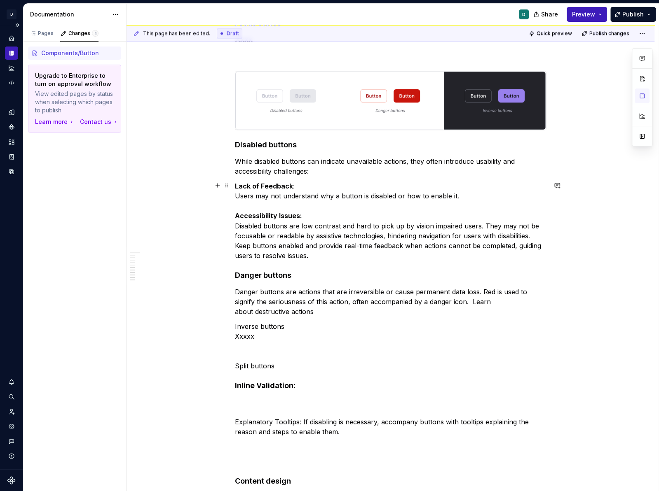
click at [536, 236] on p "Lack of Feedback : Users may not understand why a button is disabled or how to …" at bounding box center [390, 220] width 311 height 79
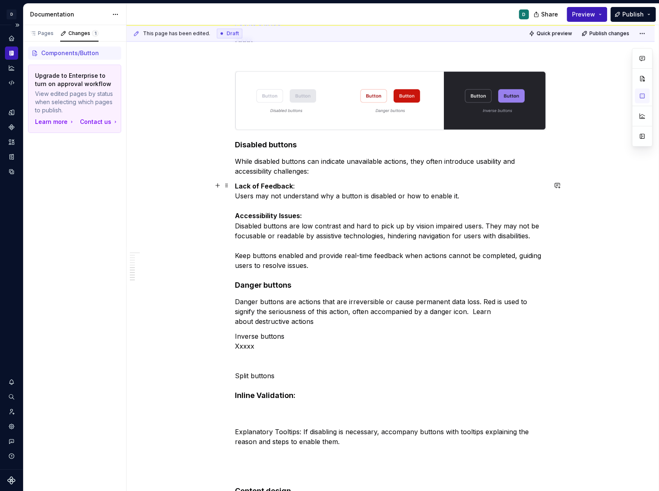
click at [236, 254] on div "Early access: Not for use in product Anatomy Button hierarchy Button hierarchy …" at bounding box center [390, 149] width 528 height 1596
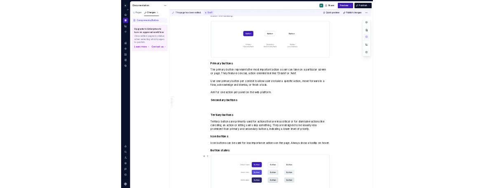
scroll to position [234, 0]
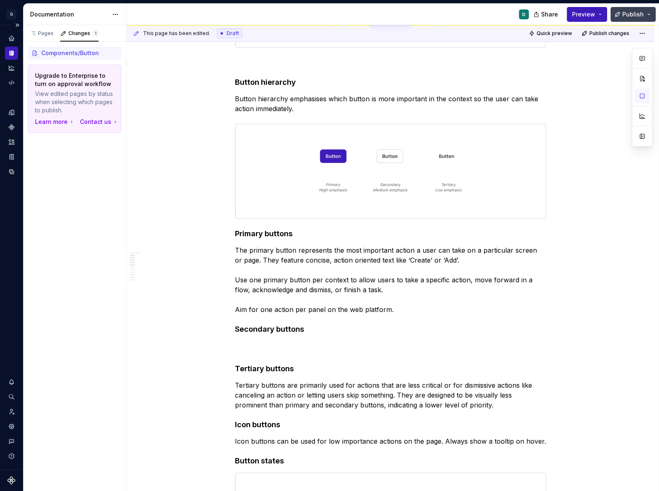
click at [636, 18] on button "Publish" at bounding box center [632, 14] width 45 height 15
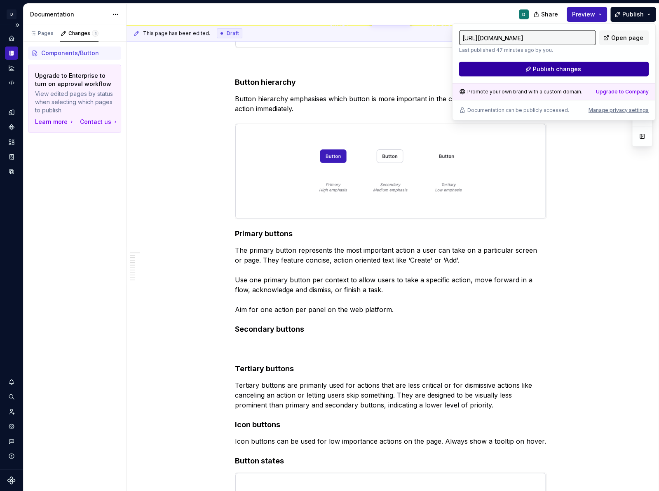
click at [609, 70] on button "Publish changes" at bounding box center [553, 69] width 189 height 15
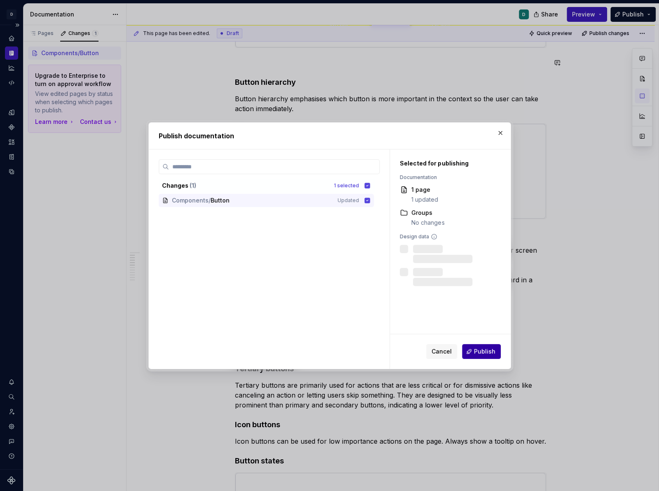
click at [493, 346] on button "Publish" at bounding box center [481, 351] width 39 height 15
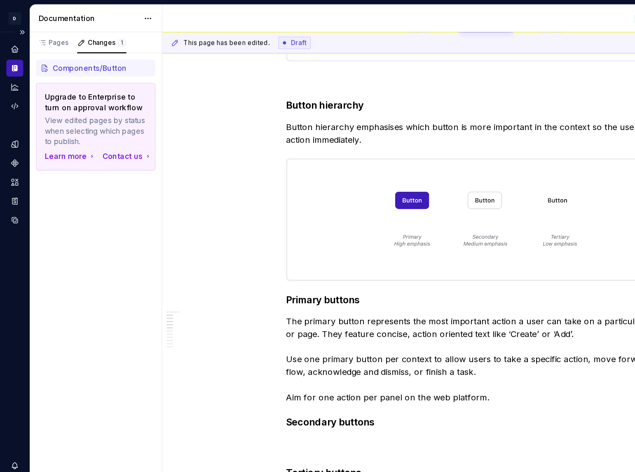
type textarea "*"
